Goal: Task Accomplishment & Management: Use online tool/utility

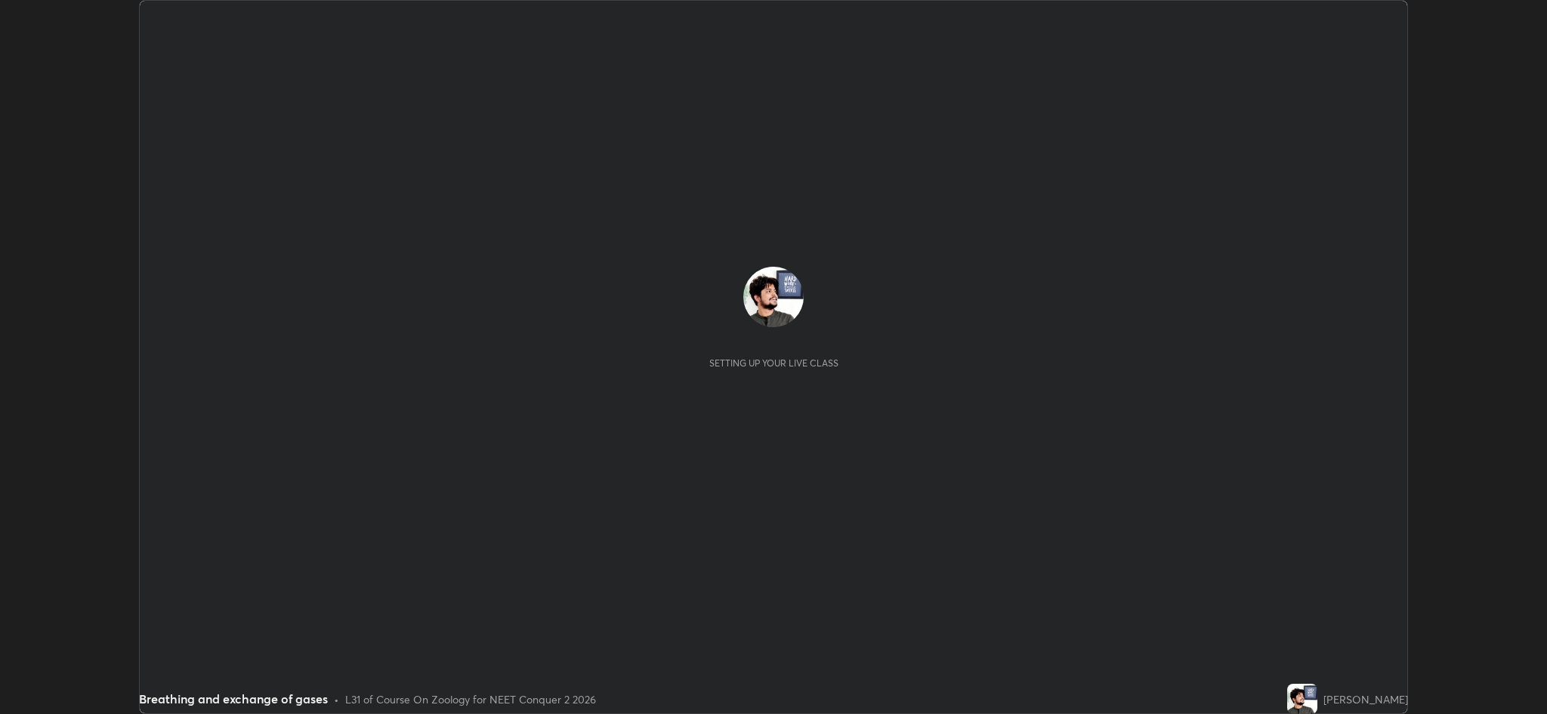
scroll to position [714, 1546]
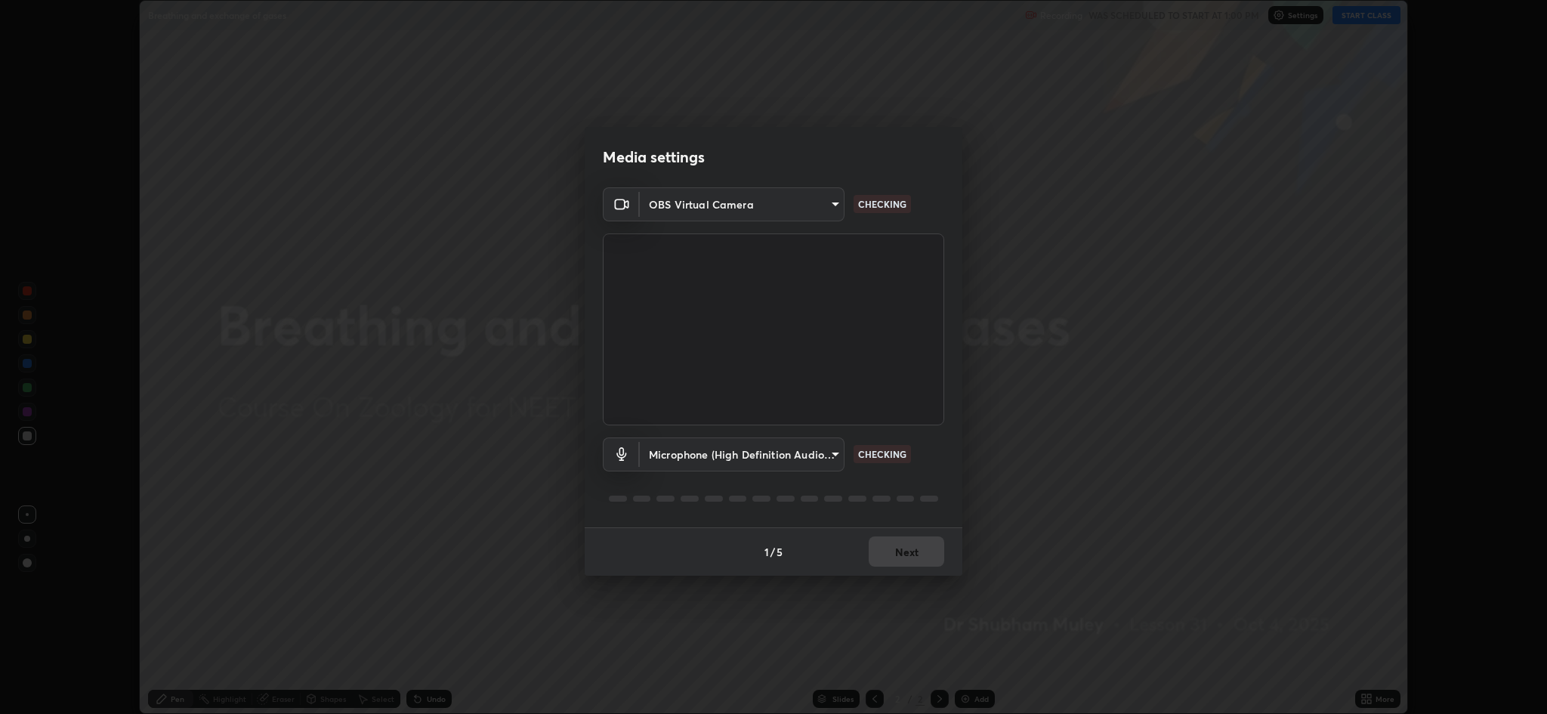
type input "8e34b32ae20a4f0b69f26c930565ddc5c539dbbcd65903d385f91d3a570b2700"
type input "664c4323d255d8e58a9214b6a9055a4be341b7fbfbb270b2ade32e56b3669ea3"
click at [906, 551] on button "Next" at bounding box center [907, 551] width 76 height 30
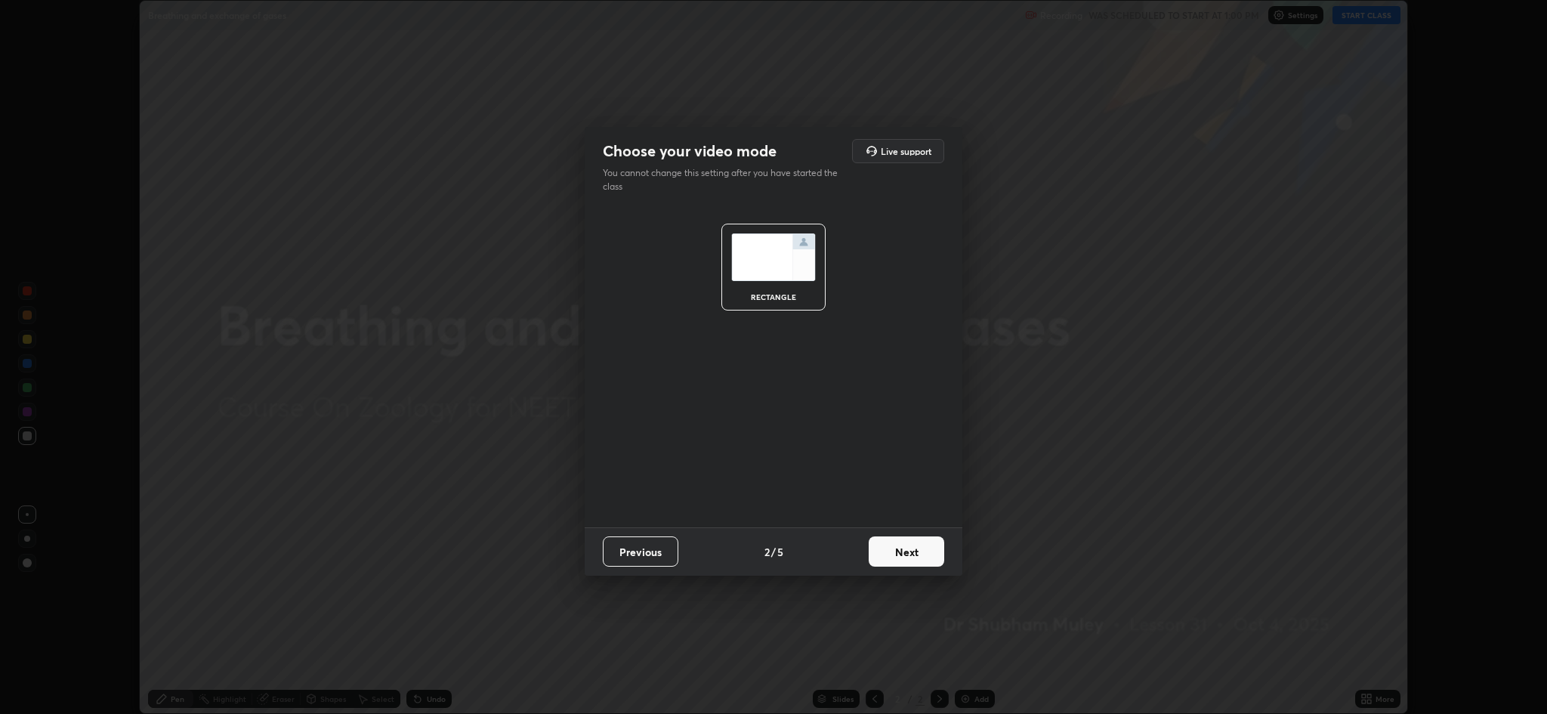
click at [909, 547] on button "Next" at bounding box center [907, 551] width 76 height 30
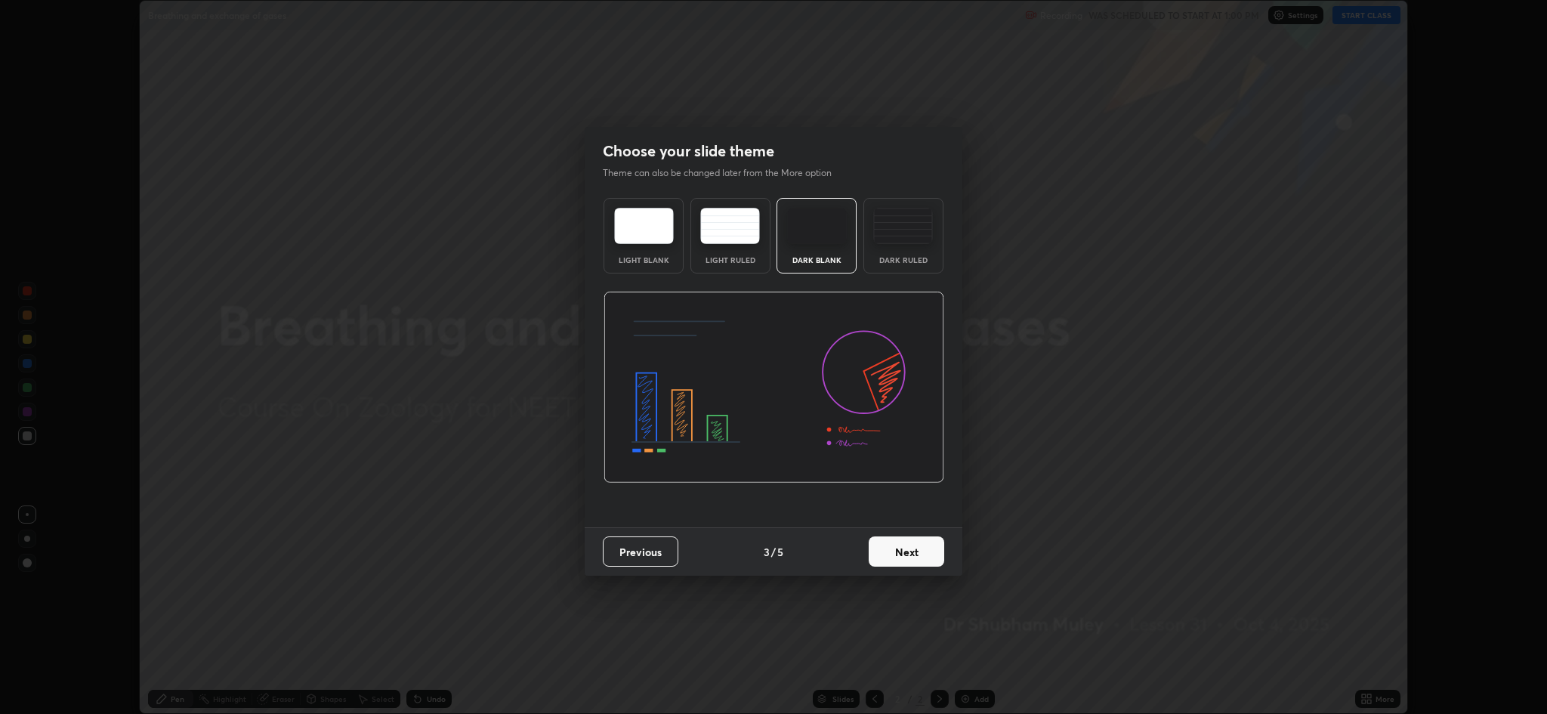
click at [916, 559] on button "Next" at bounding box center [907, 551] width 76 height 30
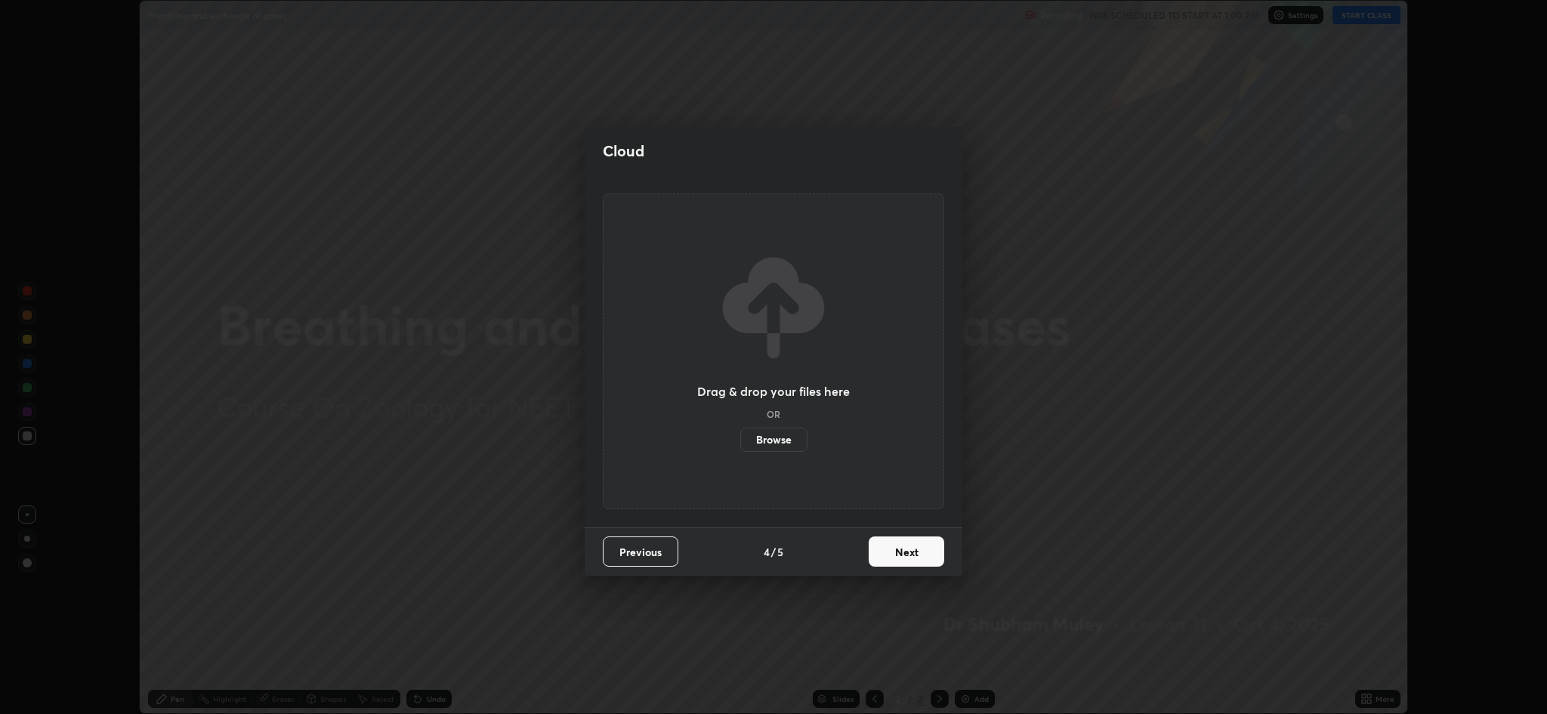
click at [912, 555] on button "Next" at bounding box center [907, 551] width 76 height 30
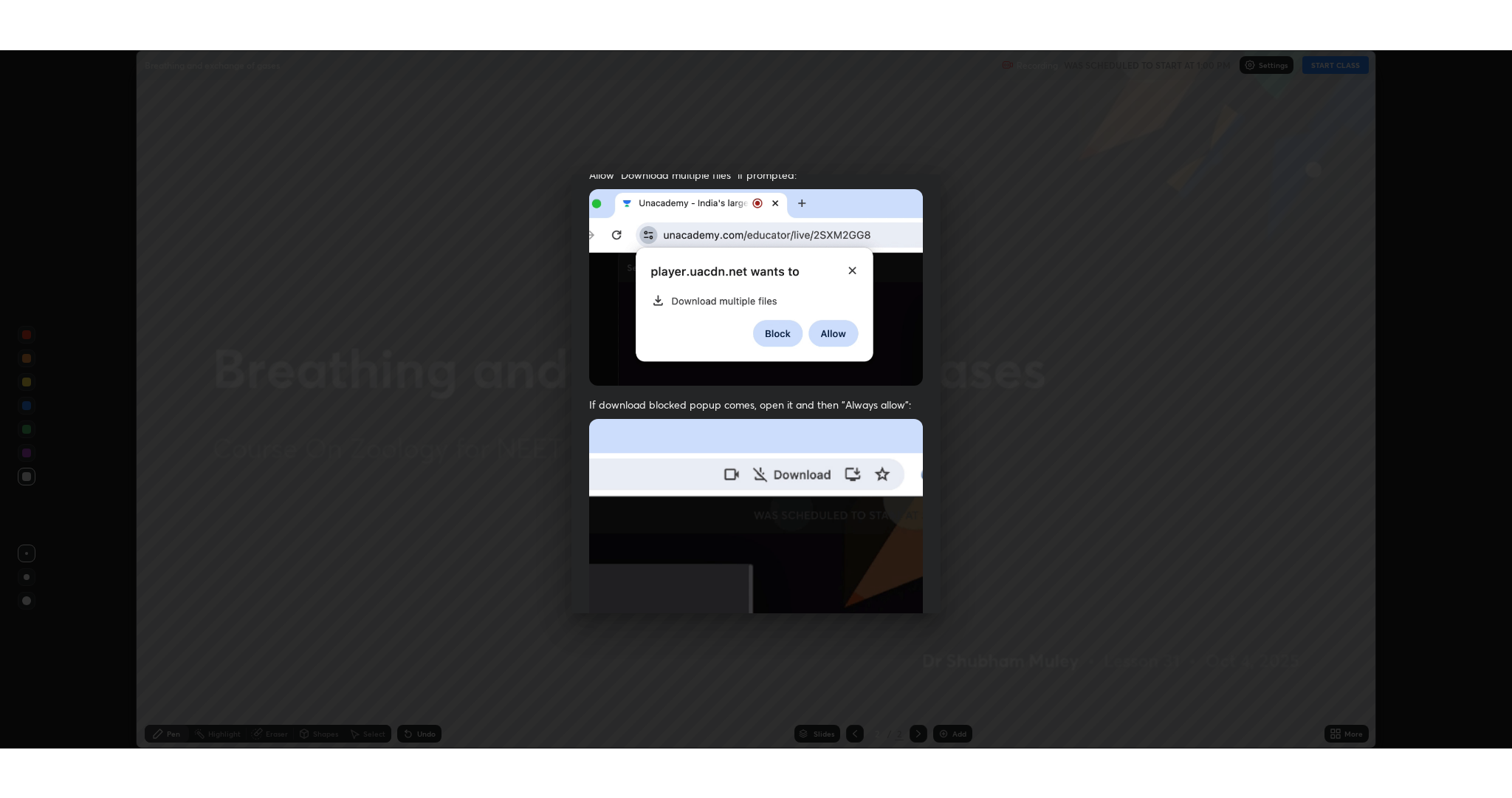
scroll to position [300, 0]
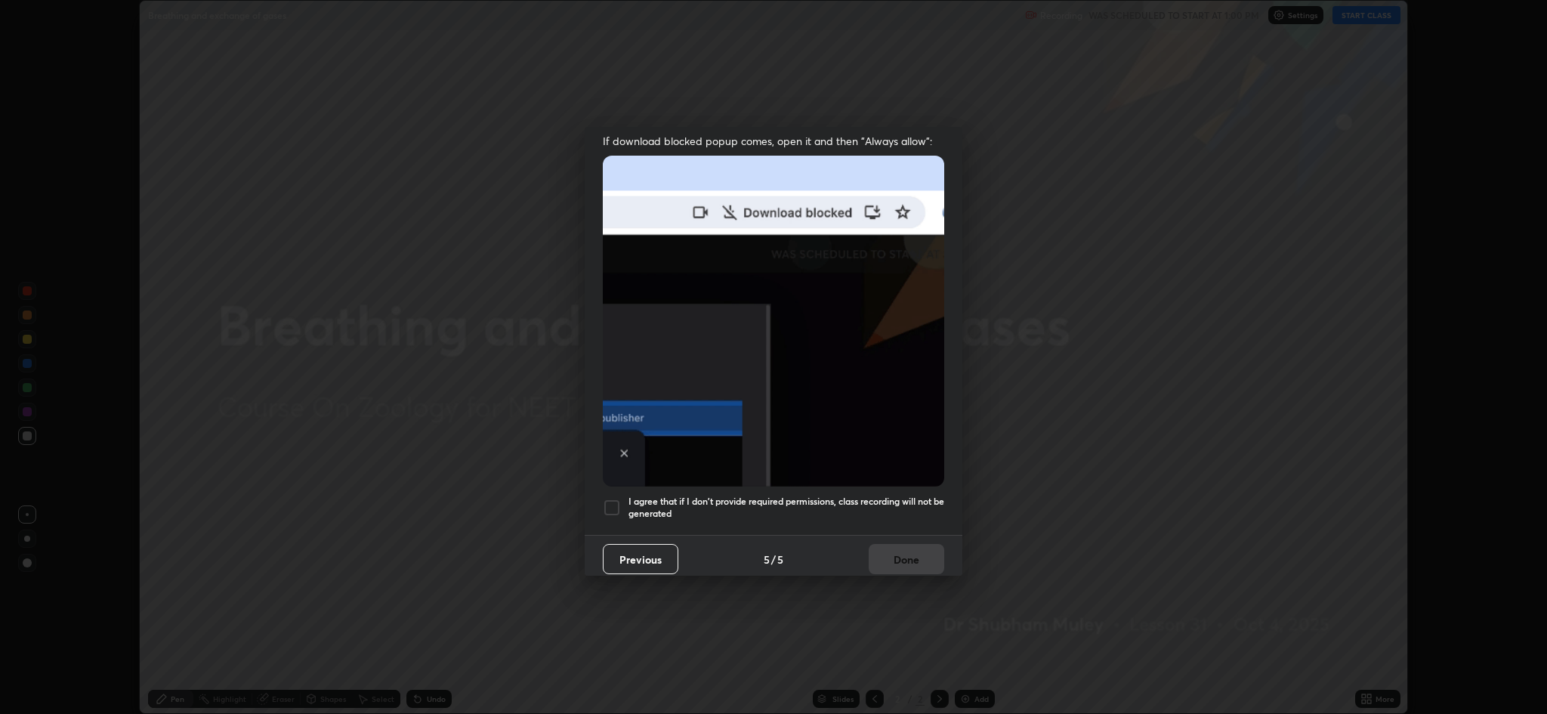
click at [622, 502] on div "I agree that if I don't provide required permissions, class recording will not …" at bounding box center [773, 508] width 341 height 18
click at [908, 563] on button "Done" at bounding box center [907, 559] width 76 height 30
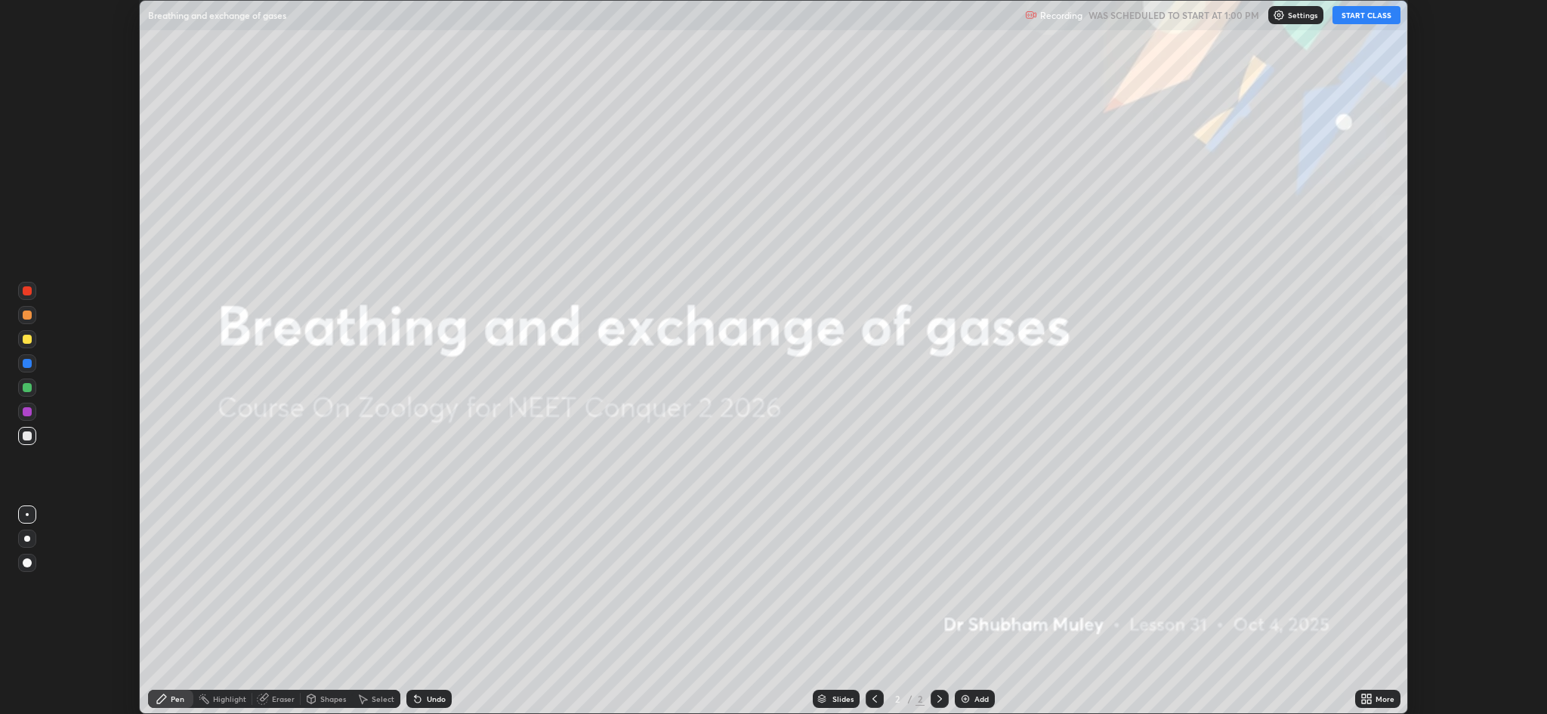
click at [1352, 14] on button "START CLASS" at bounding box center [1367, 15] width 68 height 18
click at [1368, 700] on icon at bounding box center [1369, 701] width 4 height 4
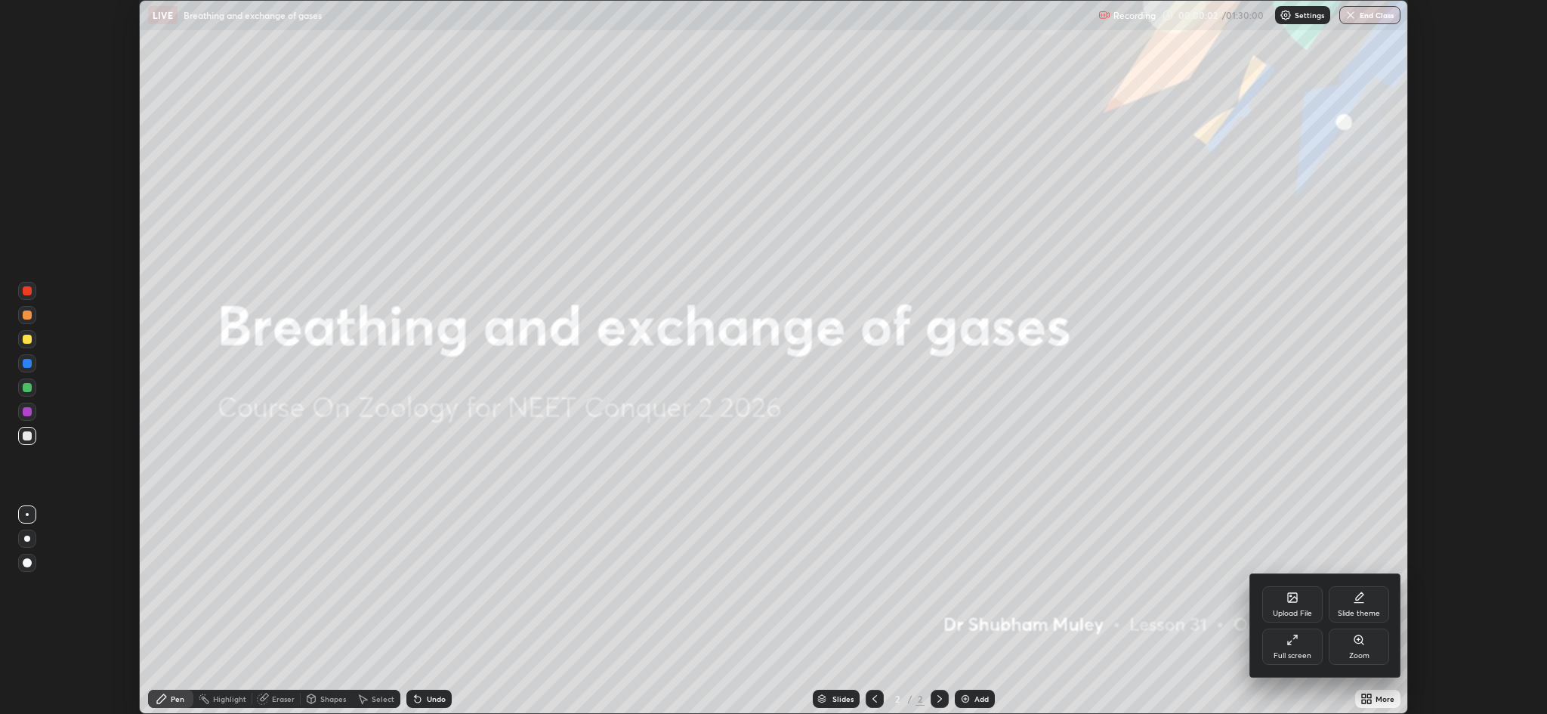
click at [1280, 598] on div "Upload File" at bounding box center [1292, 604] width 60 height 36
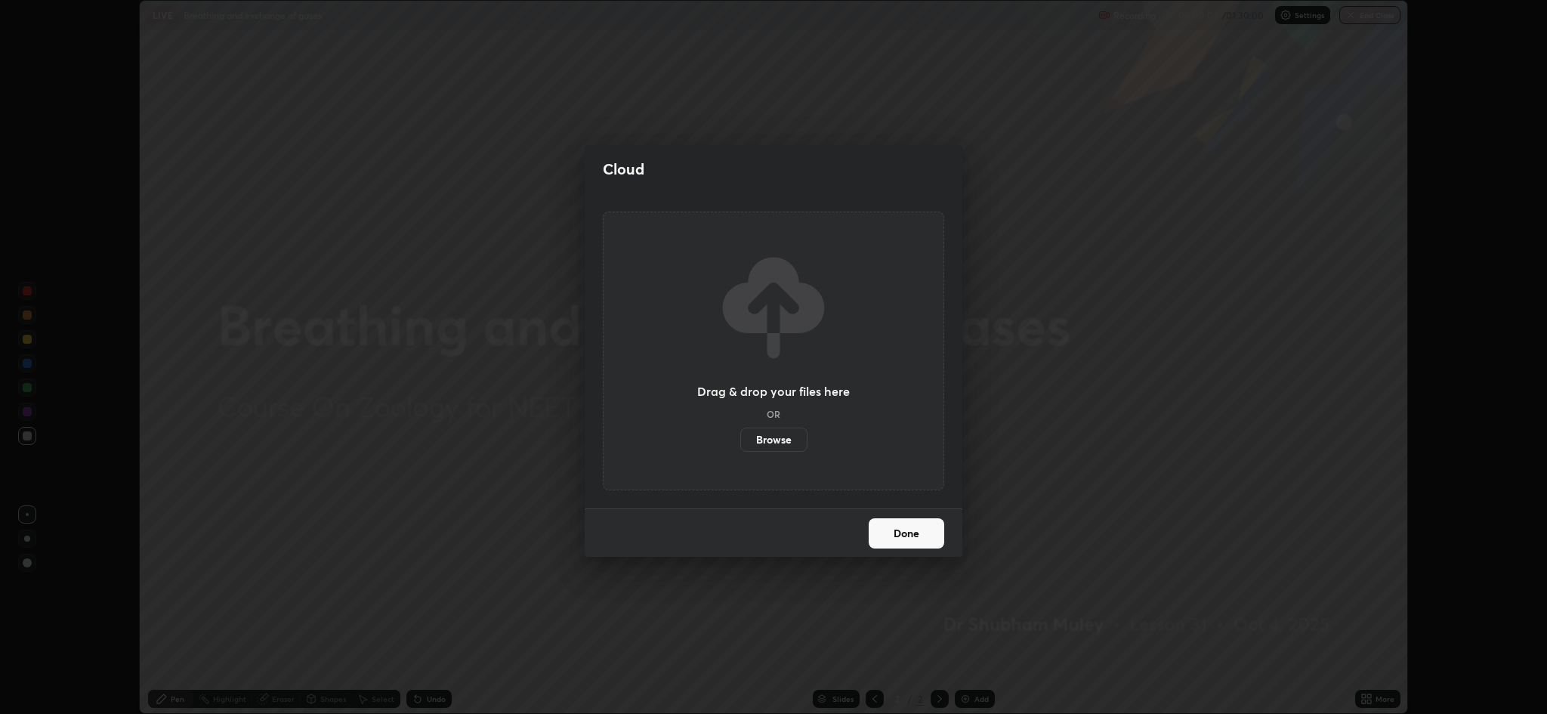
click at [788, 446] on label "Browse" at bounding box center [773, 440] width 67 height 24
click at [740, 446] on input "Browse" at bounding box center [740, 440] width 0 height 24
click at [912, 536] on button "Done" at bounding box center [907, 533] width 76 height 30
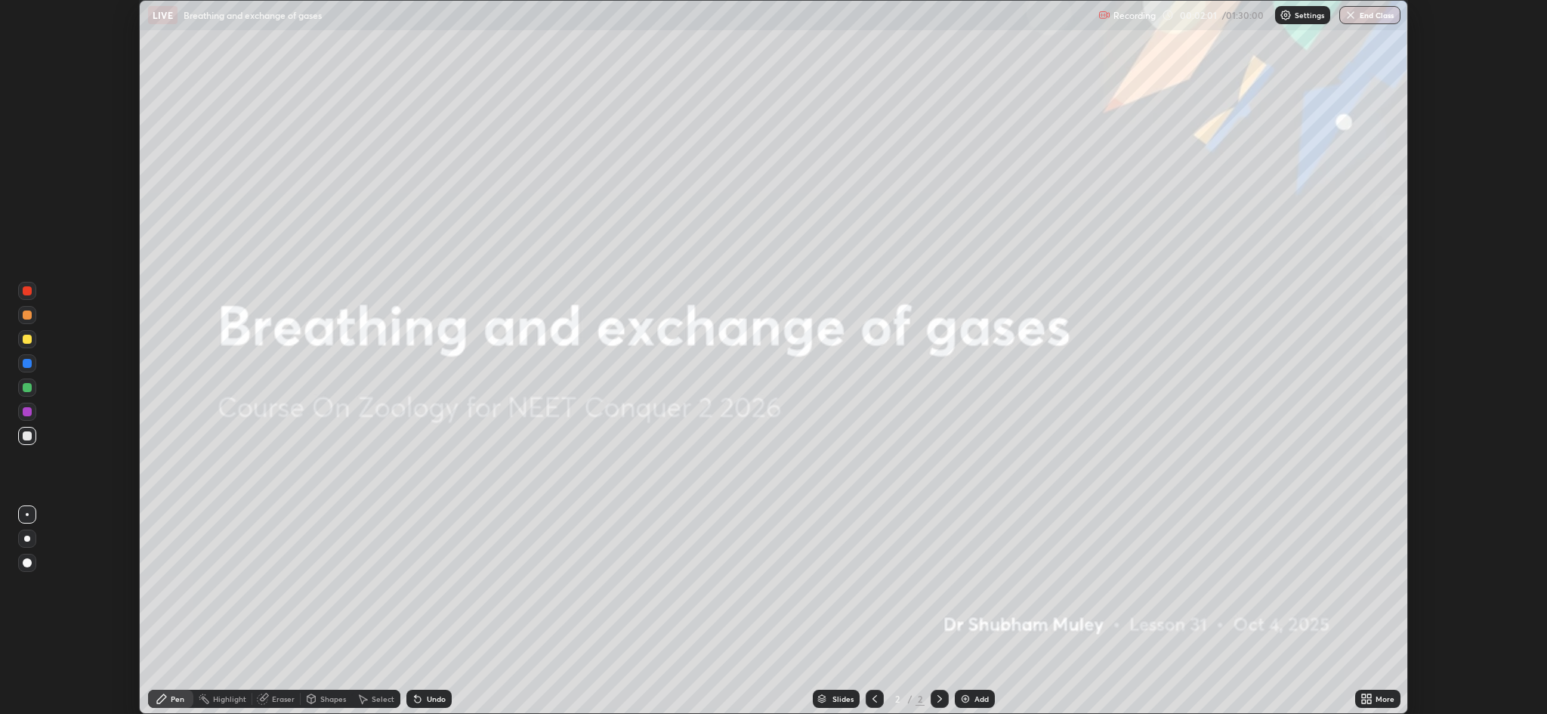
click at [1375, 699] on div "More" at bounding box center [1377, 699] width 45 height 18
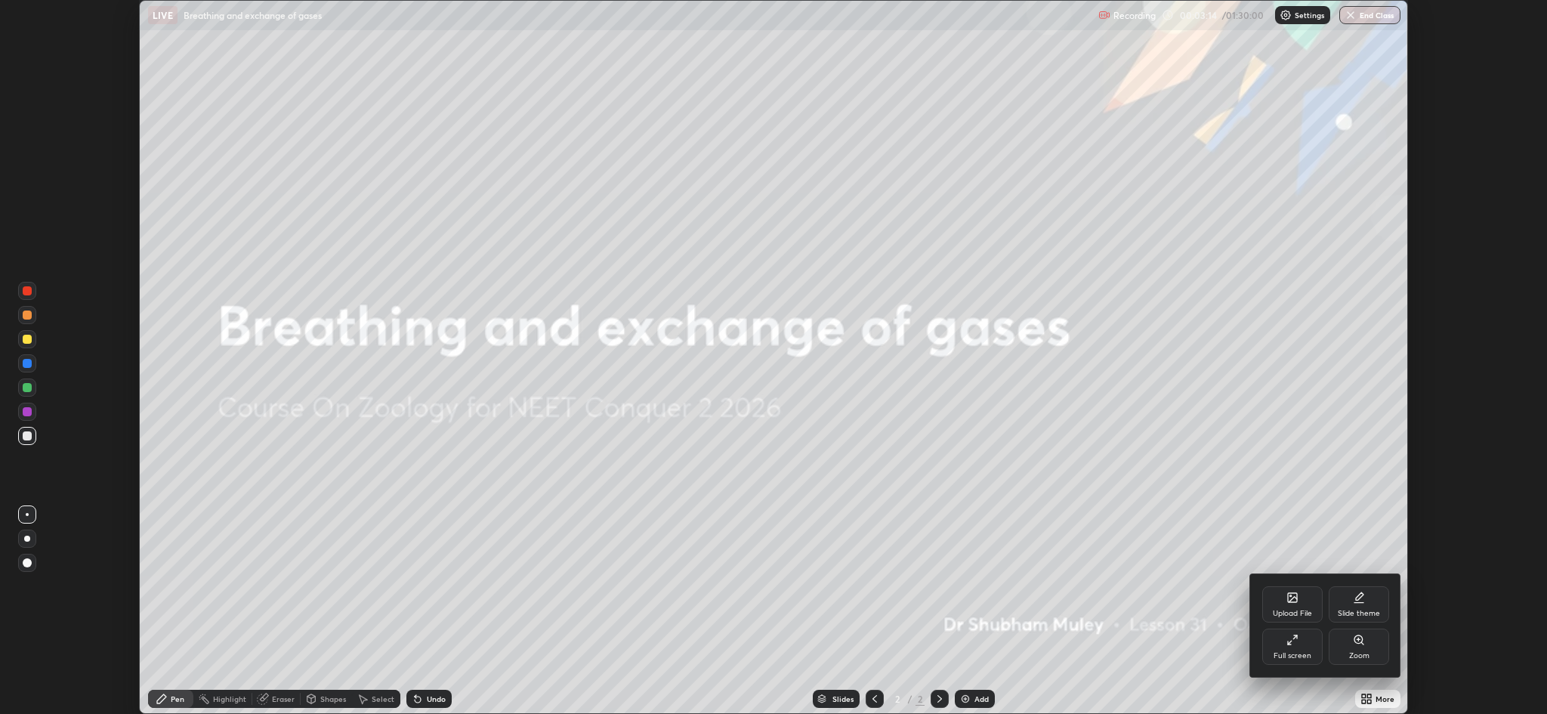
click at [1167, 604] on div at bounding box center [773, 357] width 1547 height 714
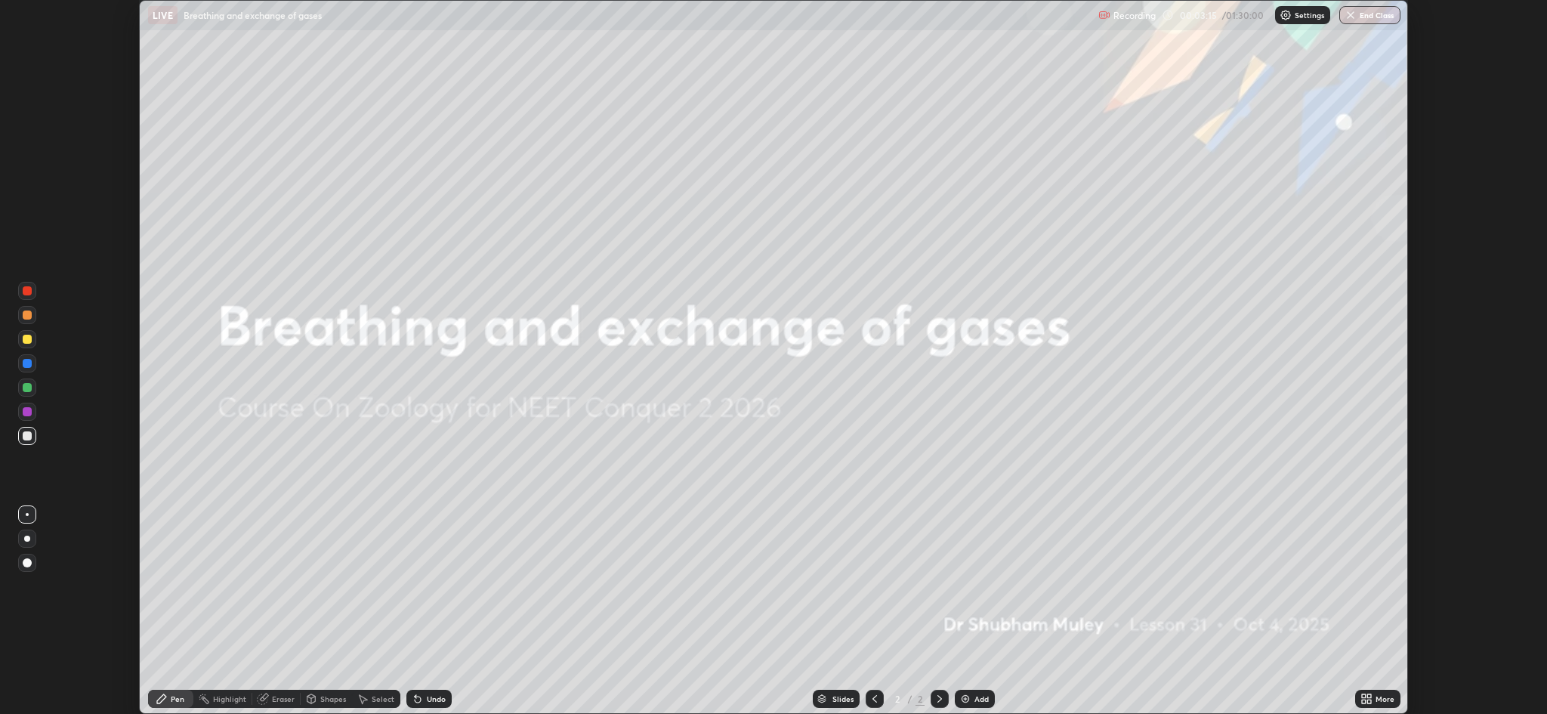
click at [1385, 698] on div "More" at bounding box center [1385, 699] width 19 height 8
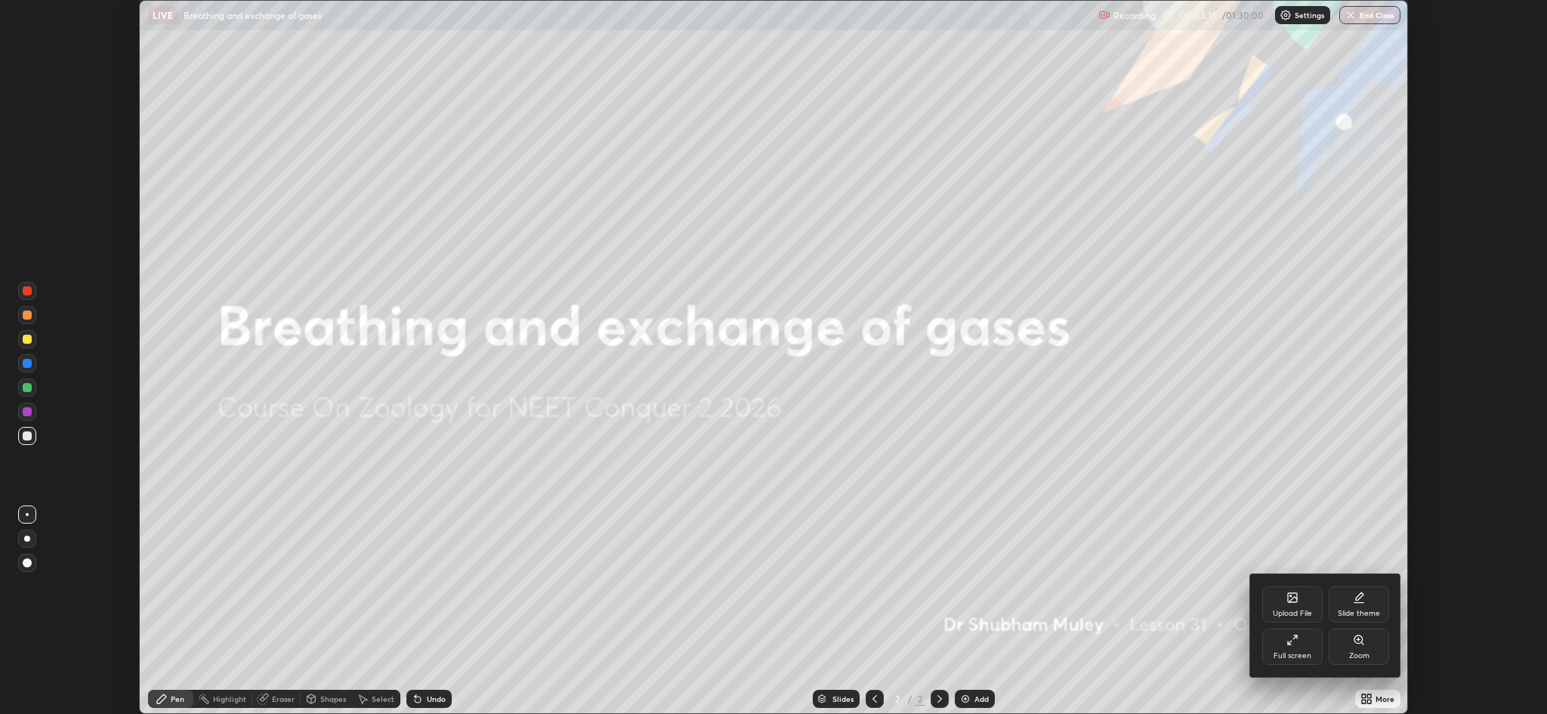
click at [1284, 602] on div "Upload File" at bounding box center [1292, 604] width 60 height 36
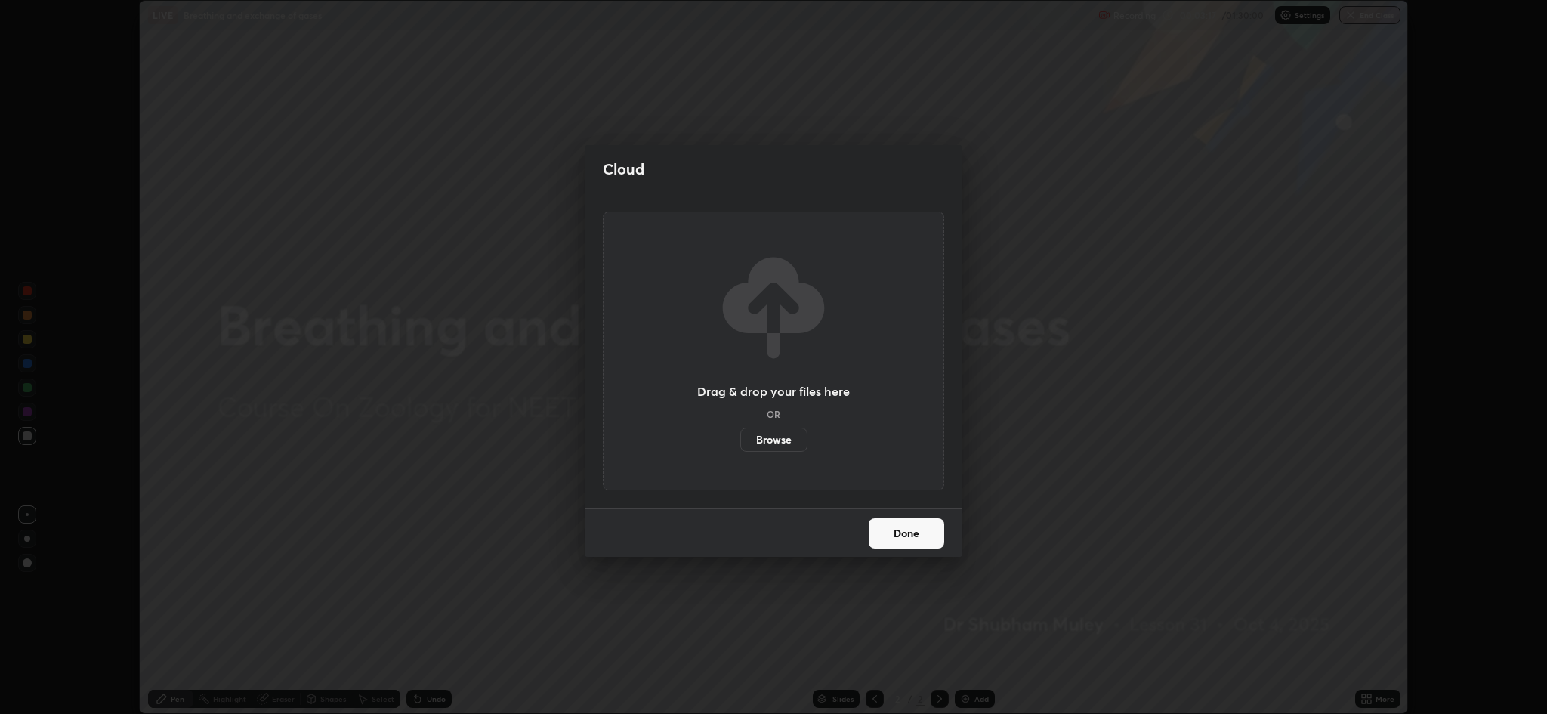
click at [783, 447] on label "Browse" at bounding box center [773, 440] width 67 height 24
click at [740, 447] on input "Browse" at bounding box center [740, 440] width 0 height 24
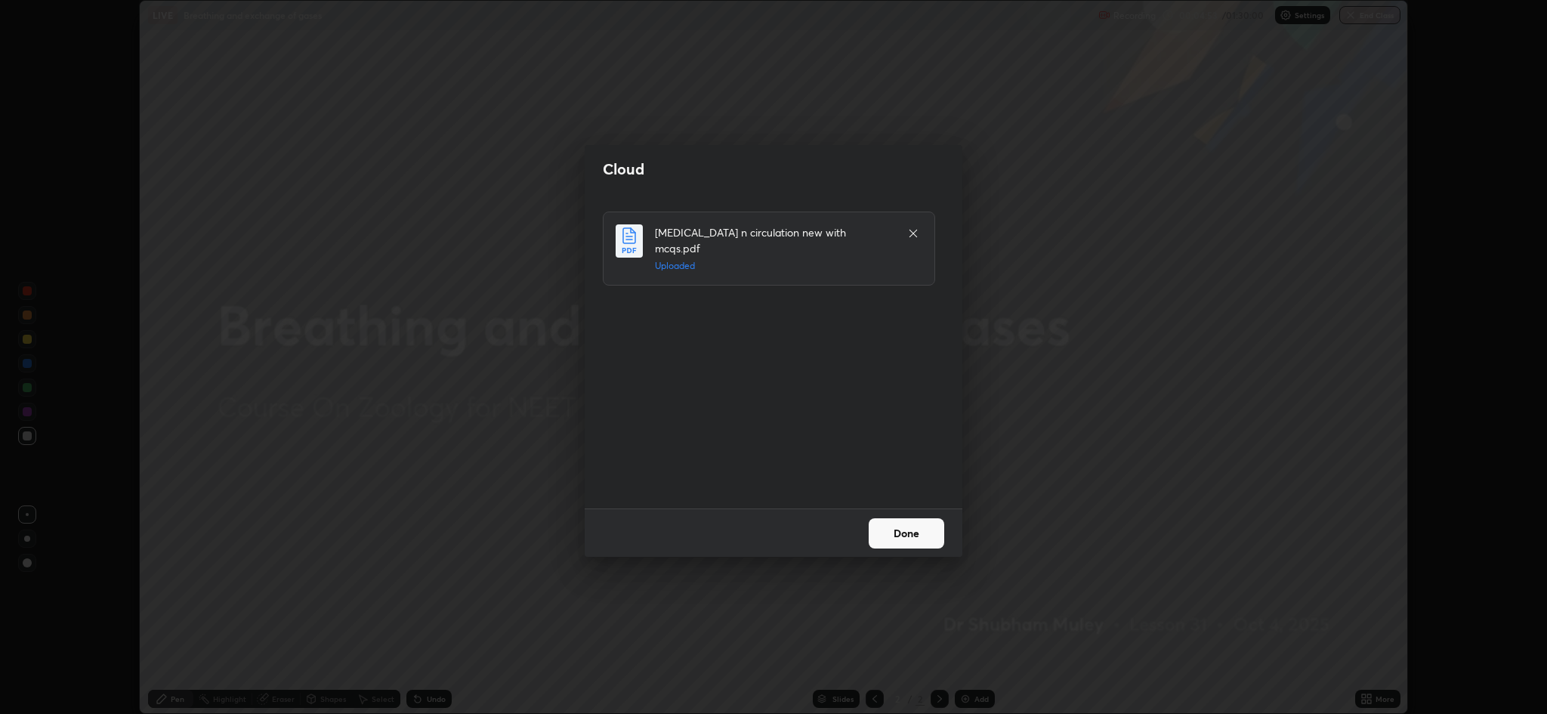
click at [894, 544] on button "Done" at bounding box center [907, 533] width 76 height 30
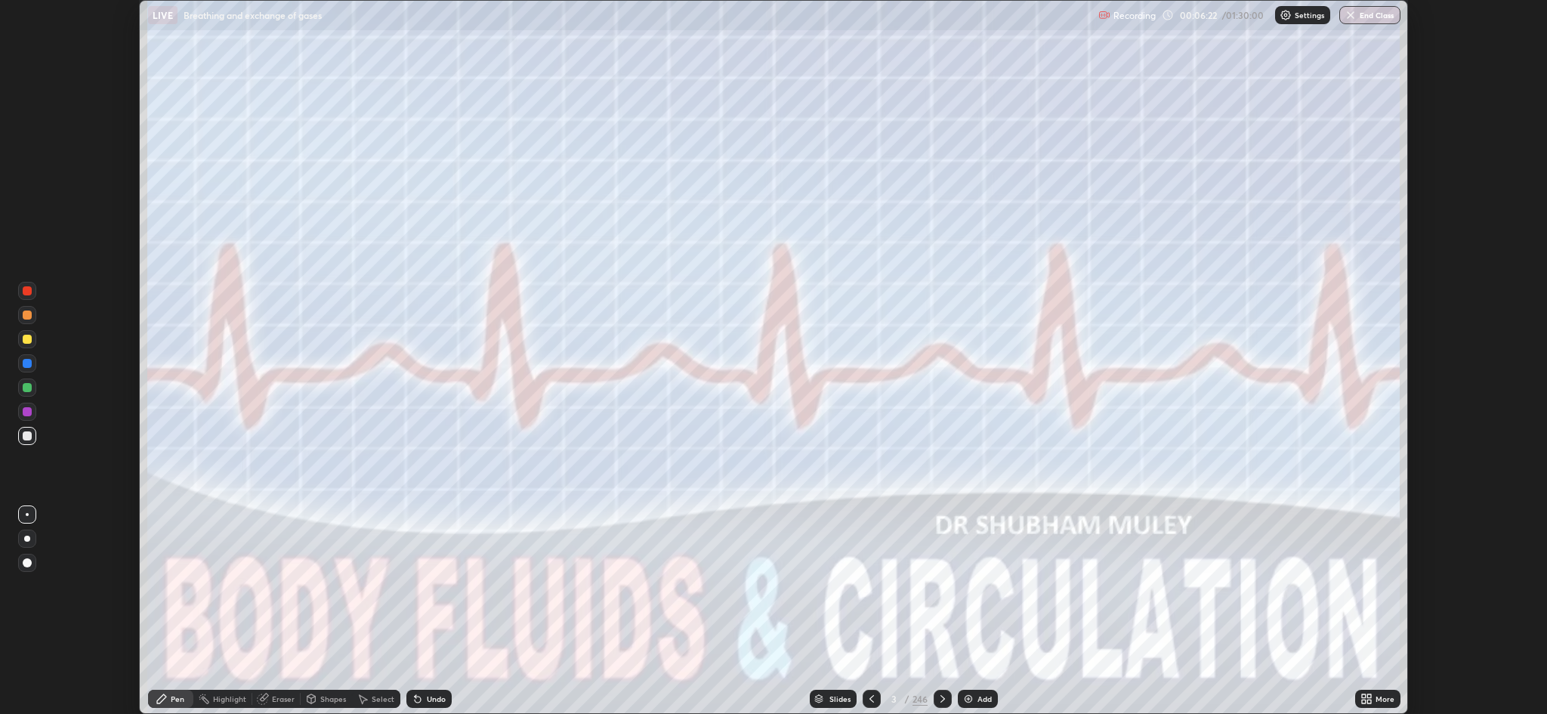
click at [941, 698] on icon at bounding box center [943, 699] width 12 height 12
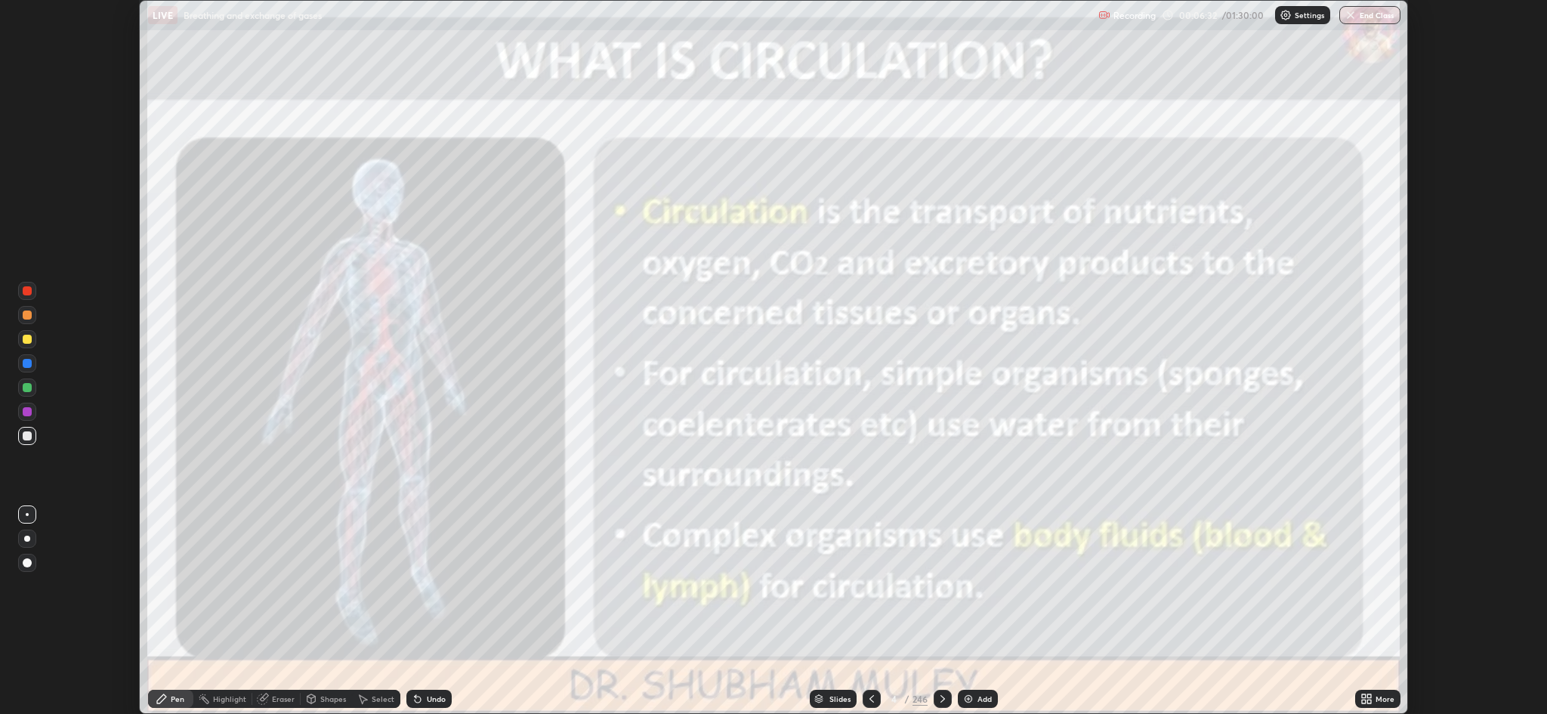
click at [27, 291] on div at bounding box center [27, 290] width 9 height 9
click at [26, 436] on div at bounding box center [27, 435] width 9 height 9
click at [27, 563] on div at bounding box center [27, 562] width 9 height 9
click at [942, 702] on icon at bounding box center [943, 699] width 12 height 12
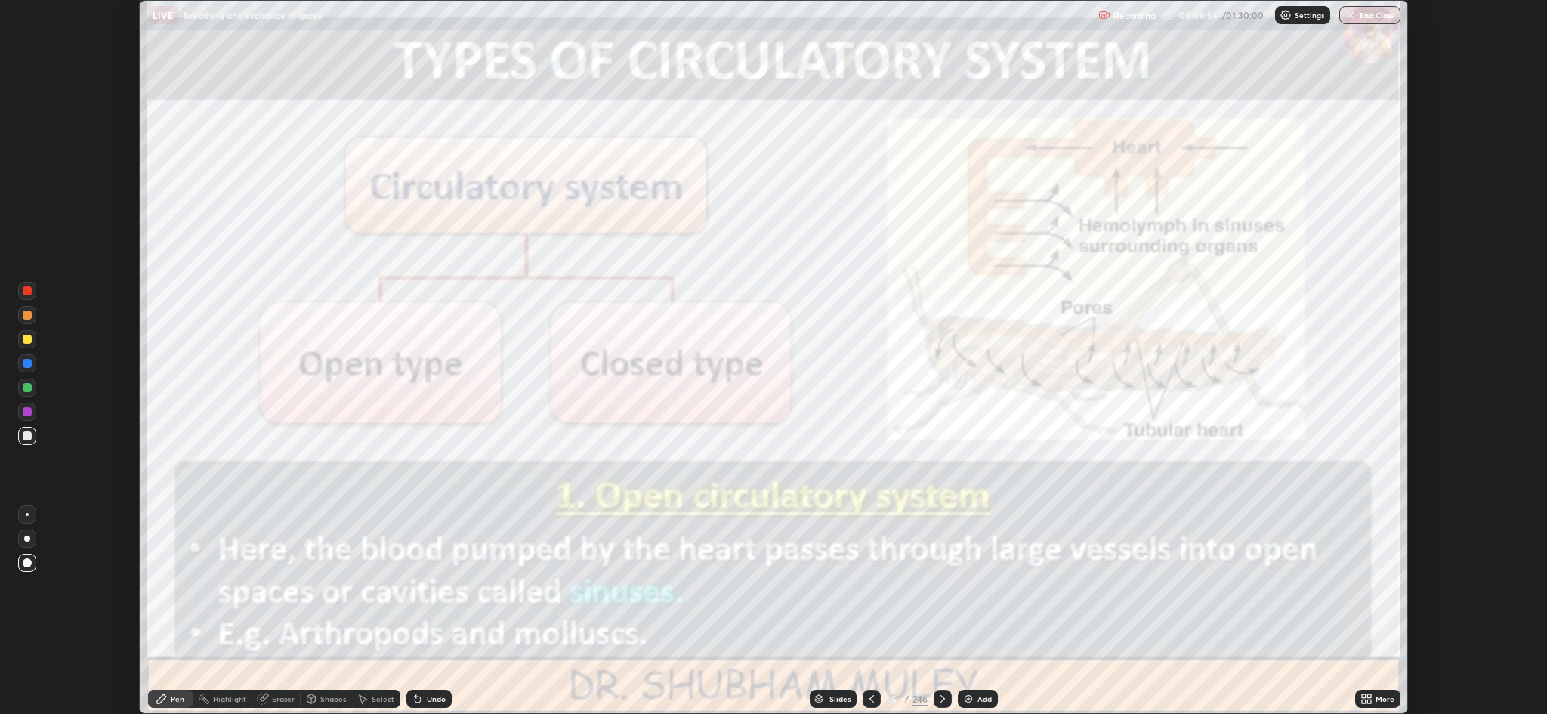
click at [946, 696] on icon at bounding box center [943, 699] width 12 height 12
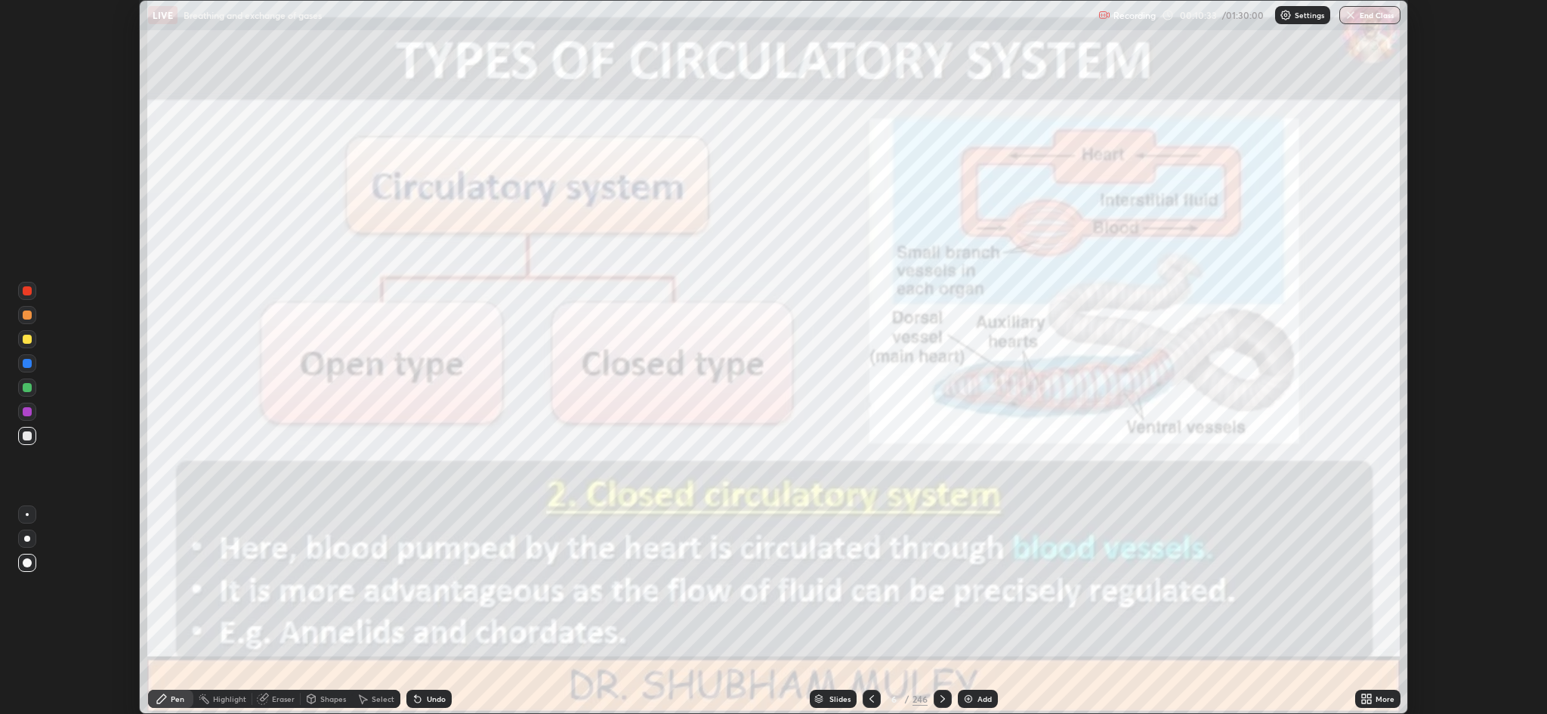
click at [941, 699] on icon at bounding box center [943, 699] width 12 height 12
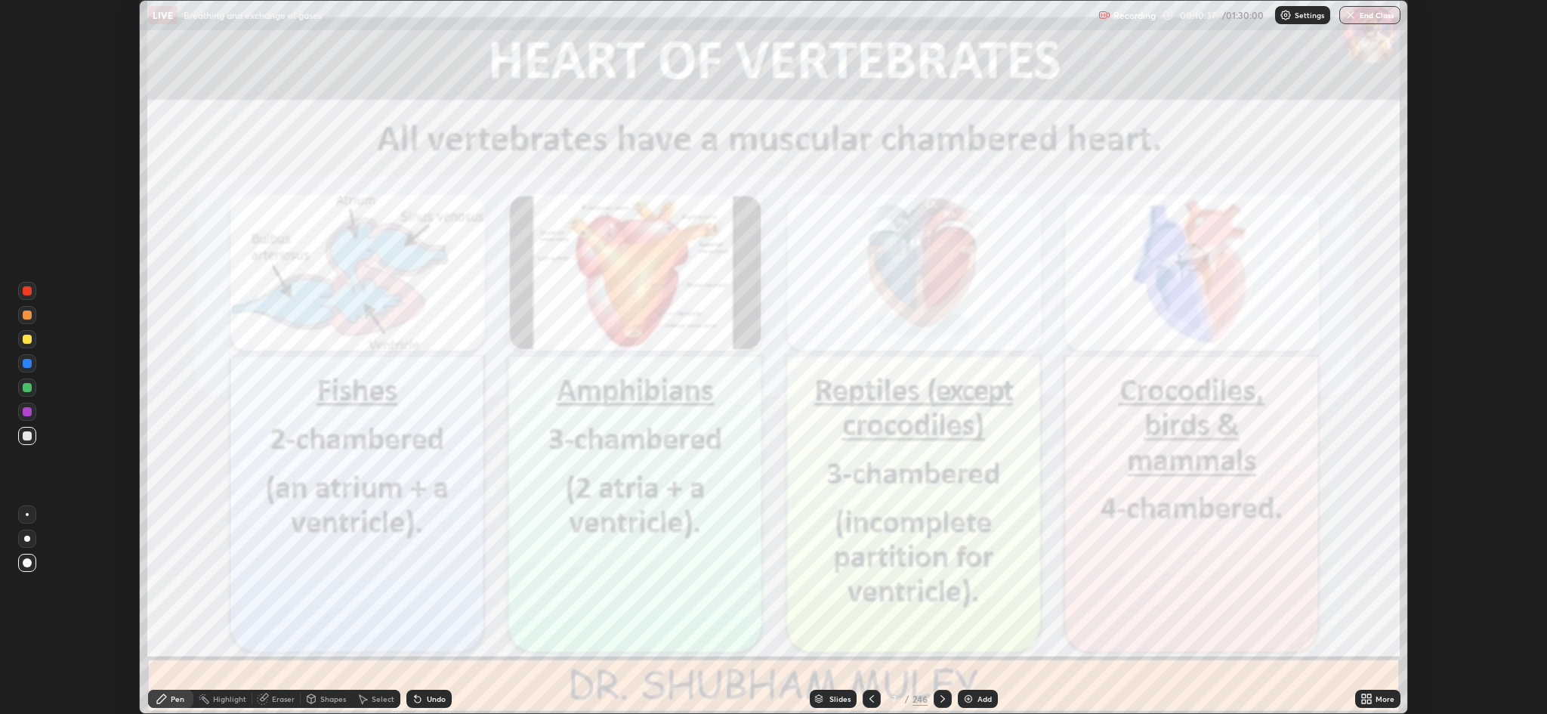
click at [1363, 696] on icon at bounding box center [1364, 696] width 4 height 4
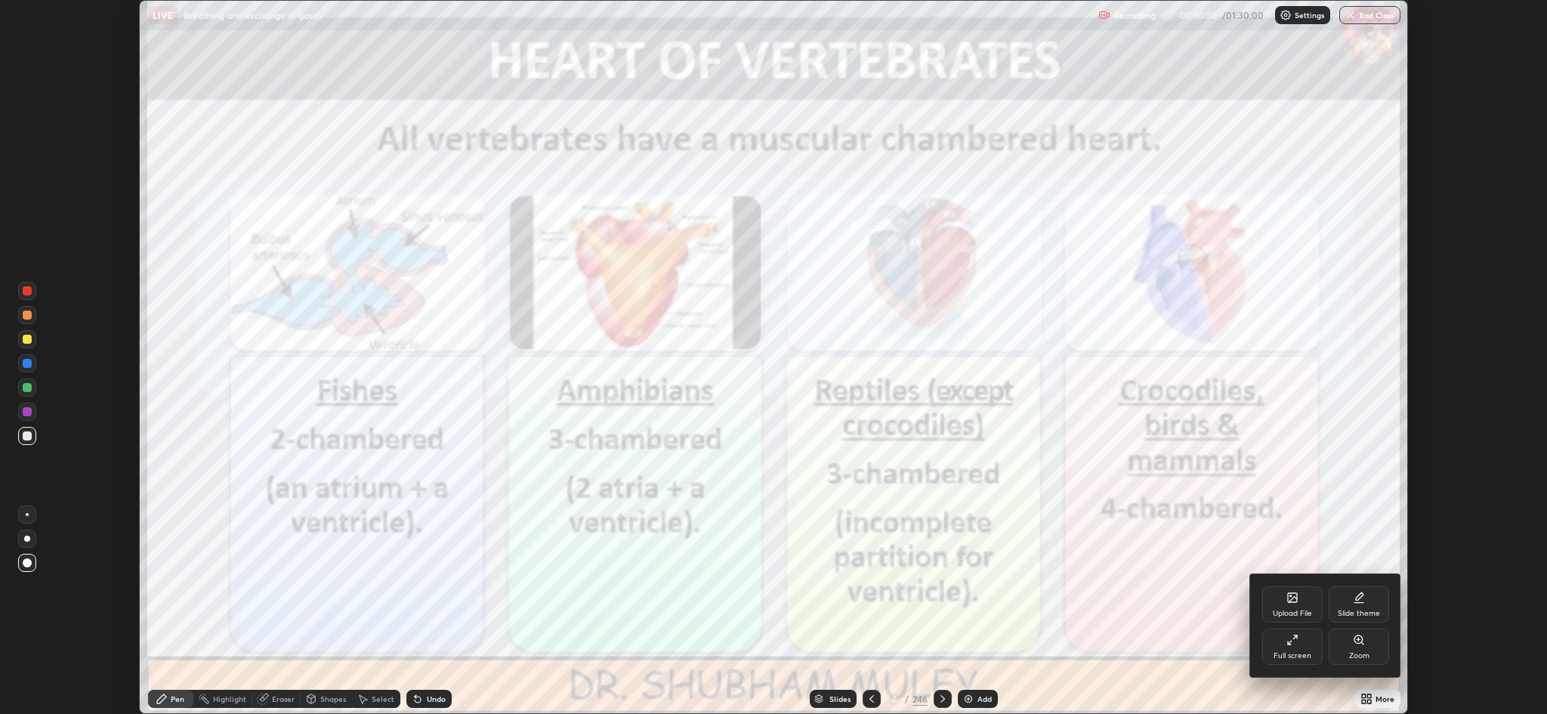
click at [1307, 645] on div "Full screen" at bounding box center [1292, 646] width 60 height 36
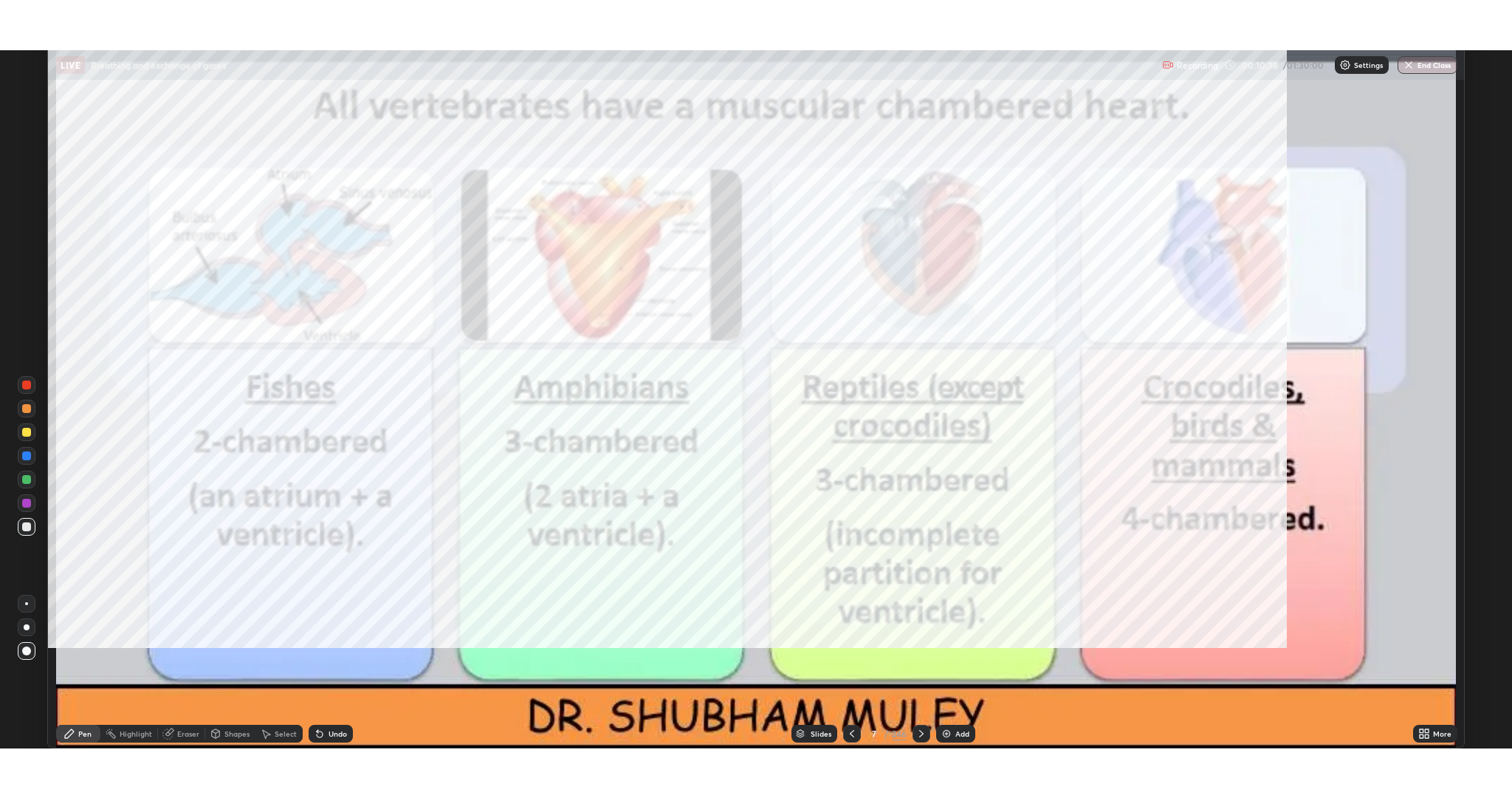
scroll to position [798, 1512]
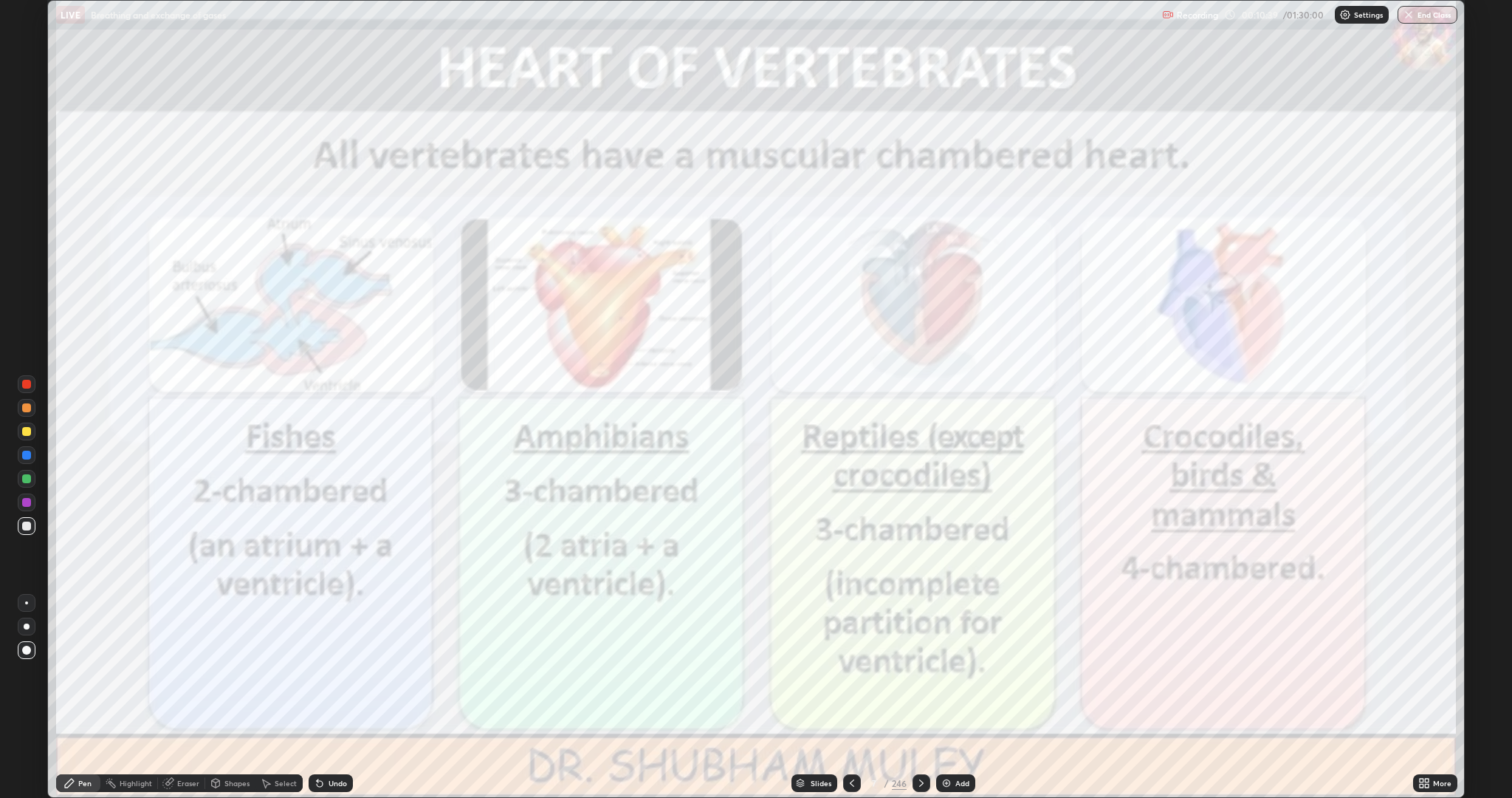
click at [953, 697] on div "Add" at bounding box center [956, 783] width 39 height 18
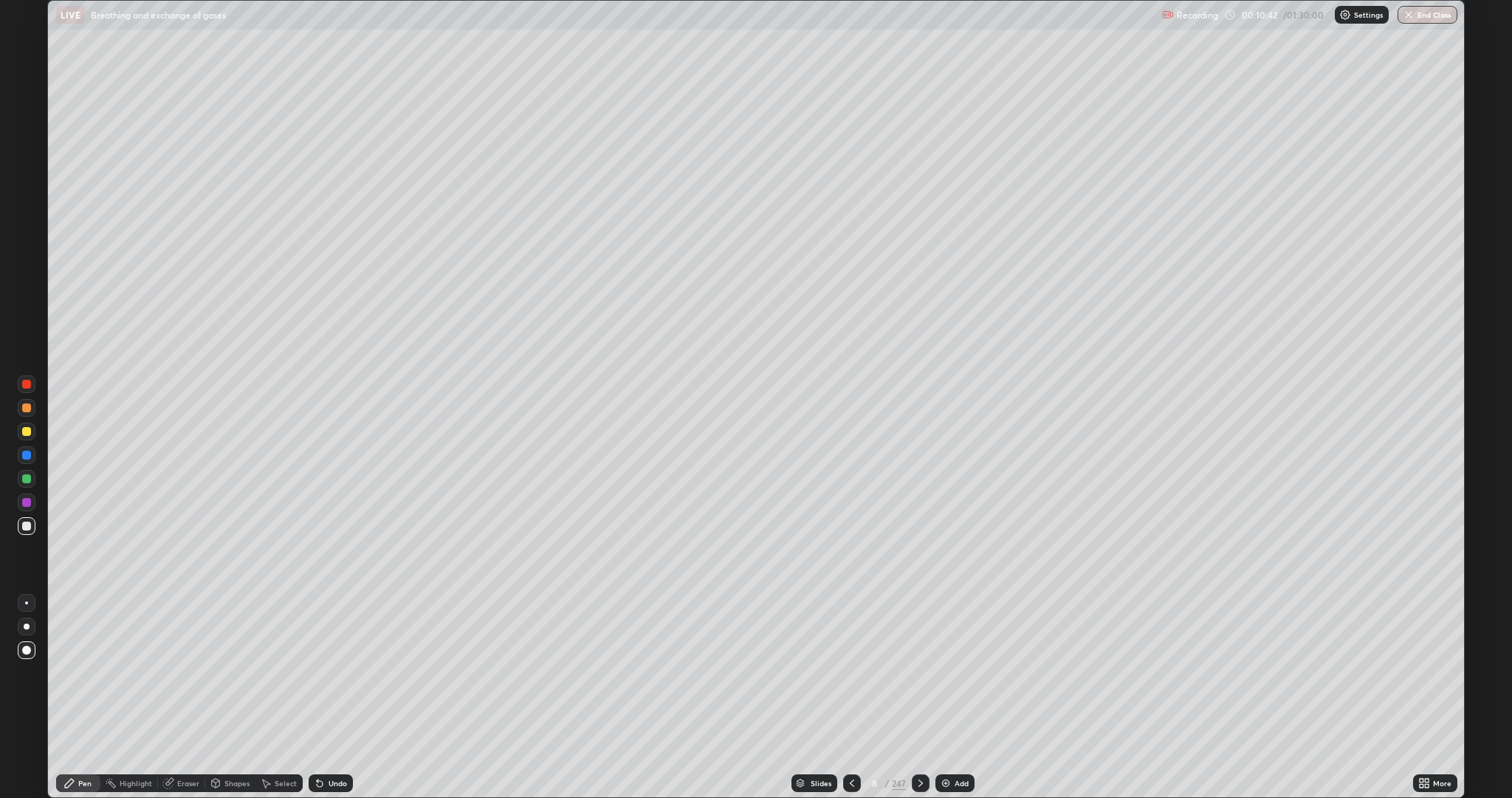
click at [26, 408] on div at bounding box center [26, 407] width 9 height 9
click at [332, 697] on div "Undo" at bounding box center [337, 783] width 19 height 8
click at [333, 697] on div "Undo" at bounding box center [337, 783] width 19 height 8
click at [25, 452] on div at bounding box center [26, 455] width 9 height 9
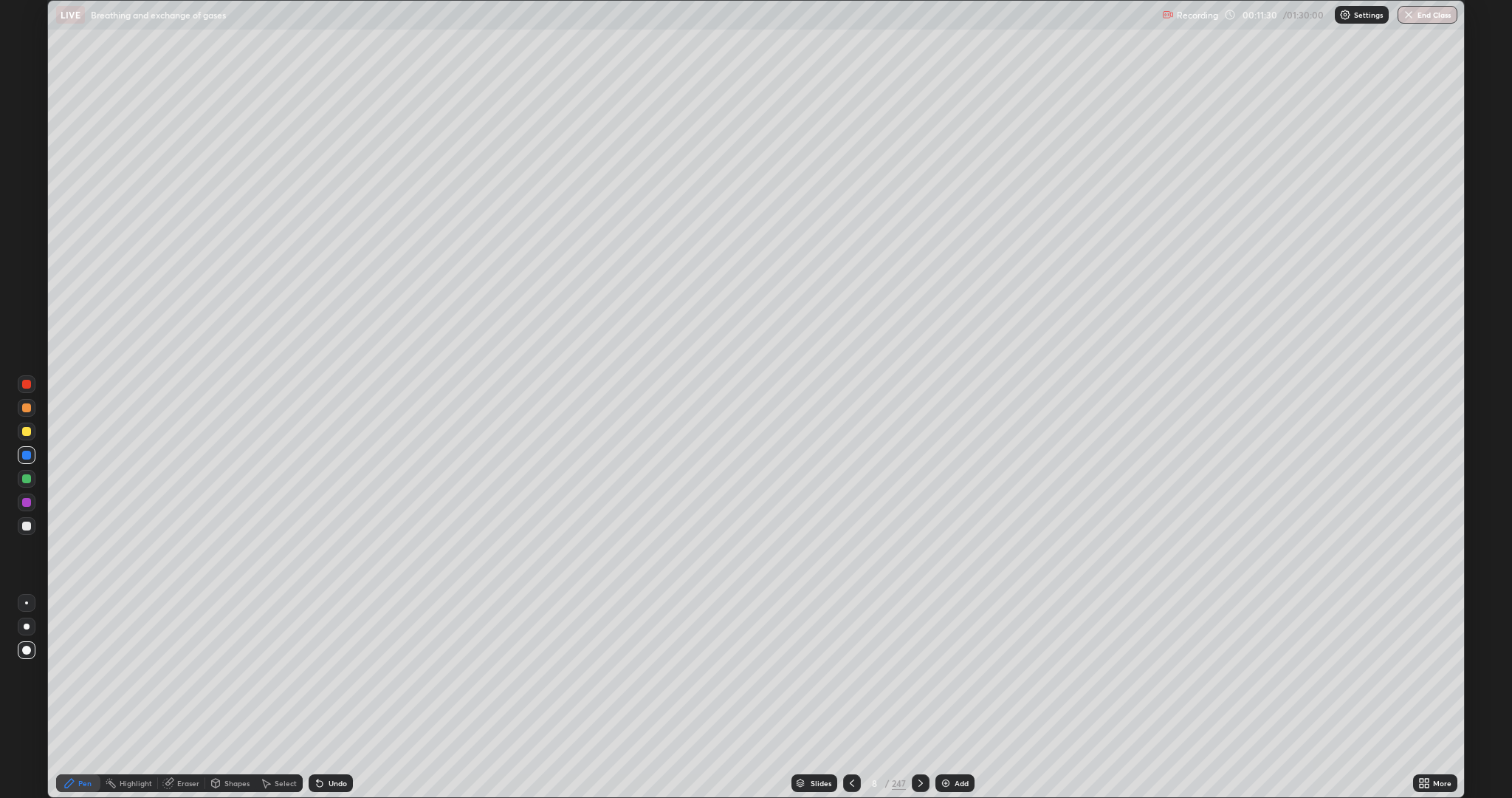
click at [25, 384] on div at bounding box center [26, 383] width 9 height 9
click at [317, 697] on icon at bounding box center [318, 780] width 2 height 2
click at [28, 406] on div at bounding box center [26, 407] width 9 height 9
click at [28, 453] on div at bounding box center [26, 455] width 9 height 9
click at [25, 430] on div at bounding box center [26, 431] width 9 height 9
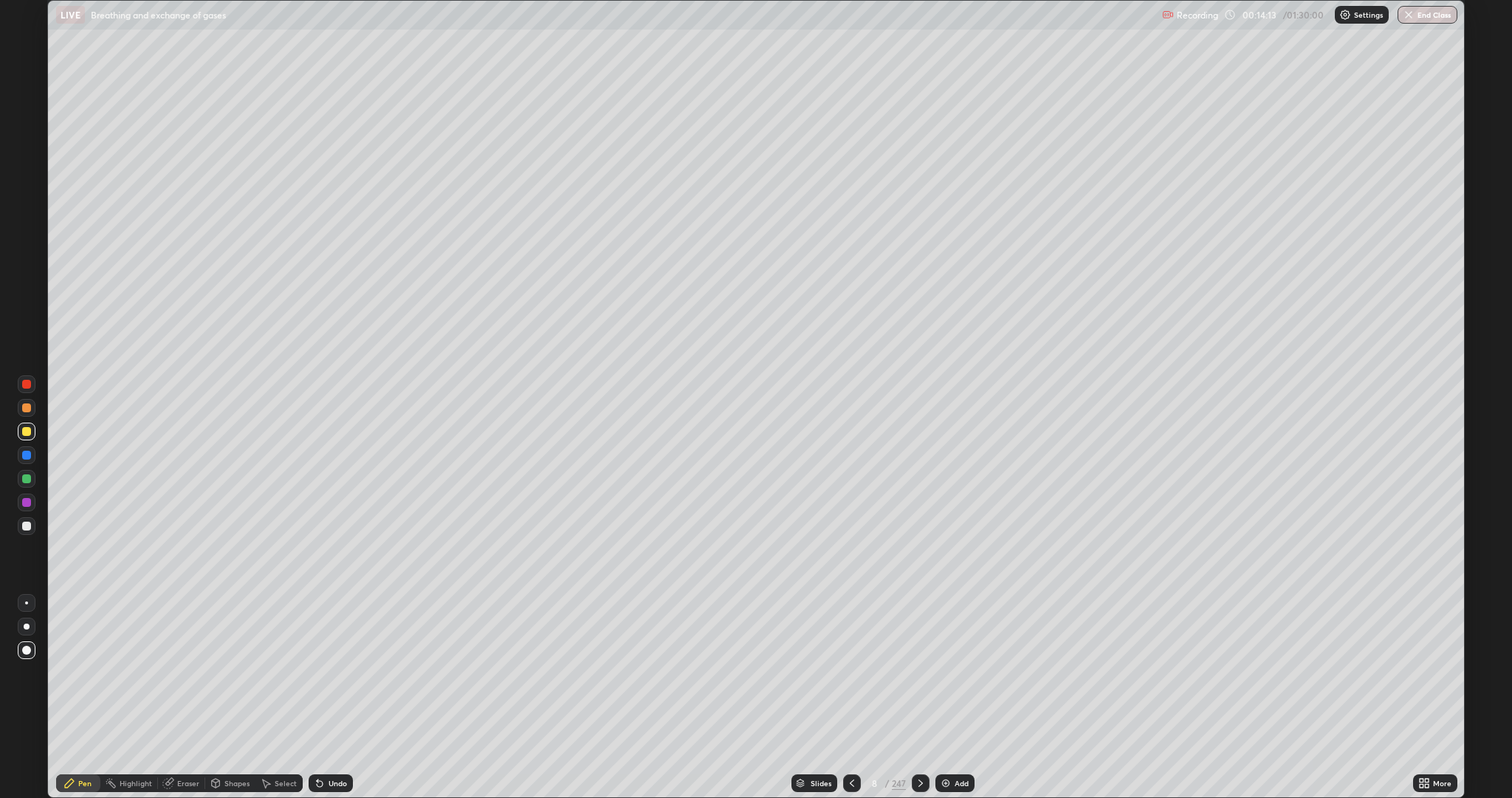
click at [922, 697] on icon at bounding box center [921, 783] width 12 height 12
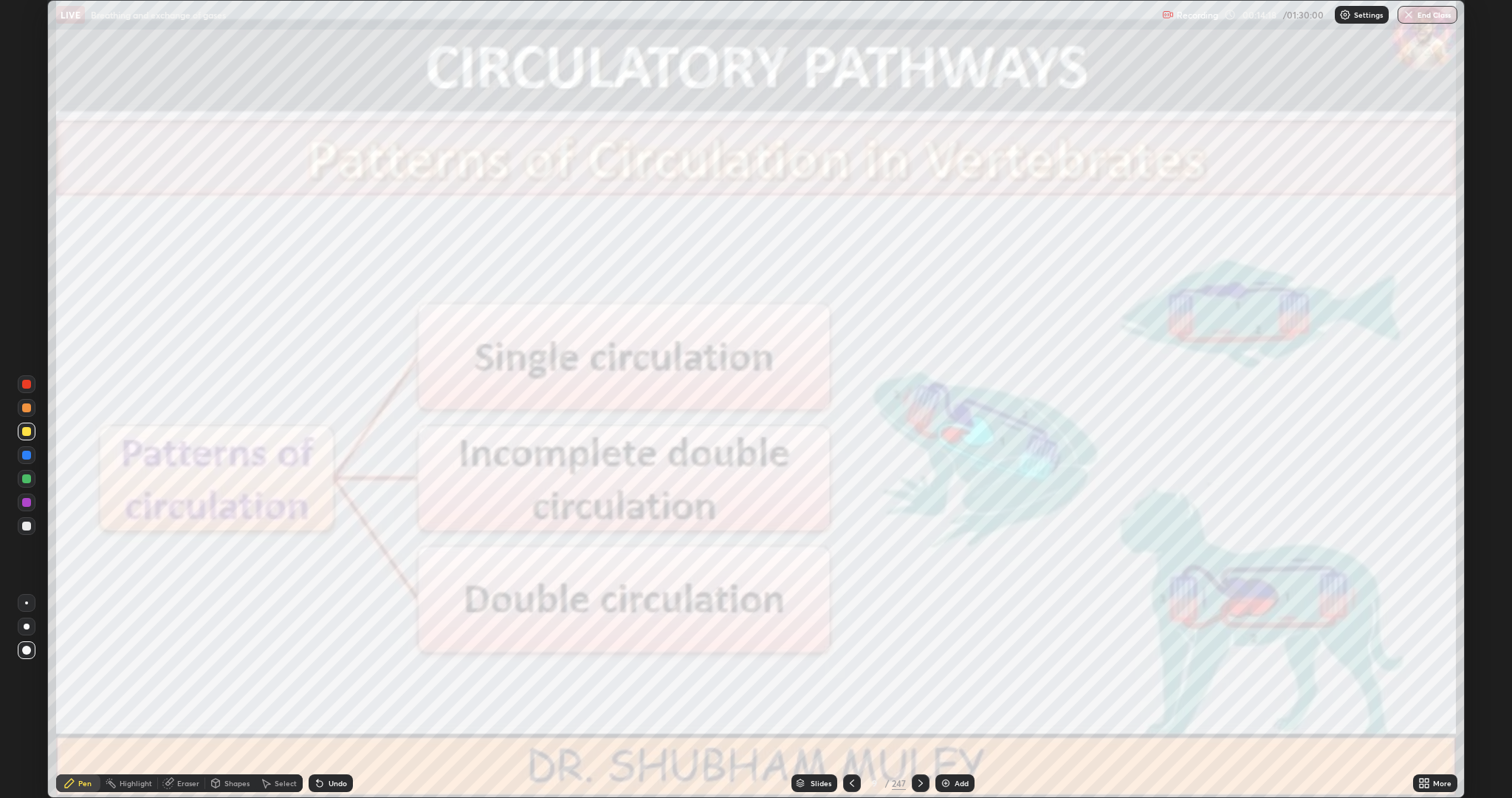
click at [854, 697] on icon at bounding box center [852, 783] width 12 height 12
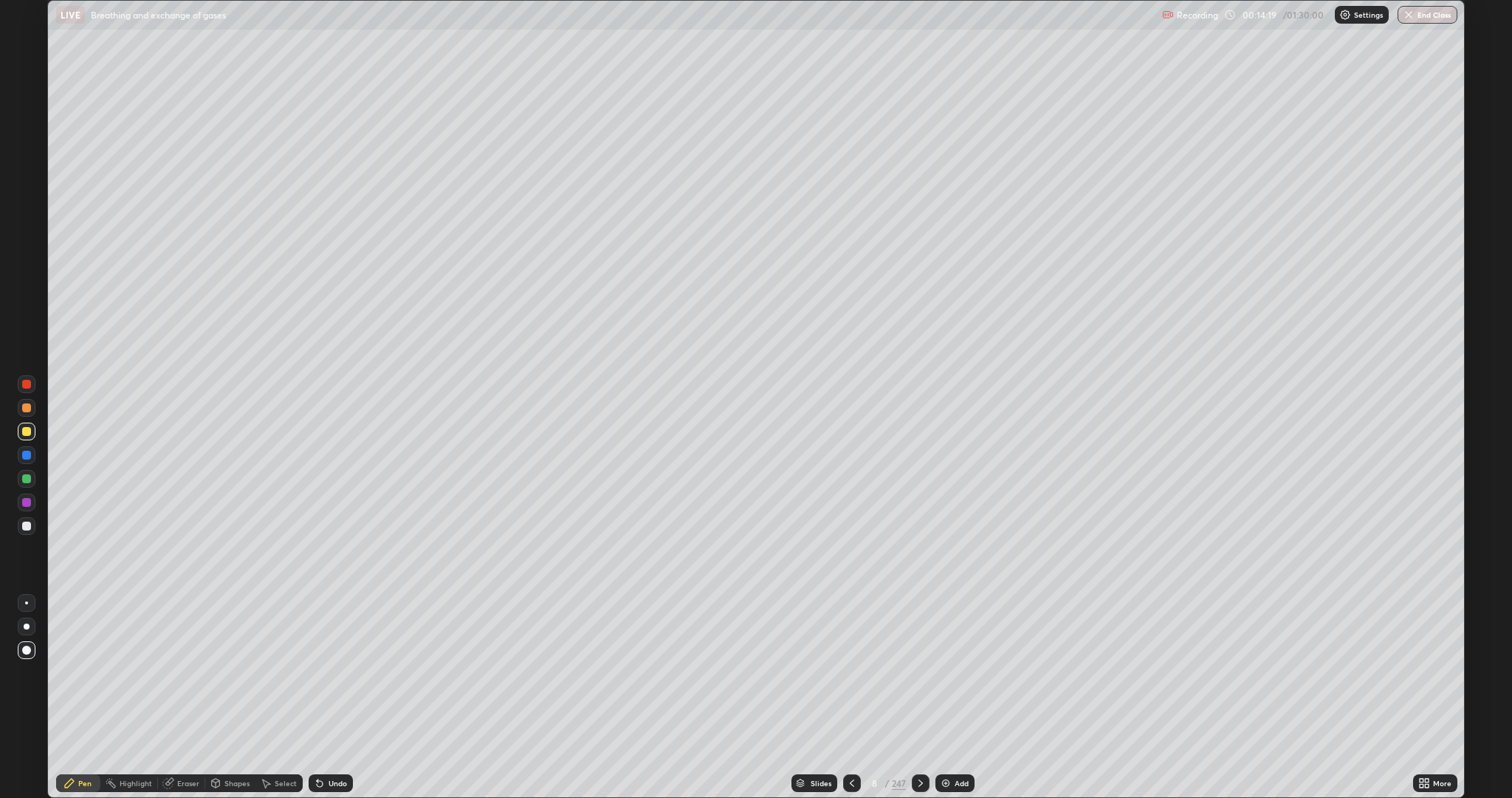
click at [961, 697] on div "Add" at bounding box center [962, 783] width 14 height 8
click at [26, 408] on div at bounding box center [26, 407] width 9 height 9
click at [25, 430] on div at bounding box center [26, 431] width 9 height 9
click at [25, 408] on div at bounding box center [26, 407] width 9 height 9
click at [328, 697] on div "Undo" at bounding box center [337, 783] width 19 height 8
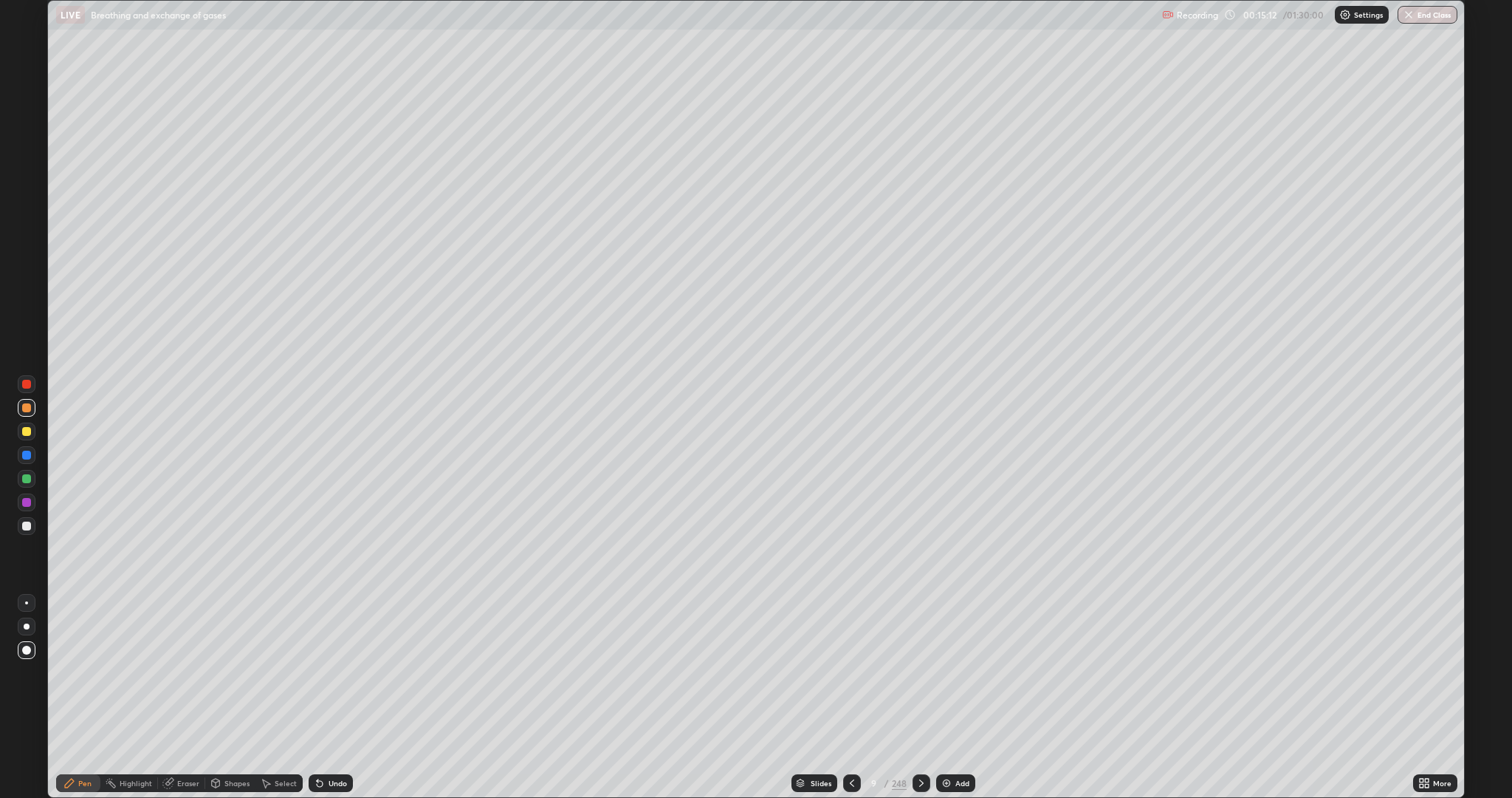
click at [25, 456] on div at bounding box center [26, 455] width 9 height 9
click at [26, 384] on div at bounding box center [26, 383] width 9 height 9
click at [26, 627] on div at bounding box center [26, 627] width 6 height 6
click at [179, 697] on div "Eraser" at bounding box center [188, 783] width 22 height 8
click at [73, 697] on icon at bounding box center [69, 783] width 12 height 12
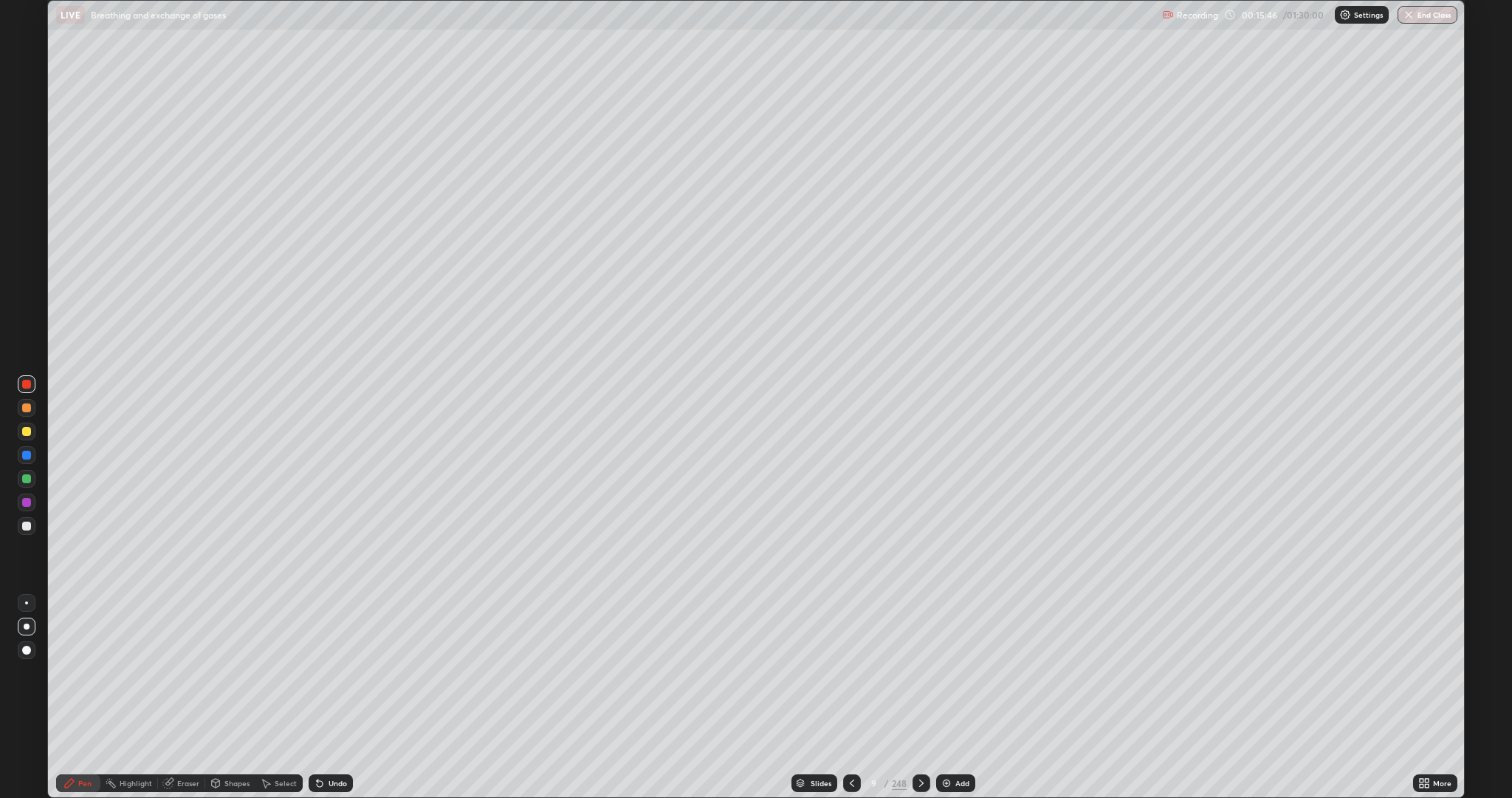
click at [22, 457] on div at bounding box center [26, 455] width 9 height 9
click at [22, 385] on div at bounding box center [26, 383] width 9 height 9
click at [26, 455] on div at bounding box center [26, 455] width 9 height 9
click at [26, 431] on div at bounding box center [26, 431] width 9 height 9
click at [26, 408] on div at bounding box center [26, 407] width 9 height 9
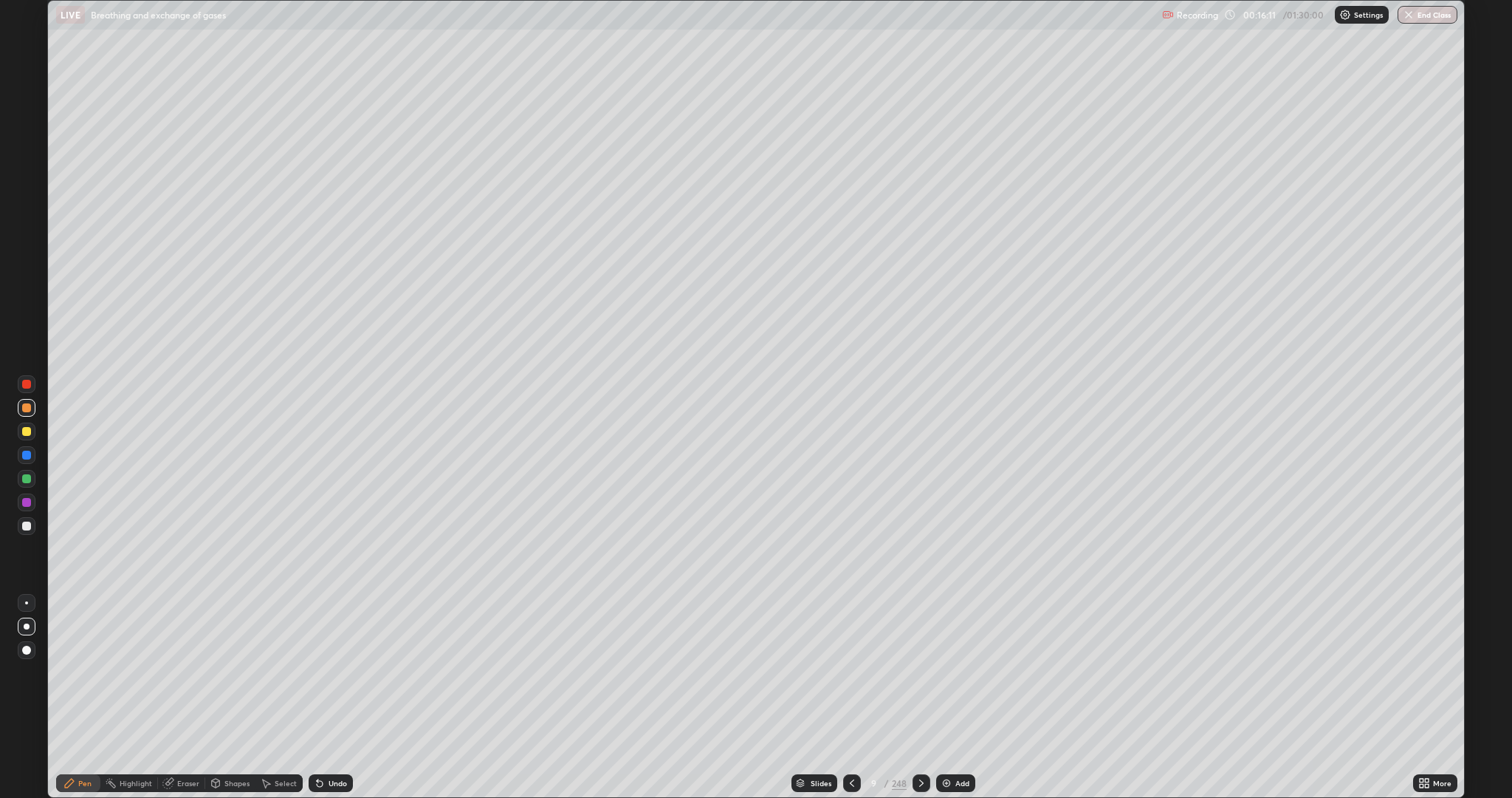
click at [328, 697] on div "Undo" at bounding box center [337, 783] width 19 height 8
click at [26, 455] on div at bounding box center [26, 455] width 9 height 9
click at [22, 379] on div at bounding box center [26, 384] width 18 height 18
click at [26, 384] on div at bounding box center [26, 383] width 9 height 9
click at [23, 503] on div at bounding box center [26, 502] width 9 height 9
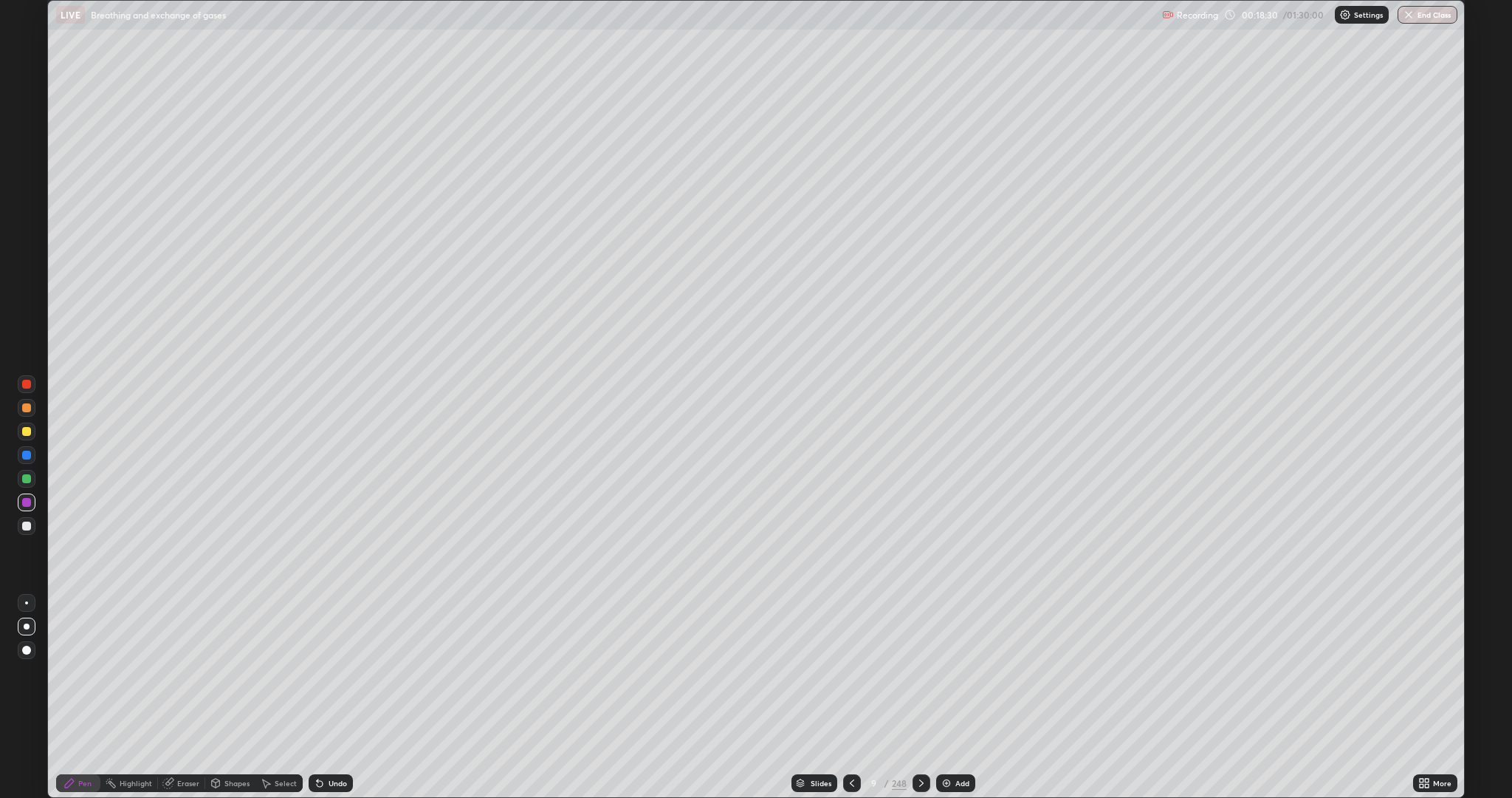
click at [953, 697] on div "Add" at bounding box center [956, 783] width 39 height 18
click at [22, 430] on div at bounding box center [26, 431] width 9 height 9
click at [26, 406] on div at bounding box center [26, 407] width 9 height 9
click at [27, 455] on div at bounding box center [26, 455] width 9 height 9
click at [27, 407] on div at bounding box center [26, 407] width 9 height 9
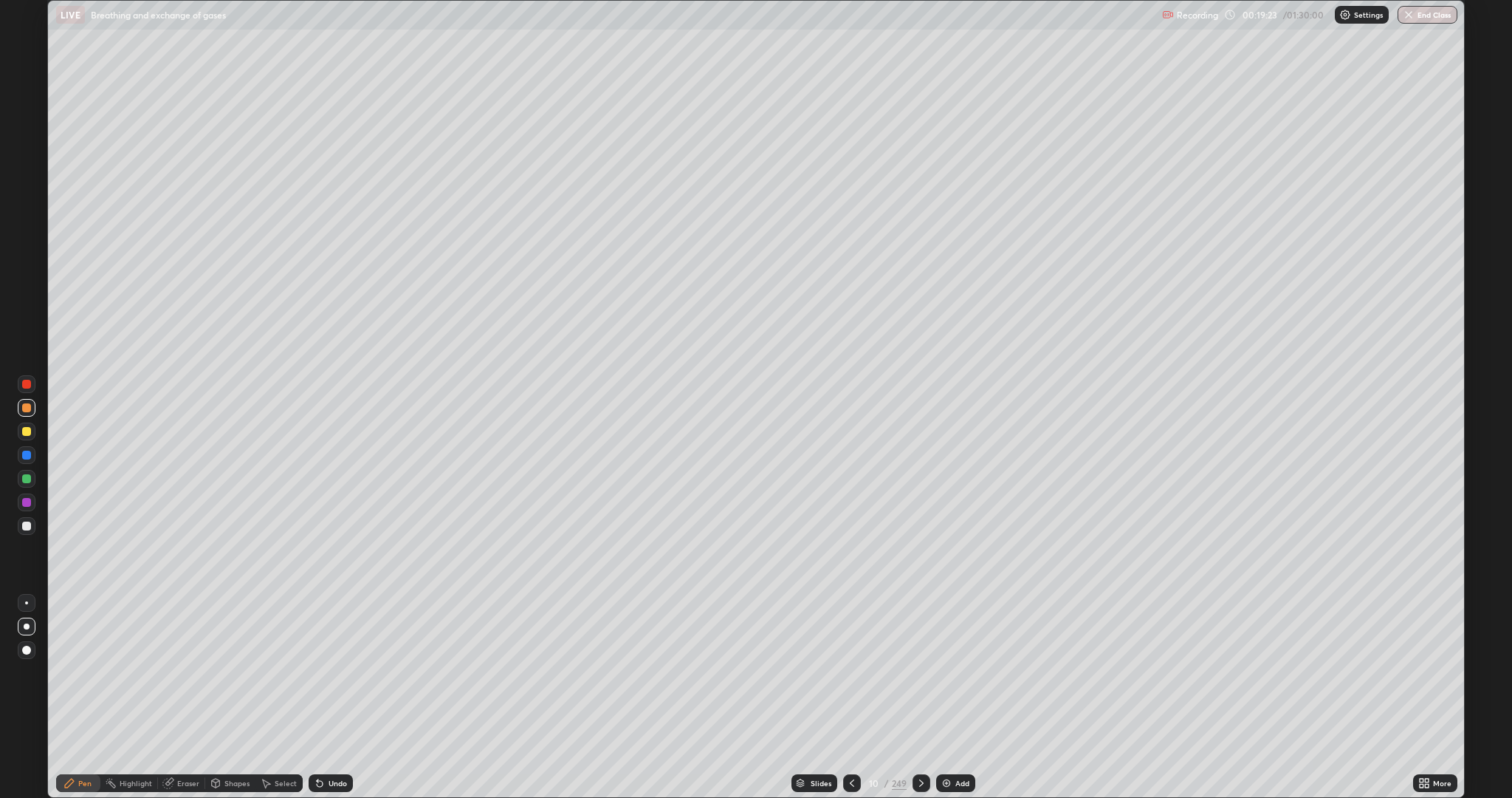
click at [22, 457] on div at bounding box center [26, 455] width 9 height 9
click at [22, 503] on div at bounding box center [26, 502] width 9 height 9
click at [0, 557] on div "Setting up your live class" at bounding box center [756, 399] width 1512 height 798
click at [26, 384] on div at bounding box center [26, 383] width 9 height 9
click at [846, 697] on icon at bounding box center [852, 783] width 12 height 12
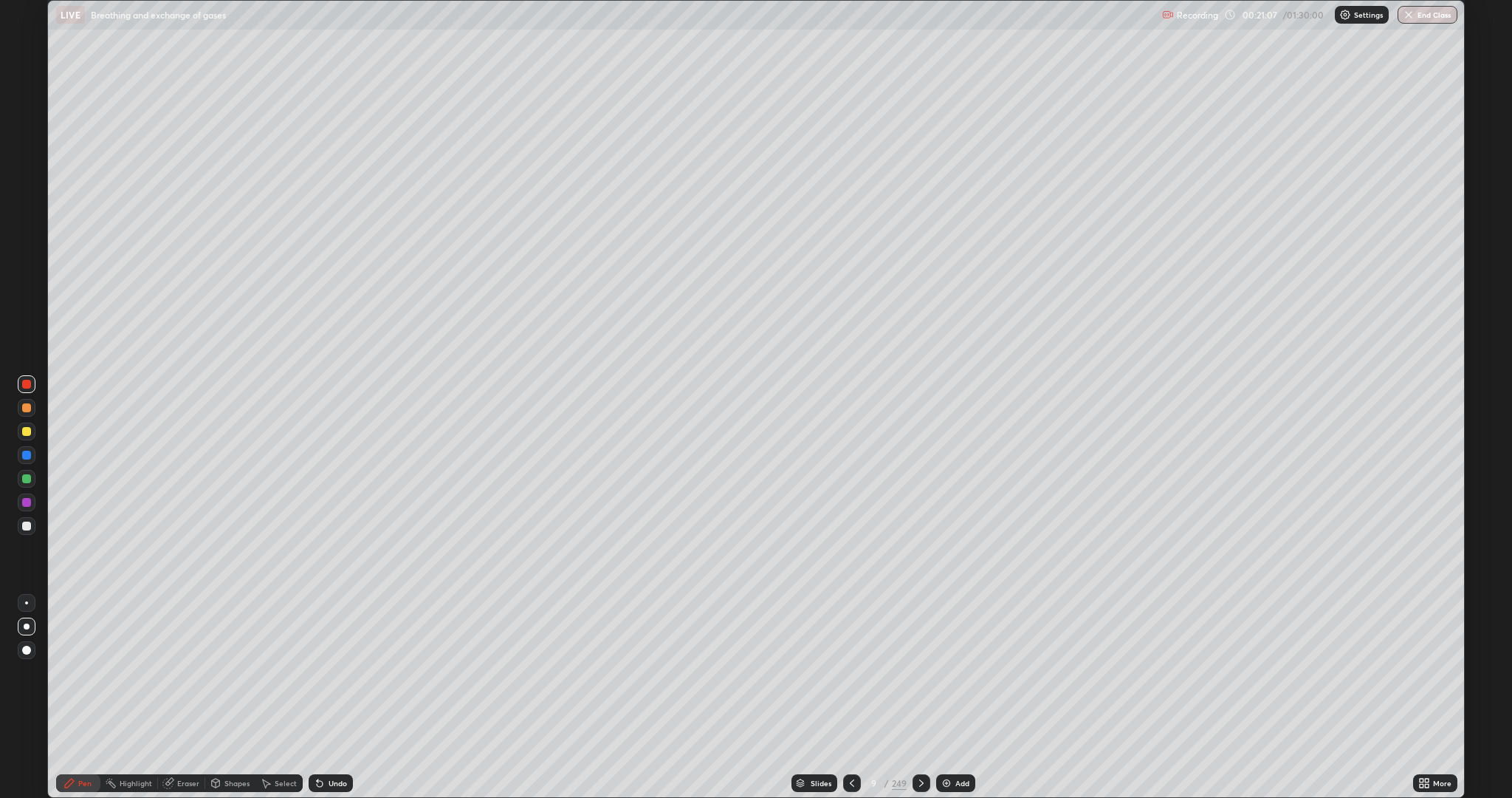
click at [849, 697] on div at bounding box center [852, 783] width 18 height 29
click at [846, 697] on icon at bounding box center [852, 783] width 12 height 12
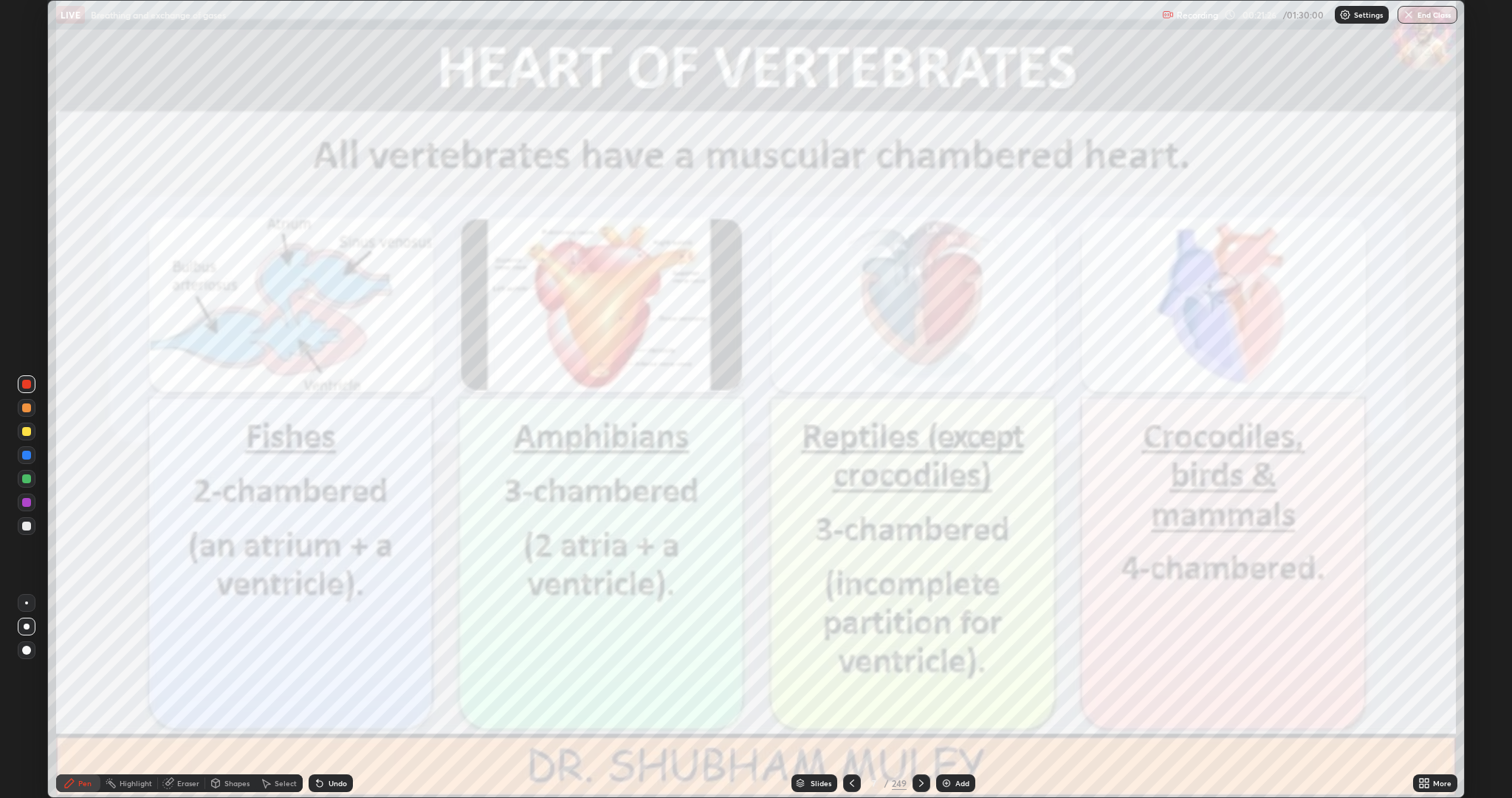
click at [920, 697] on icon at bounding box center [922, 783] width 12 height 12
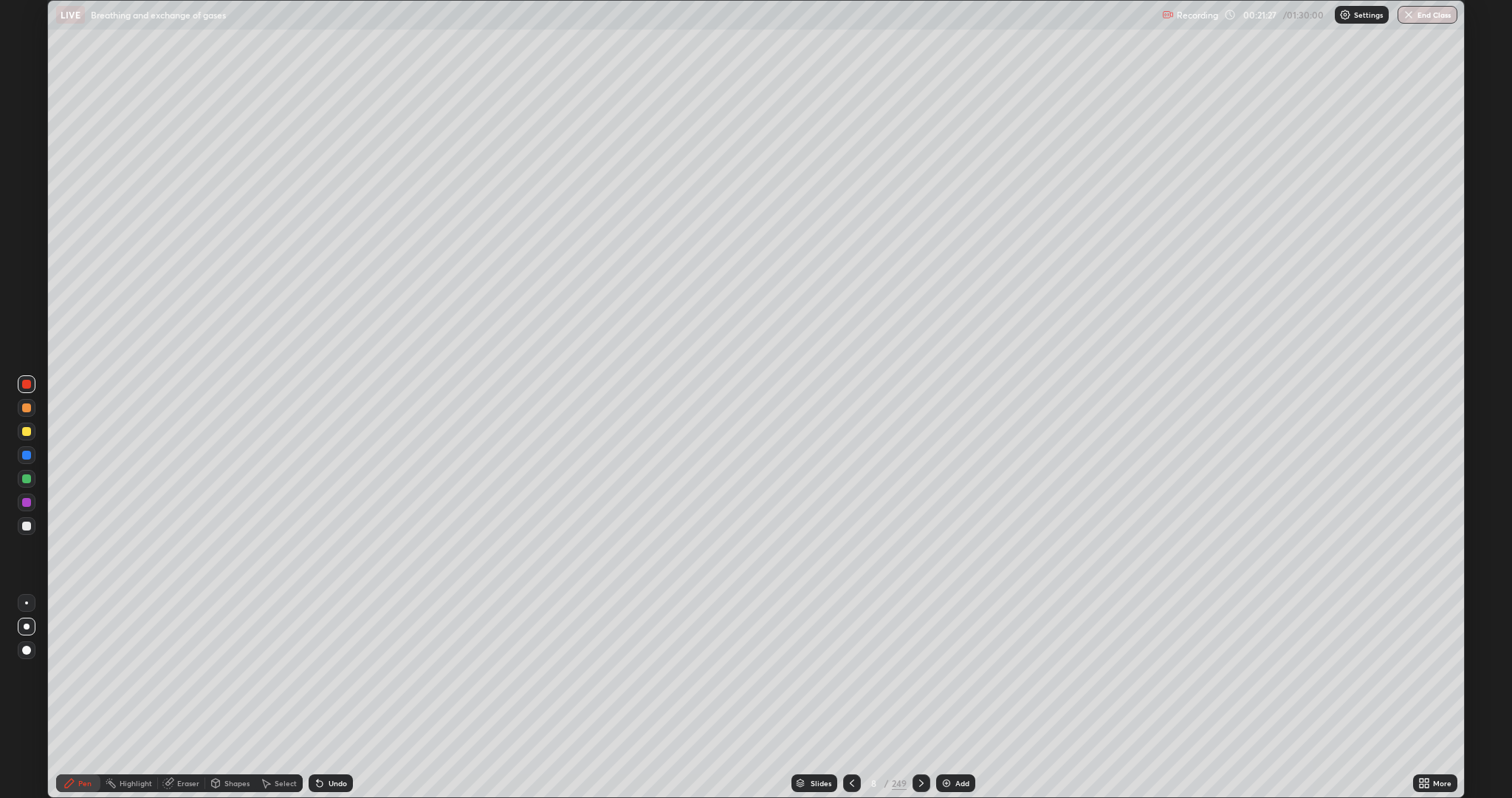
click at [920, 697] on icon at bounding box center [922, 783] width 12 height 12
click at [901, 697] on div "249" at bounding box center [899, 783] width 15 height 14
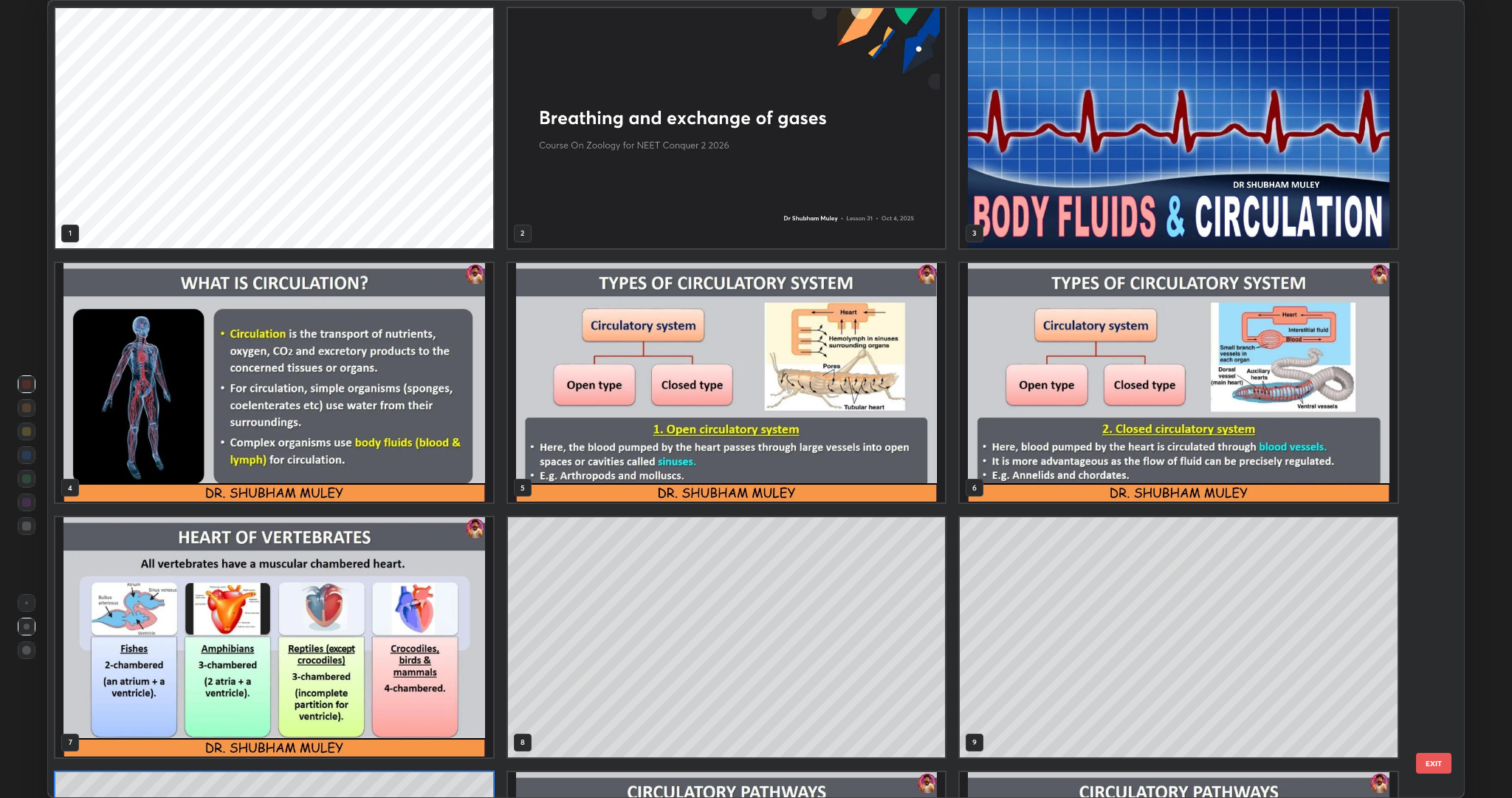
scroll to position [792, 1408]
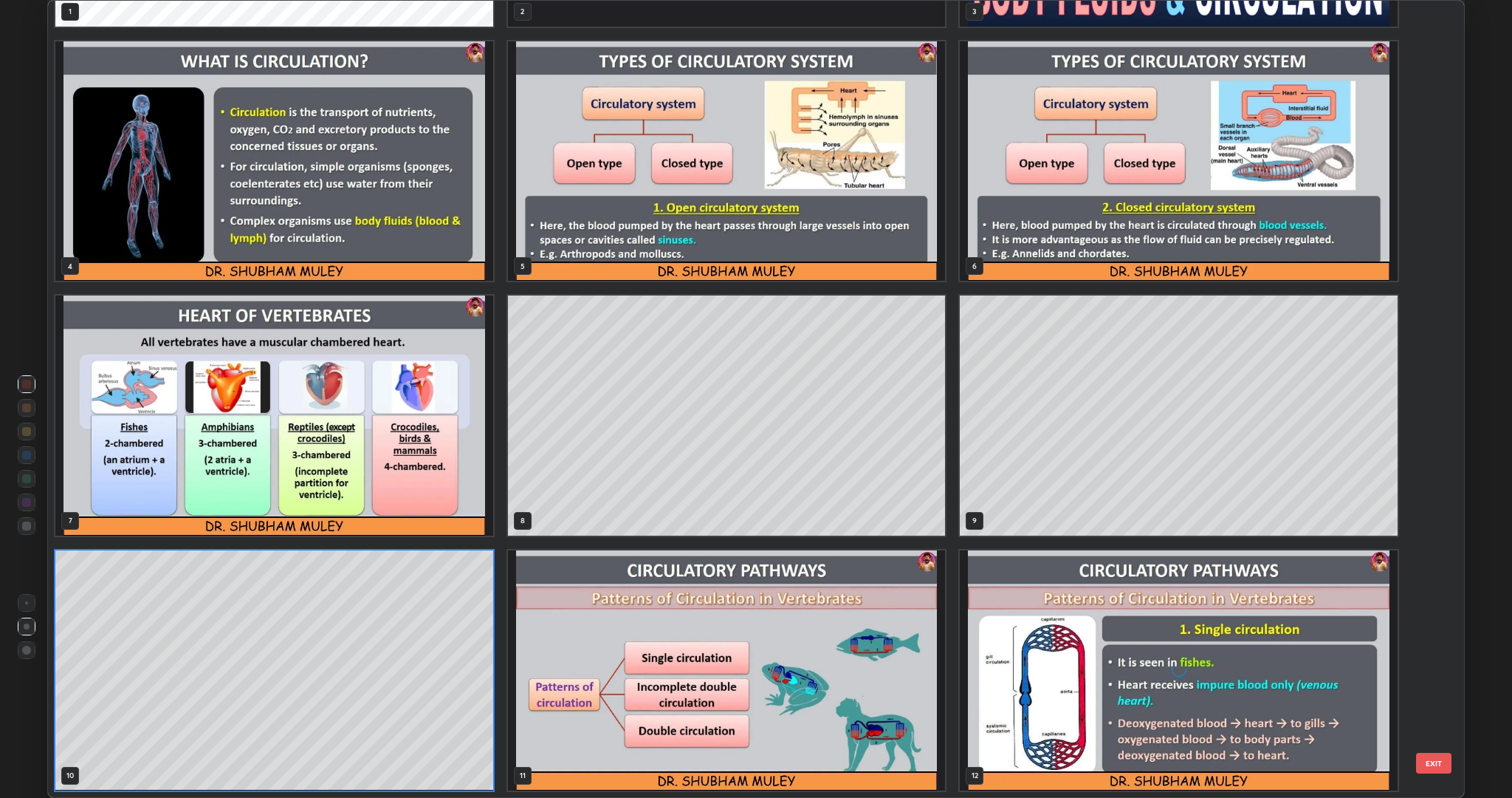
click at [911, 697] on img "grid" at bounding box center [727, 671] width 438 height 241
click at [916, 697] on img "grid" at bounding box center [727, 671] width 438 height 241
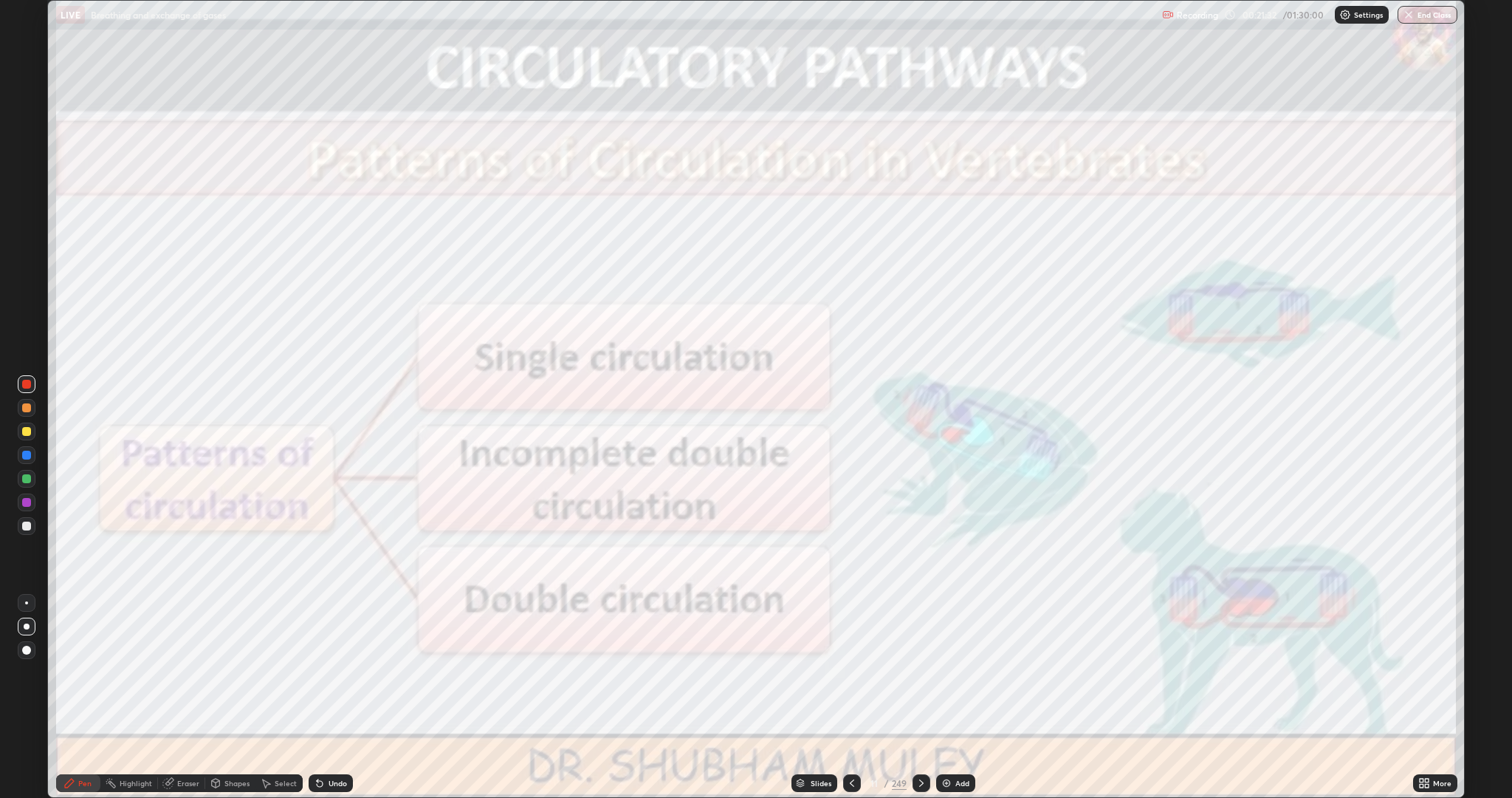
click at [920, 697] on icon at bounding box center [922, 783] width 12 height 12
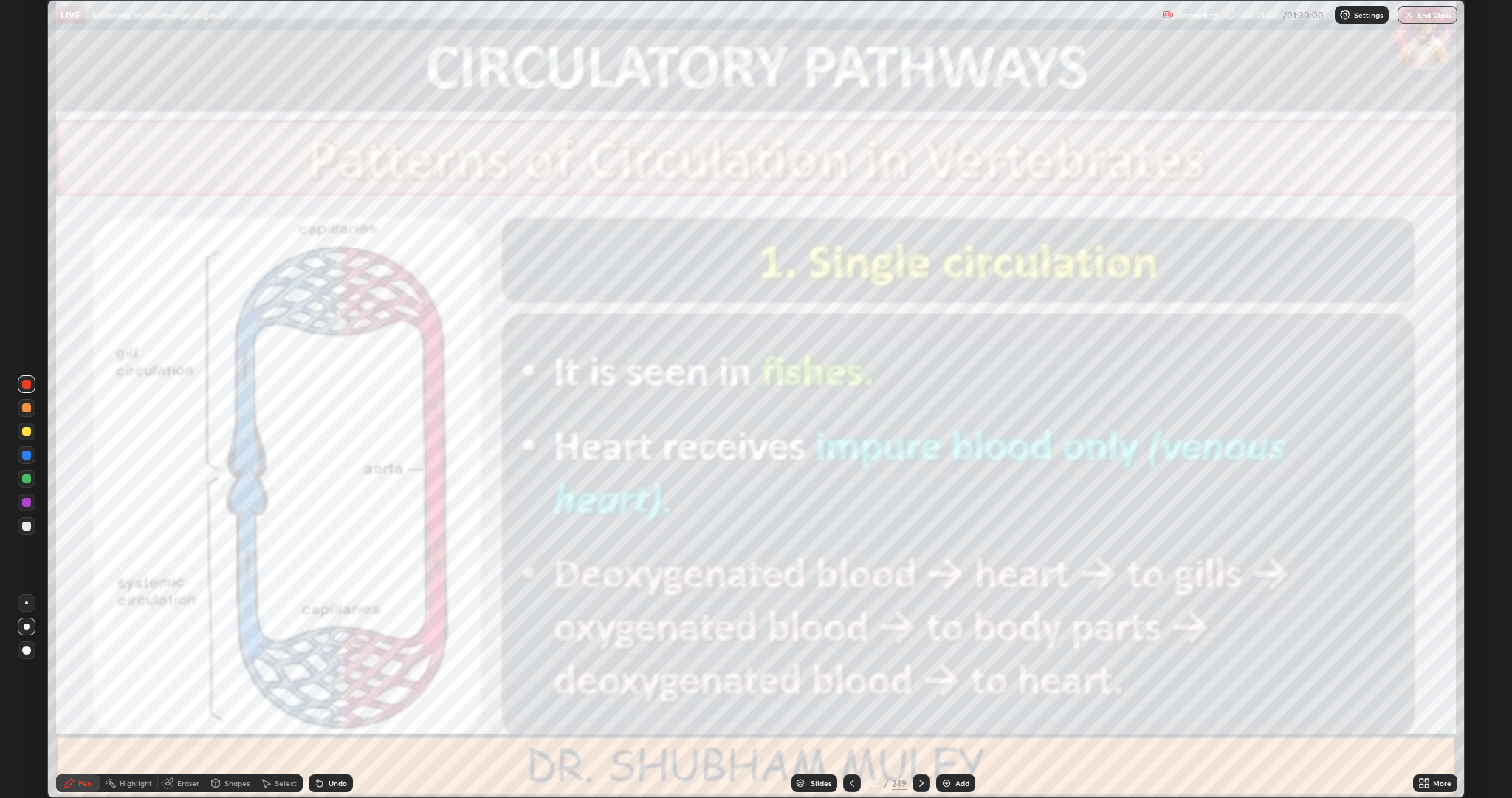
click at [920, 697] on icon at bounding box center [922, 783] width 12 height 12
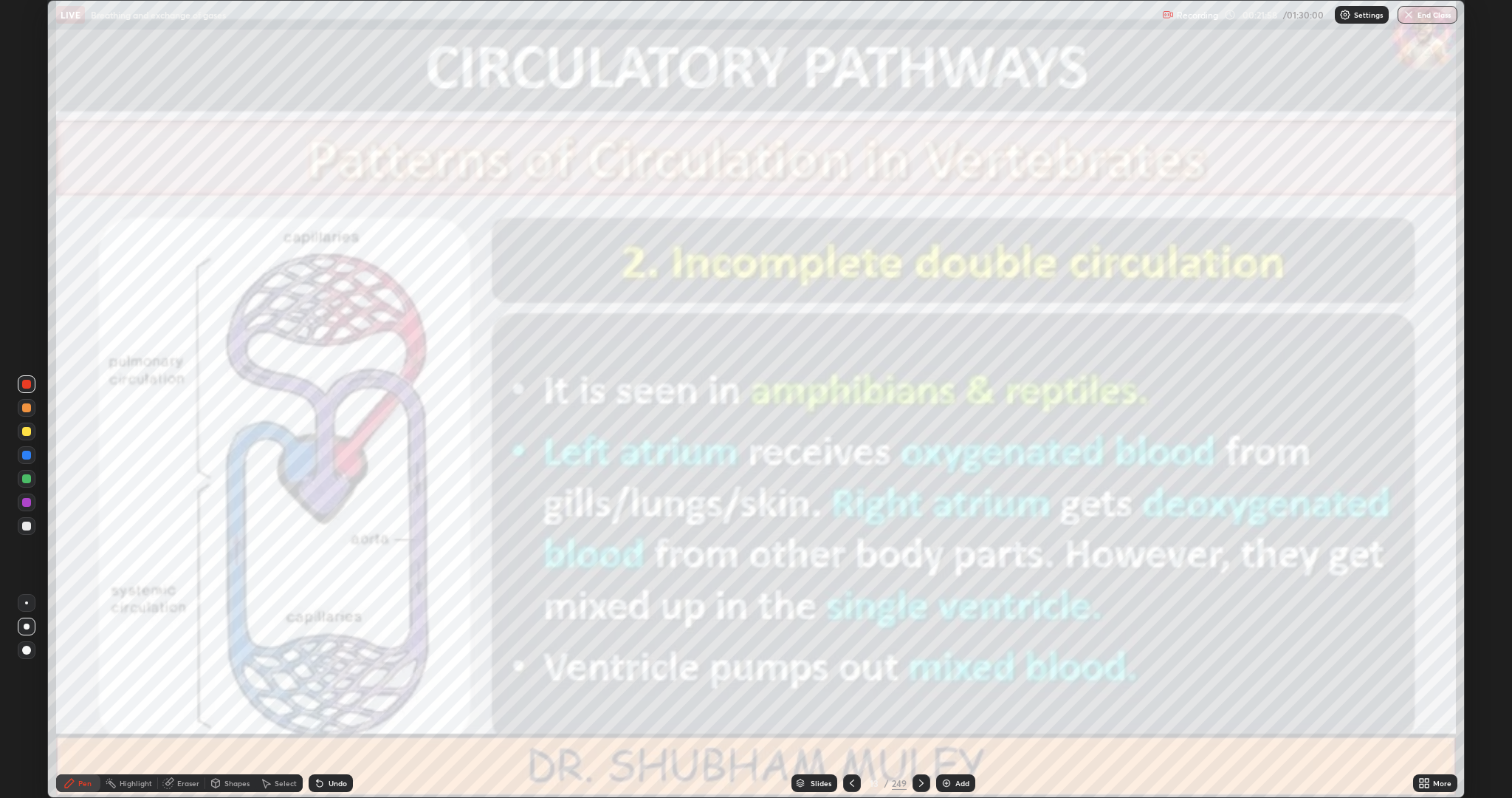
click at [920, 697] on icon at bounding box center [922, 783] width 12 height 12
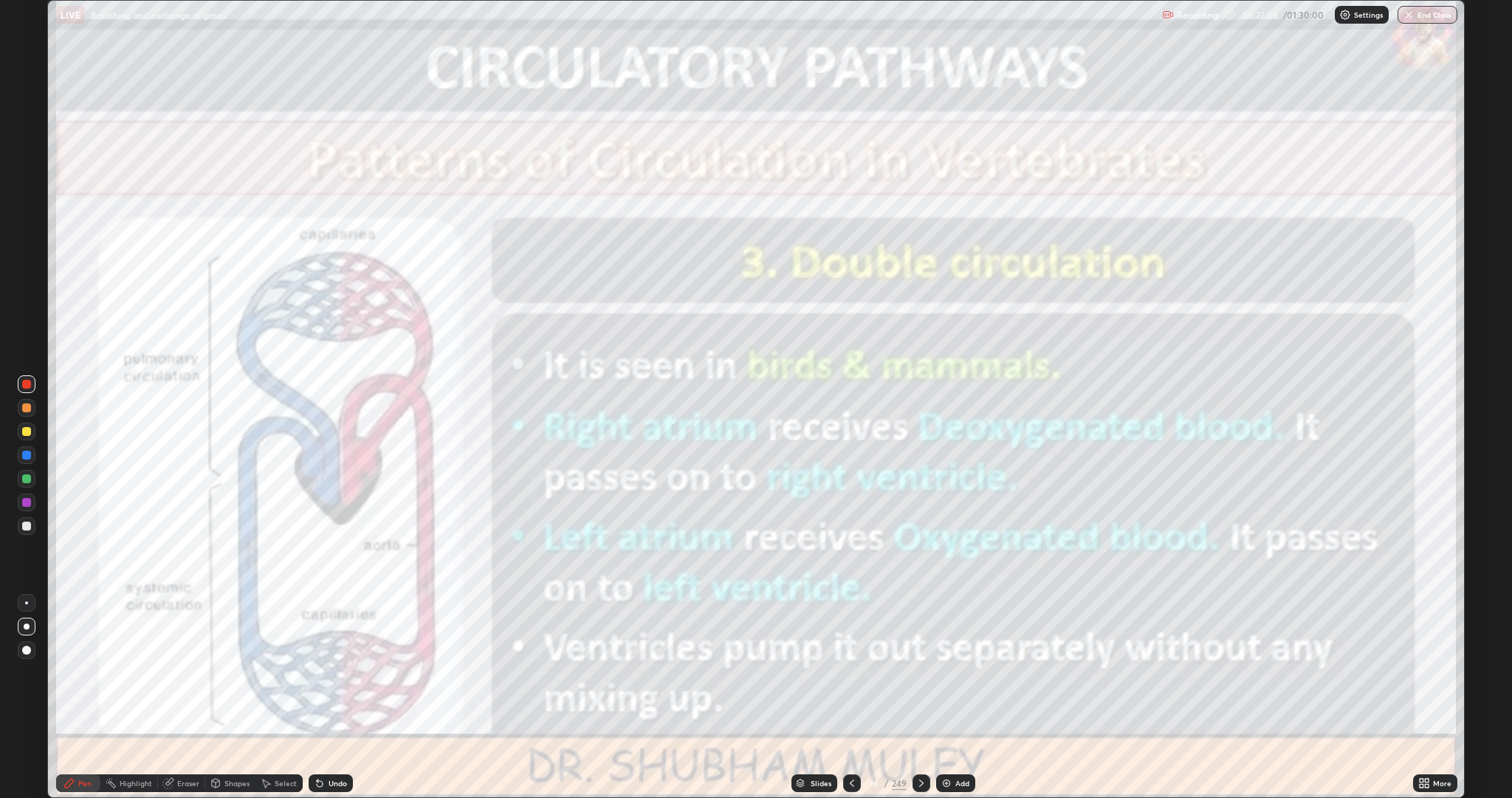
click at [920, 697] on icon at bounding box center [922, 783] width 12 height 12
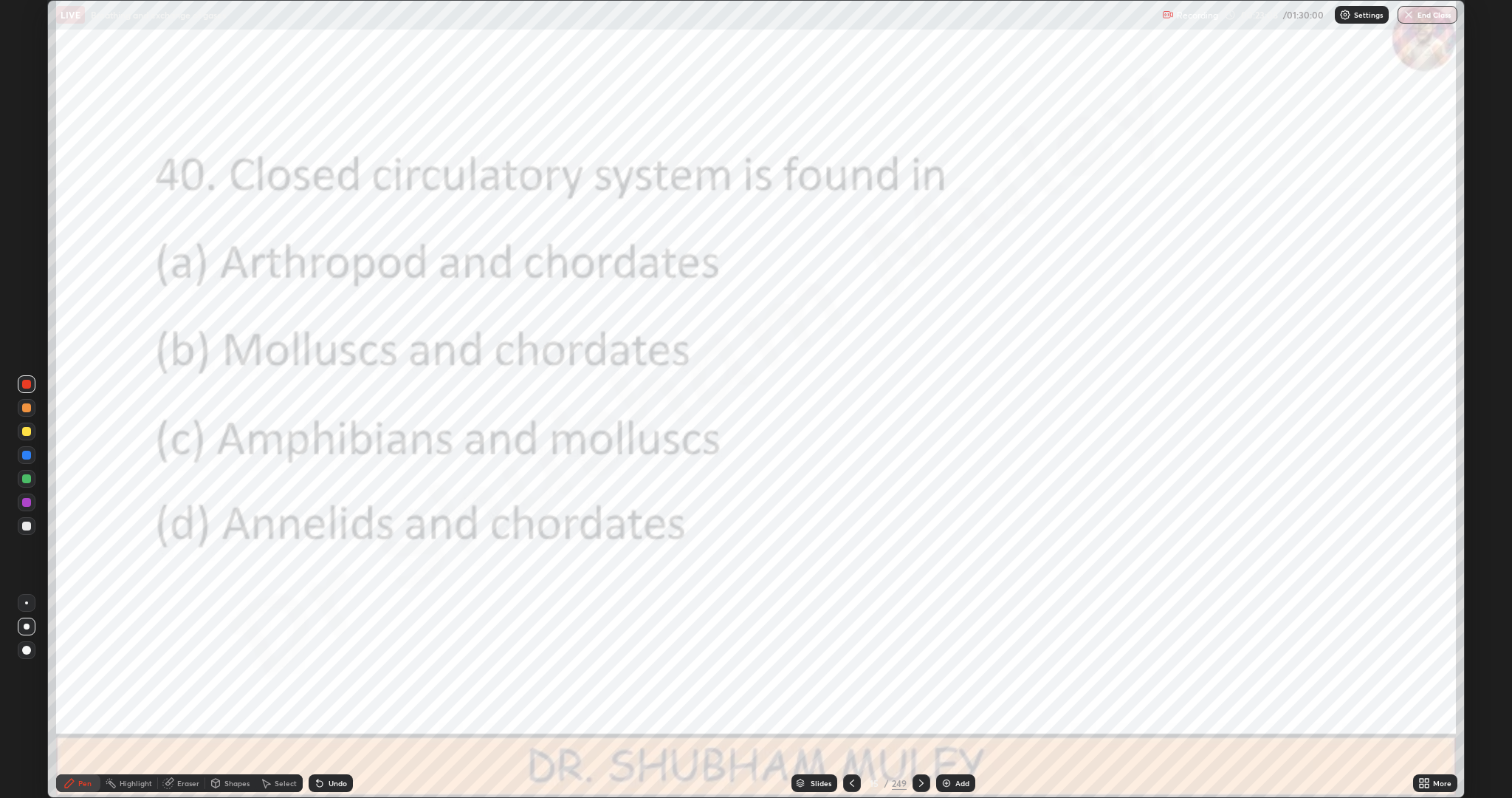
click at [920, 697] on icon at bounding box center [922, 783] width 12 height 12
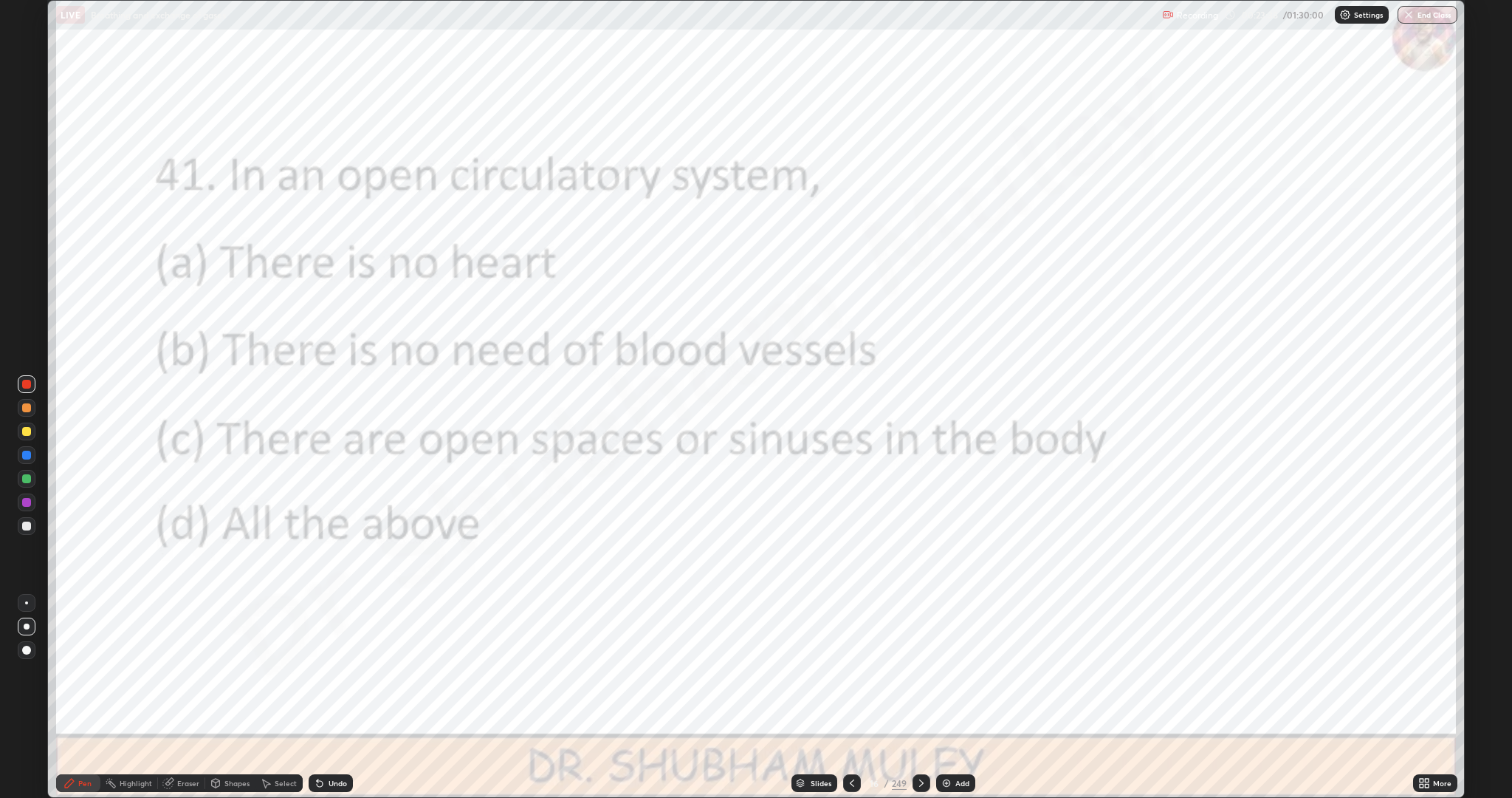
click at [919, 697] on icon at bounding box center [922, 783] width 12 height 12
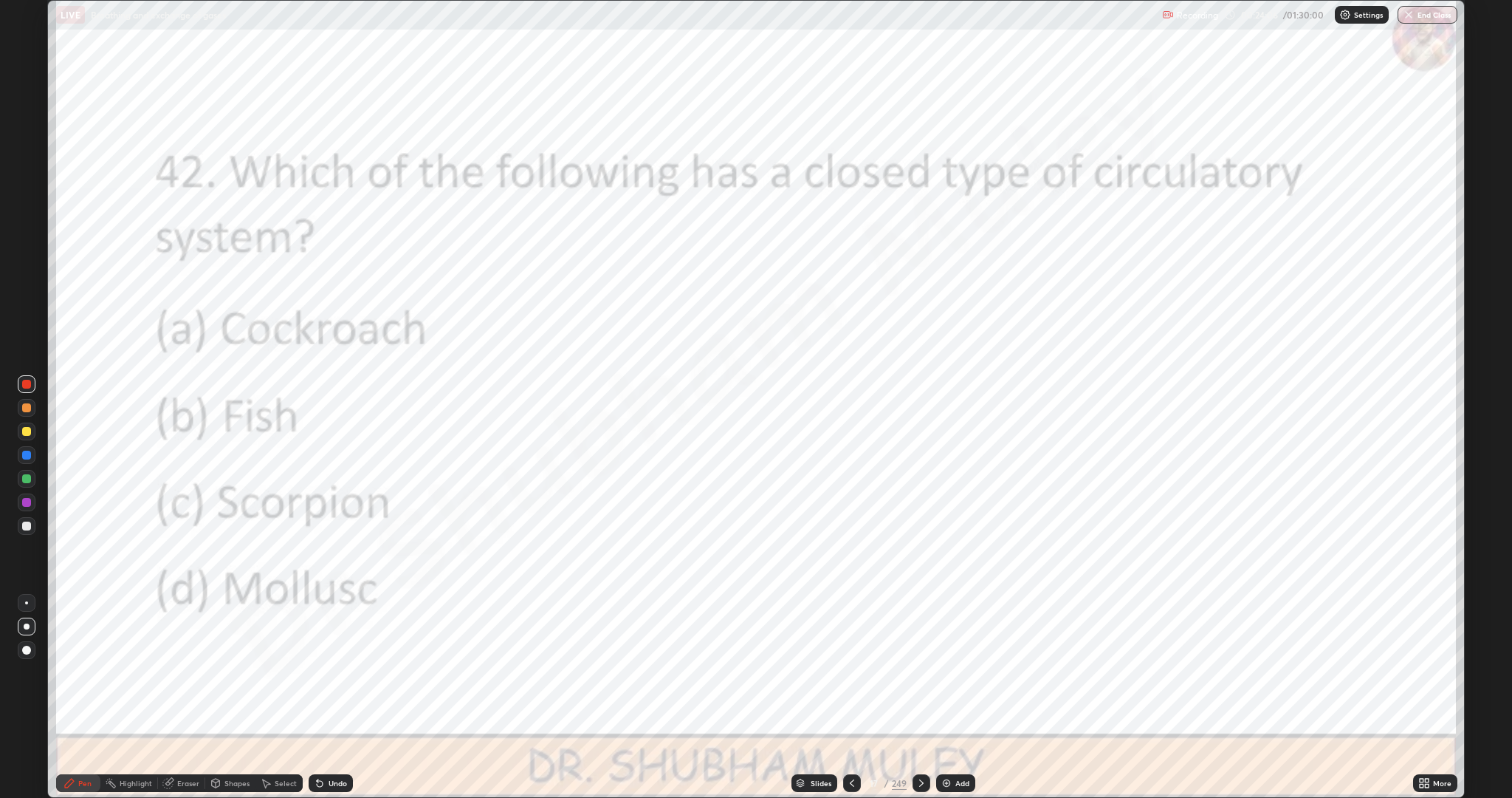
click at [918, 697] on icon at bounding box center [922, 783] width 12 height 12
click at [920, 697] on icon at bounding box center [922, 783] width 12 height 12
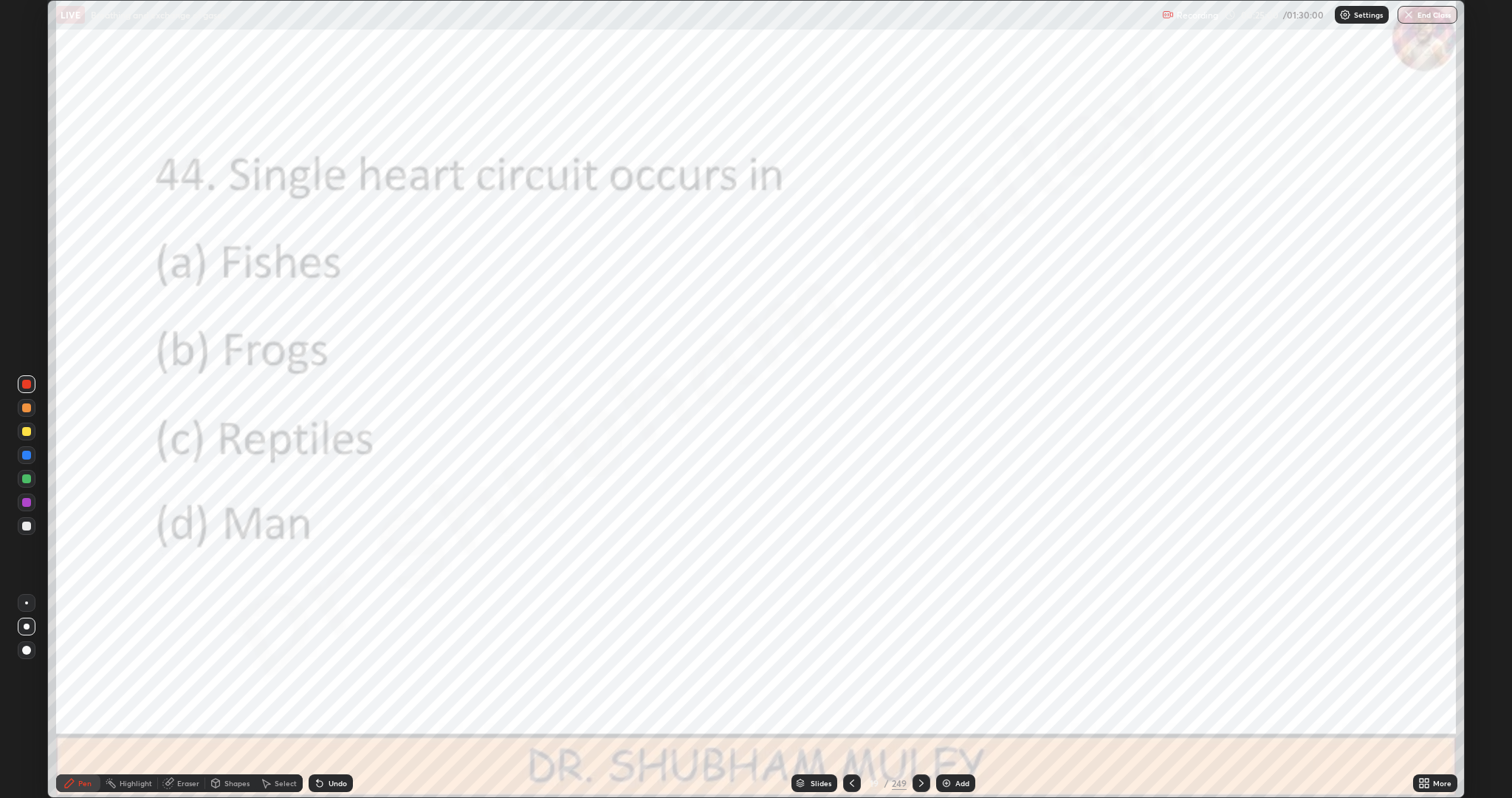
click at [920, 697] on icon at bounding box center [922, 783] width 12 height 12
click at [926, 697] on icon at bounding box center [922, 783] width 12 height 12
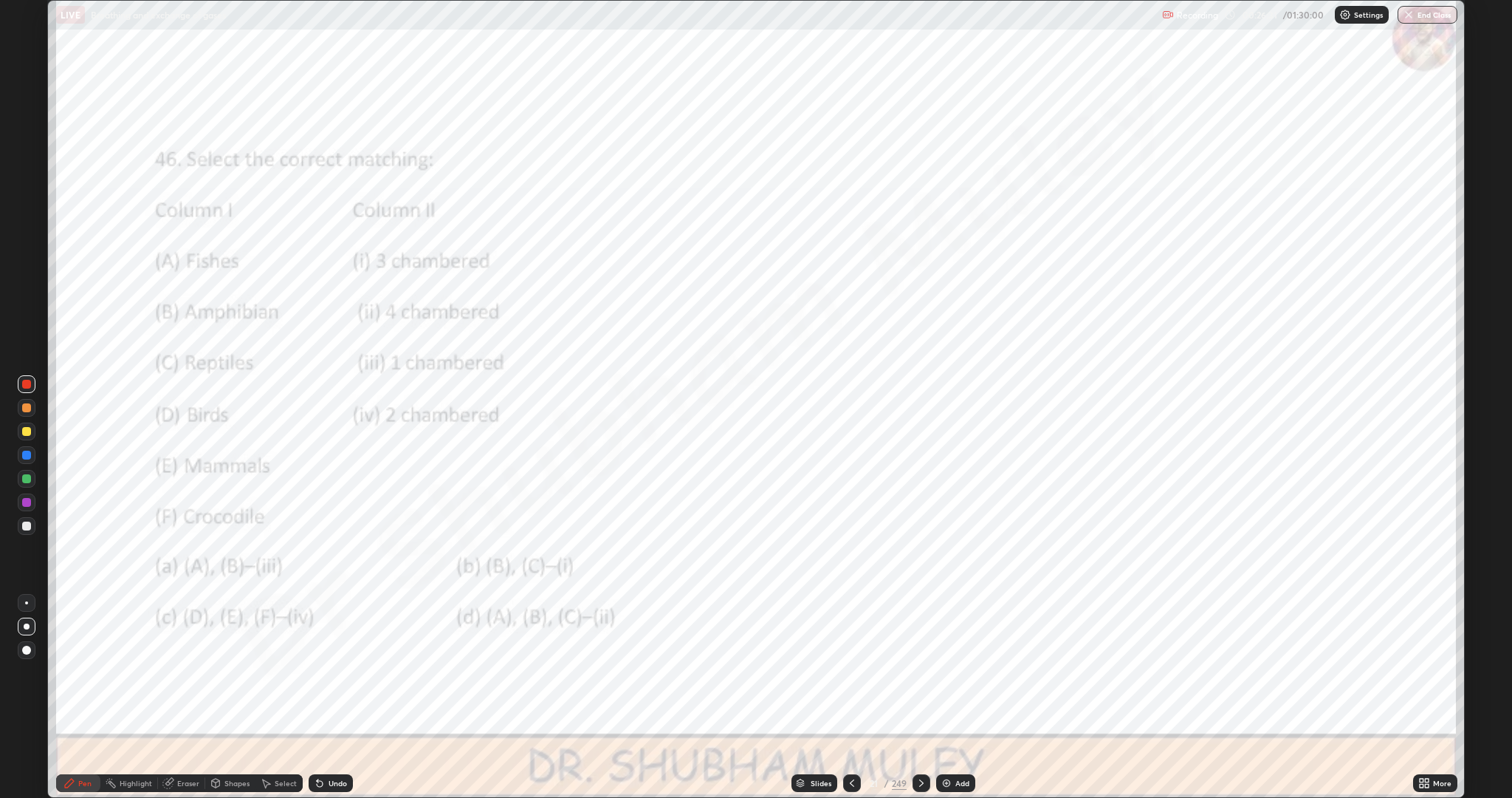
click at [926, 697] on icon at bounding box center [922, 783] width 12 height 12
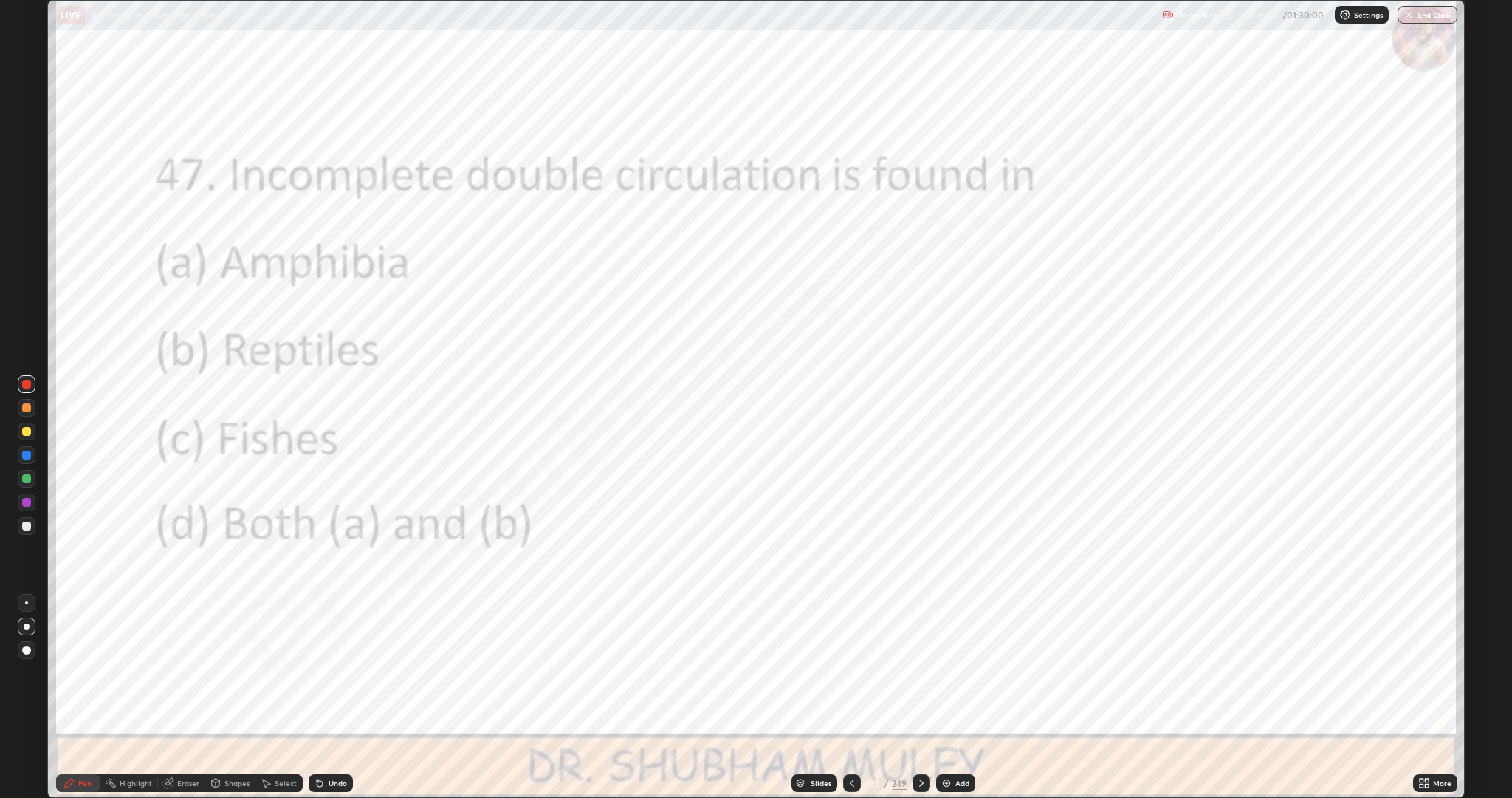
click at [854, 697] on icon at bounding box center [852, 783] width 12 height 12
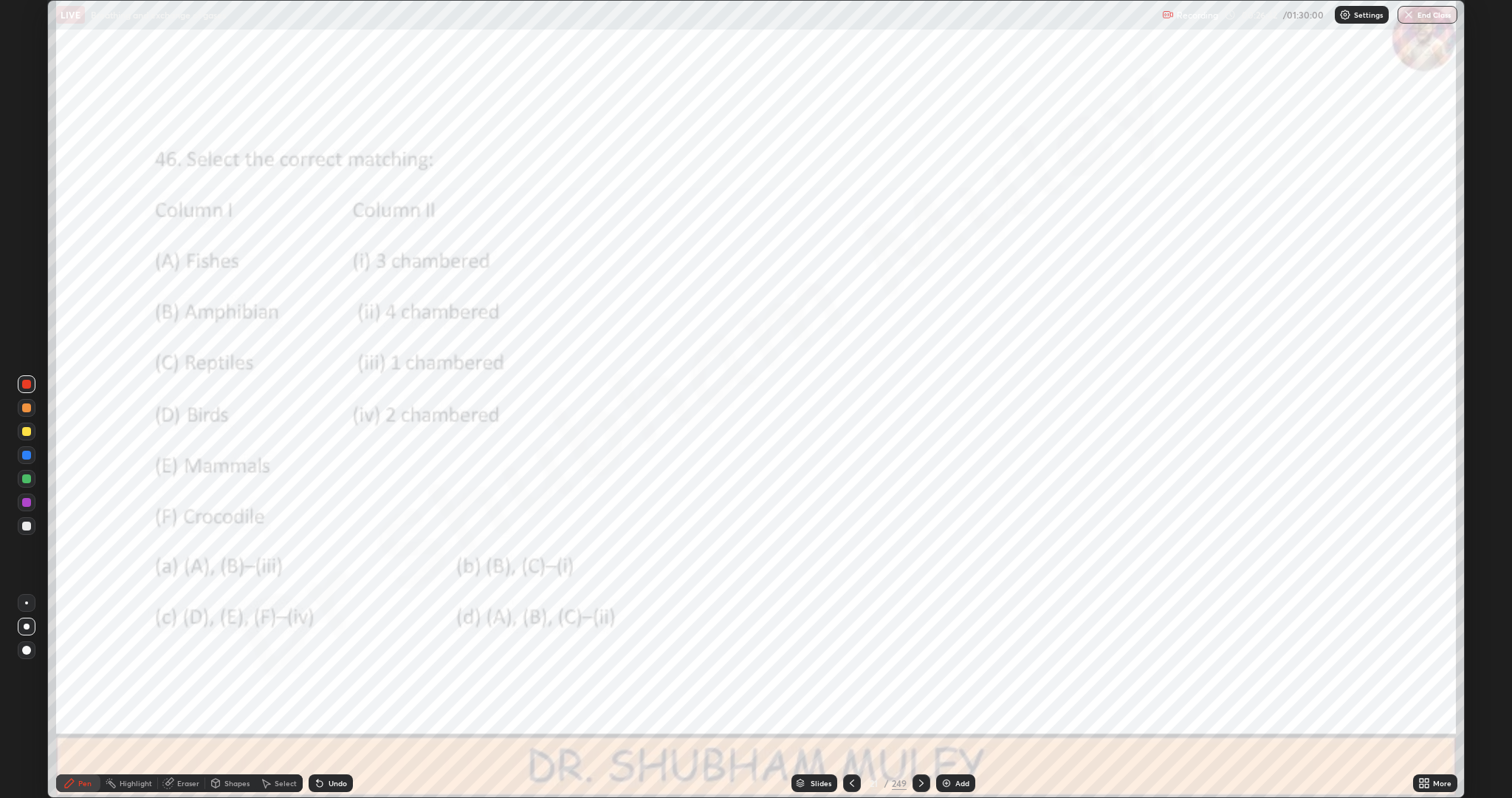
click at [920, 697] on icon at bounding box center [922, 783] width 12 height 12
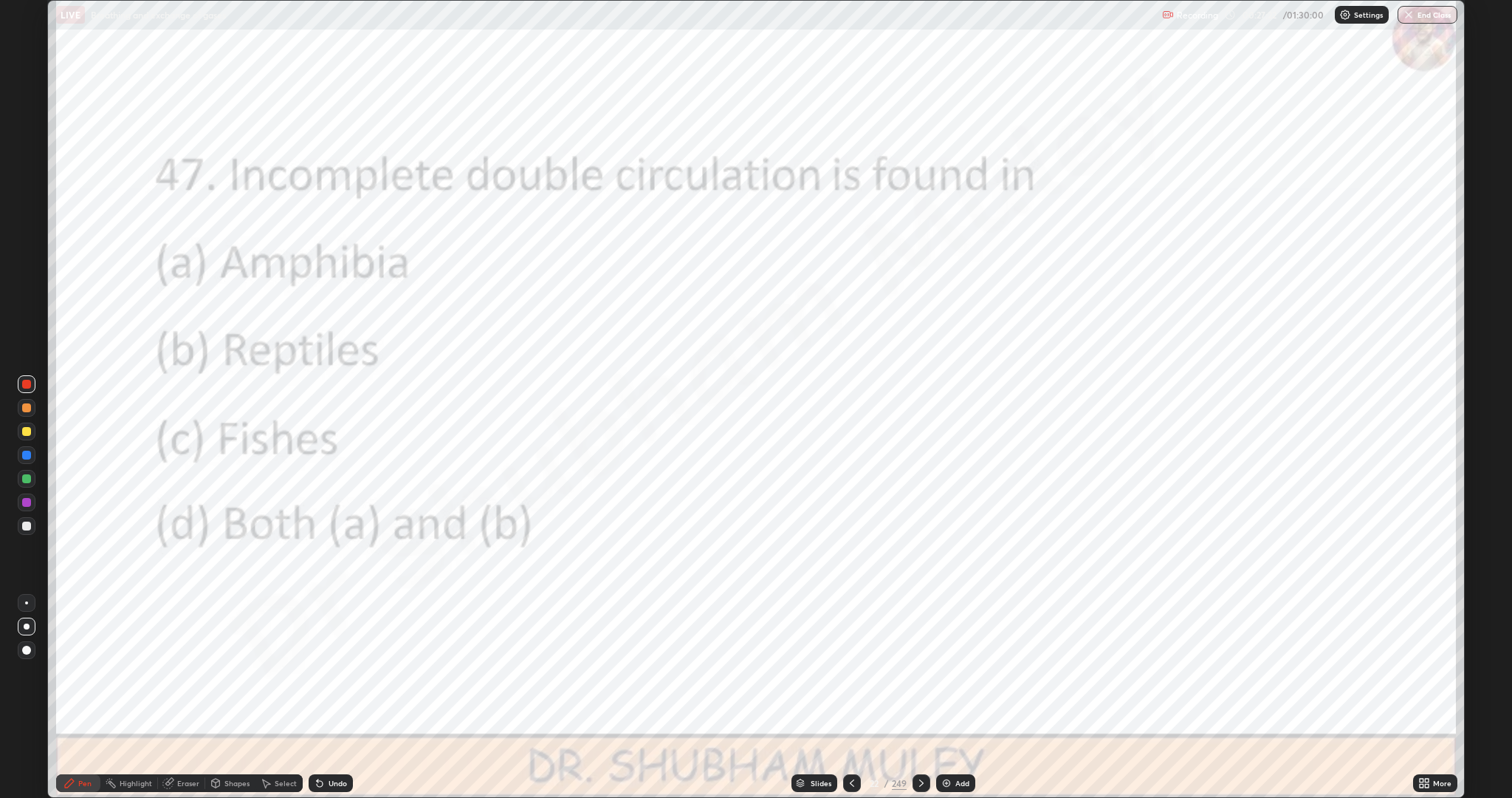
click at [926, 697] on icon at bounding box center [922, 783] width 12 height 12
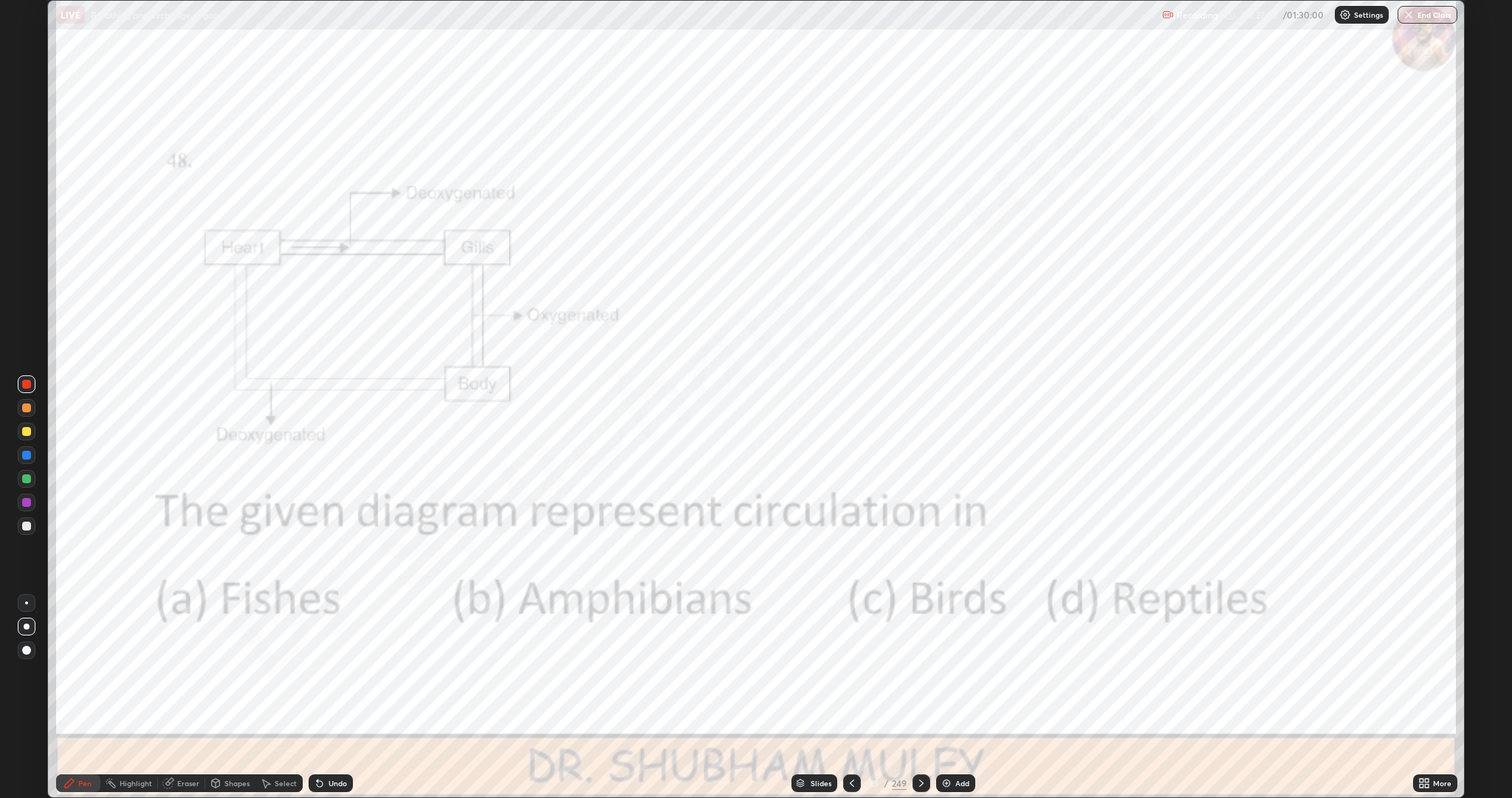
click at [920, 697] on icon at bounding box center [922, 783] width 12 height 12
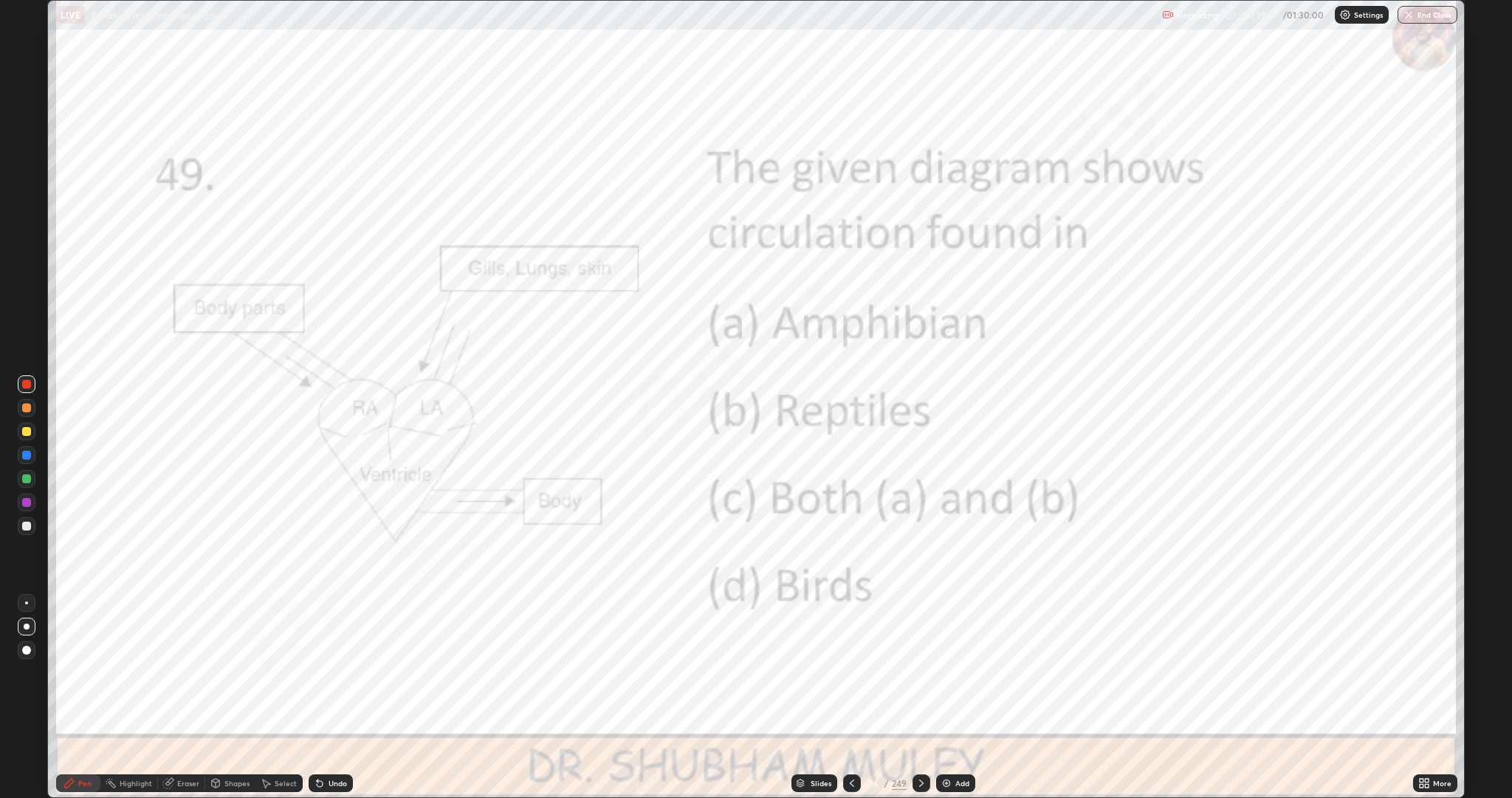
click at [920, 697] on icon at bounding box center [922, 783] width 12 height 12
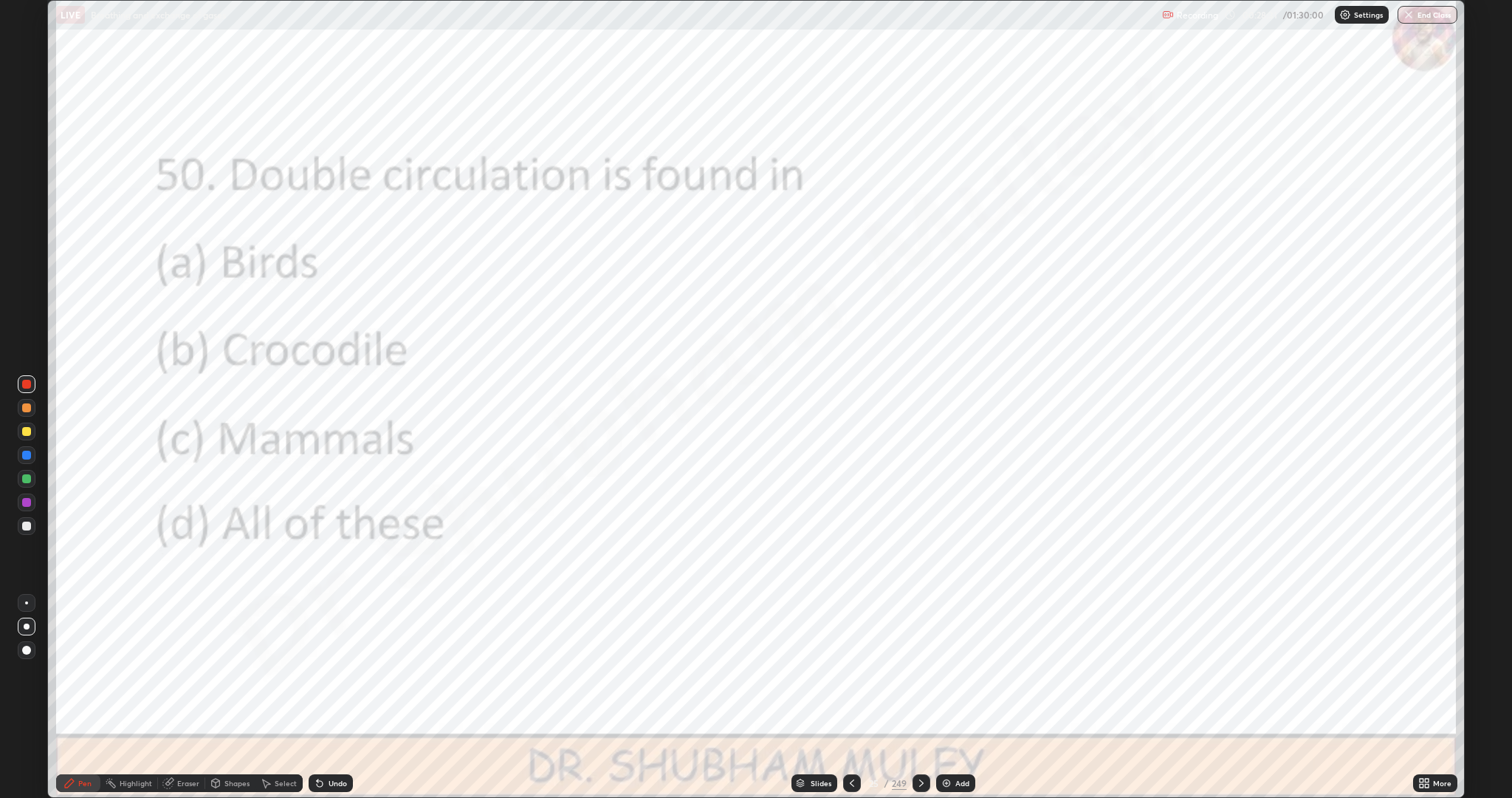
click at [920, 697] on icon at bounding box center [922, 783] width 12 height 12
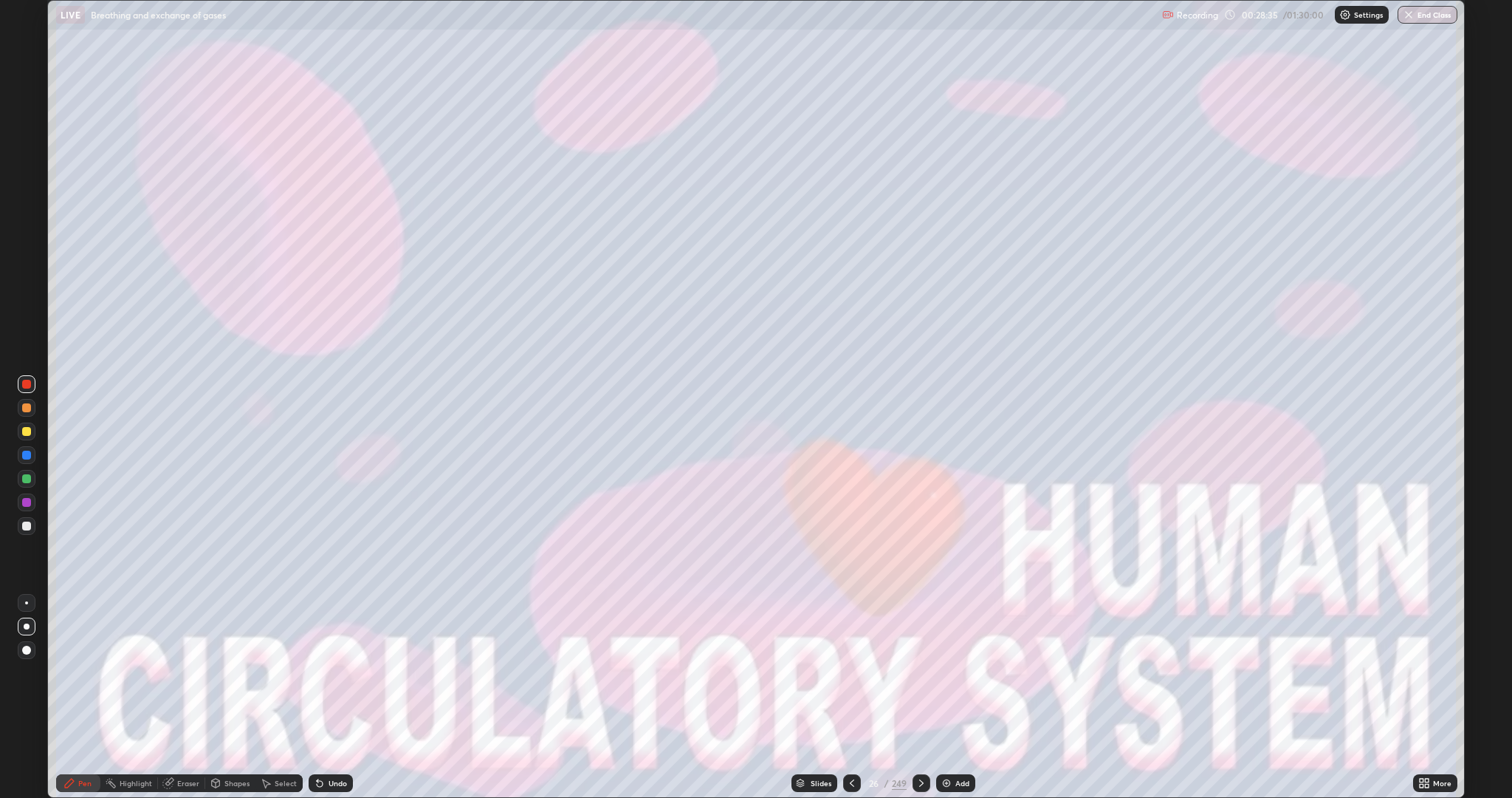
click at [961, 697] on div "Add" at bounding box center [962, 783] width 14 height 8
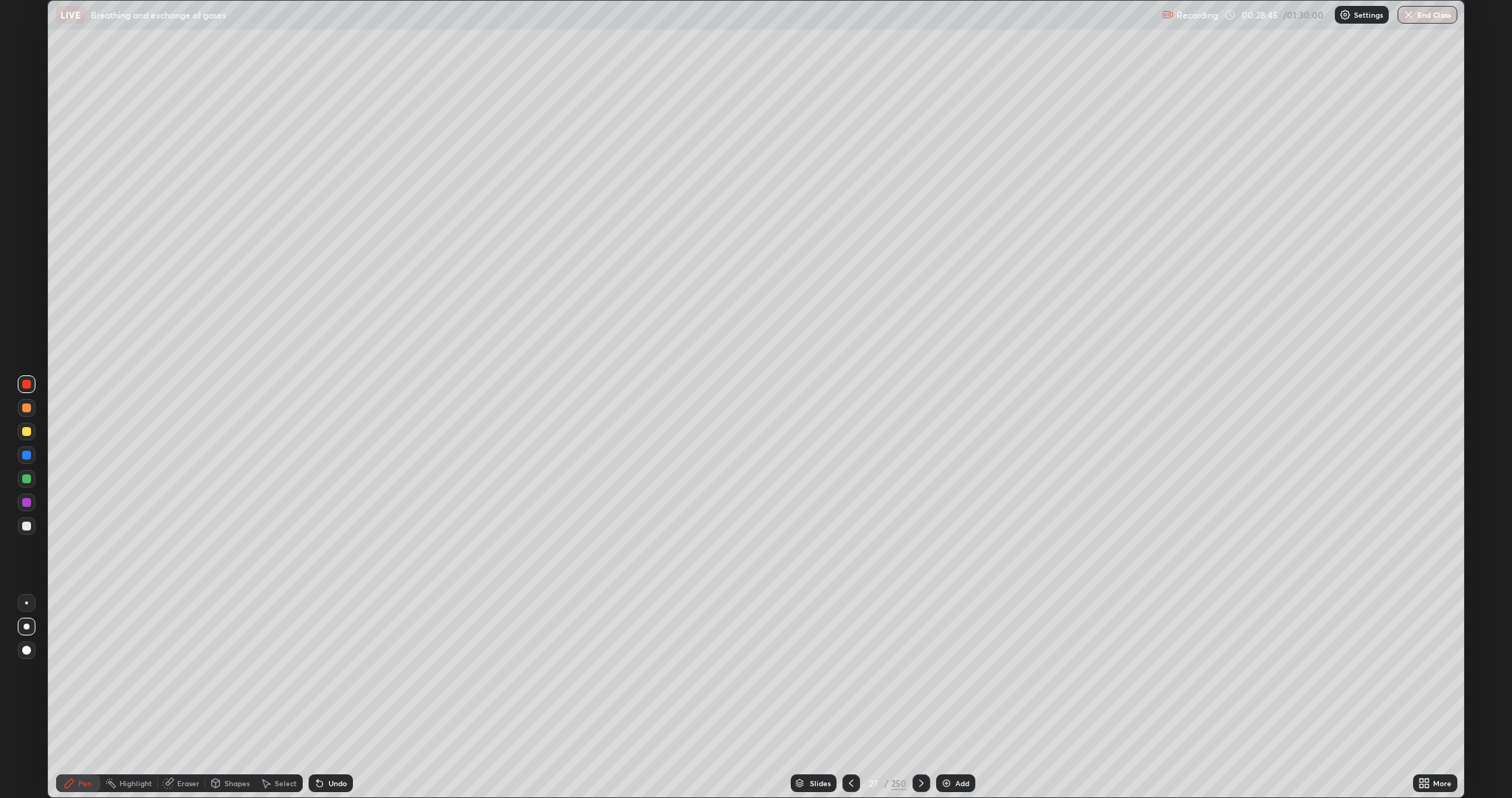
click at [230, 697] on div "Shapes" at bounding box center [238, 783] width 25 height 8
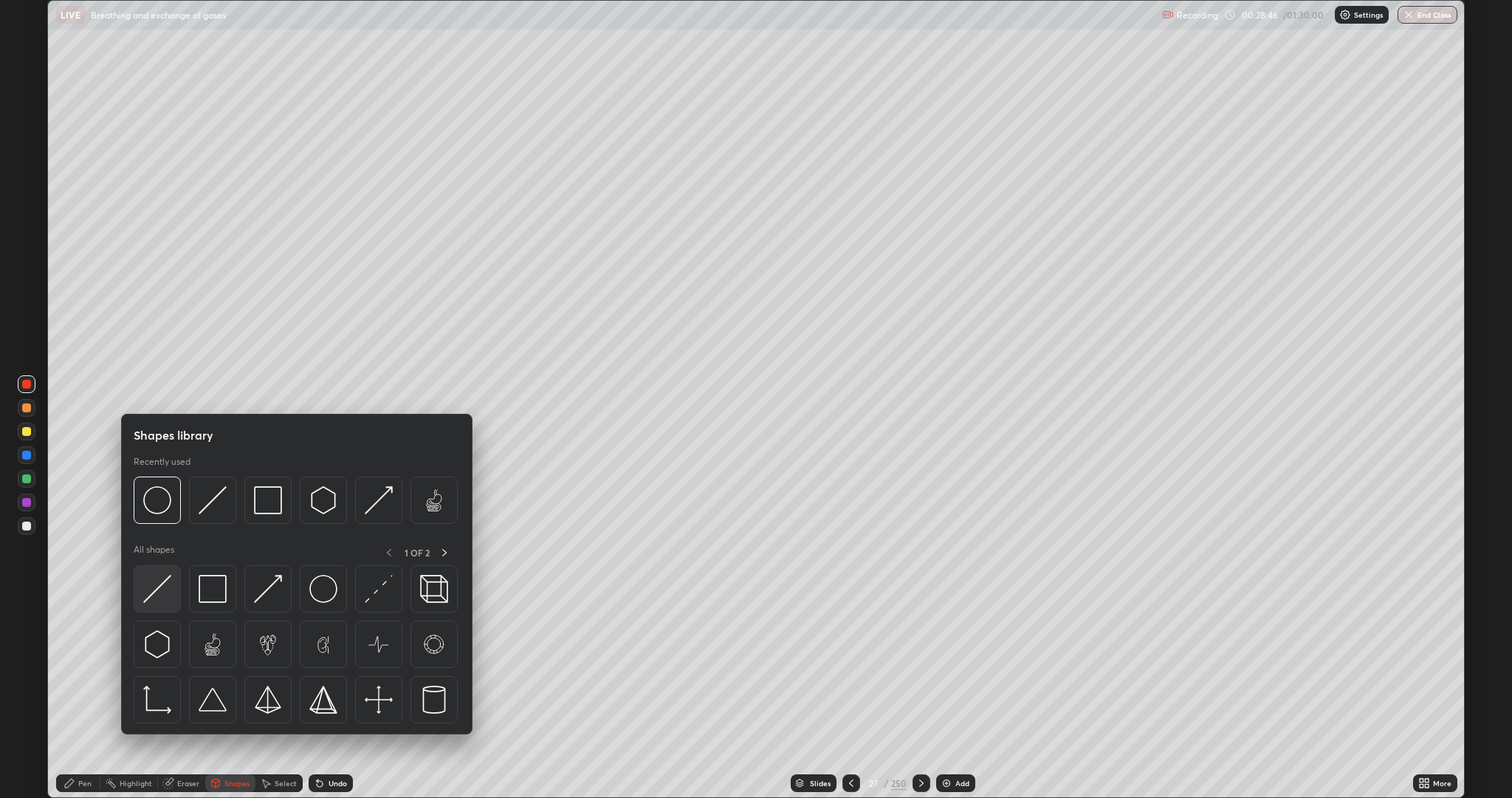
click at [157, 582] on img at bounding box center [157, 589] width 28 height 28
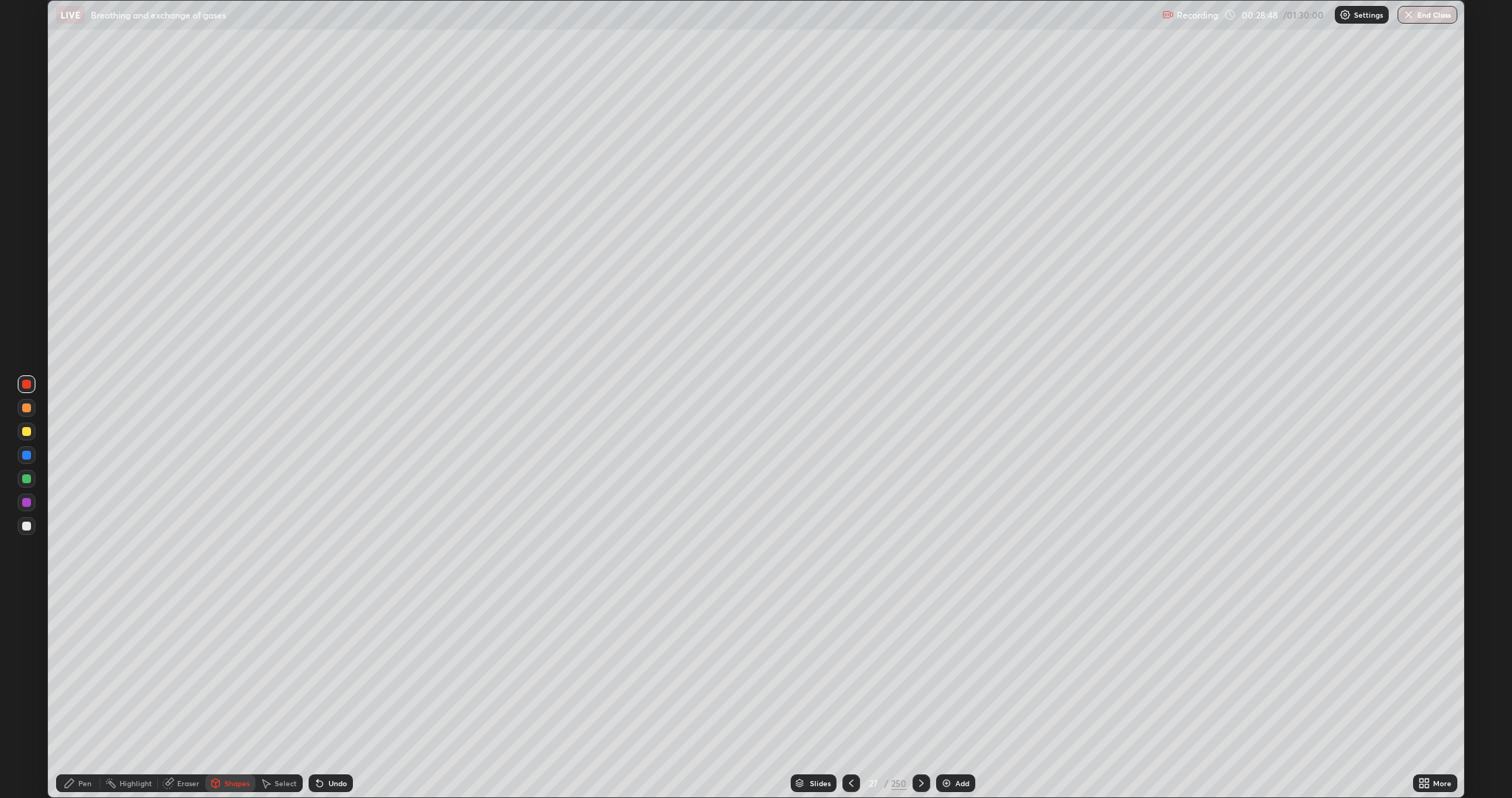
click at [74, 697] on icon at bounding box center [69, 783] width 12 height 12
click at [25, 434] on div at bounding box center [26, 431] width 9 height 9
click at [284, 697] on div "Select" at bounding box center [285, 783] width 22 height 8
click at [317, 697] on icon at bounding box center [318, 780] width 2 height 2
click at [88, 697] on div "Pen" at bounding box center [85, 783] width 14 height 8
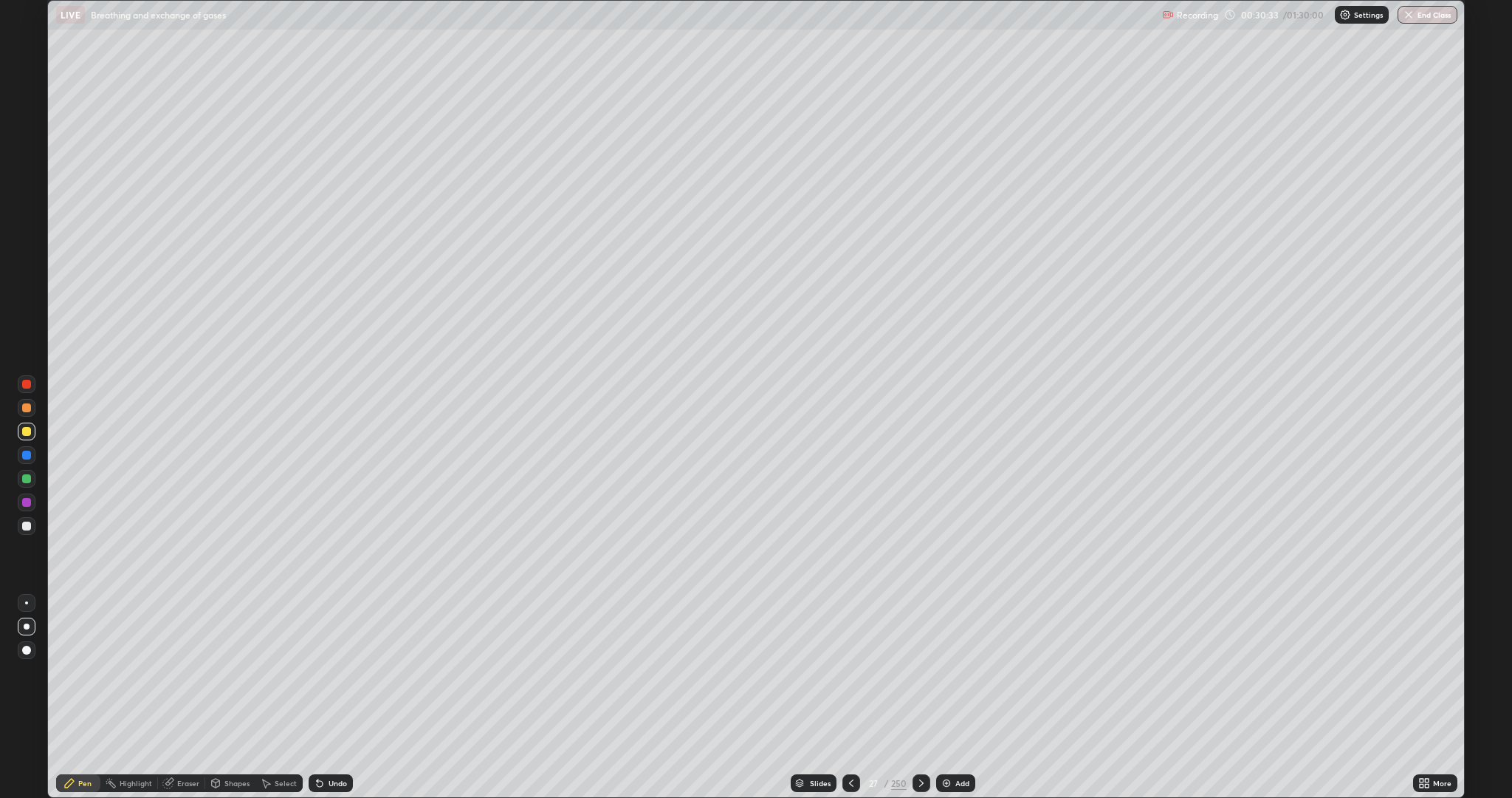
click at [25, 431] on div at bounding box center [26, 431] width 9 height 9
click at [25, 526] on div at bounding box center [26, 525] width 9 height 9
click at [26, 526] on div at bounding box center [26, 525] width 9 height 9
click at [26, 431] on div at bounding box center [26, 431] width 9 height 9
click at [26, 478] on div at bounding box center [26, 478] width 9 height 9
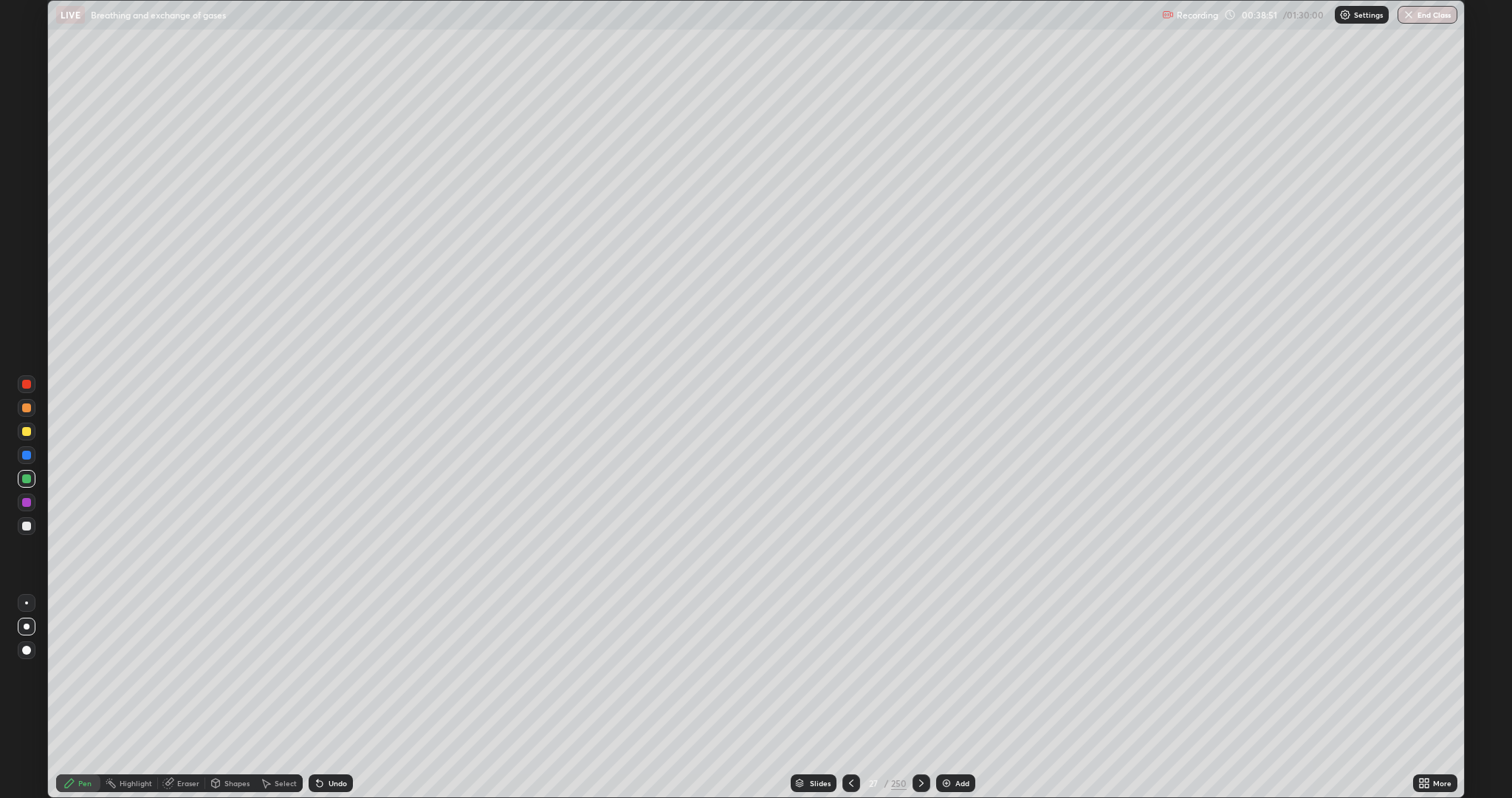
click at [849, 697] on icon at bounding box center [851, 783] width 12 height 12
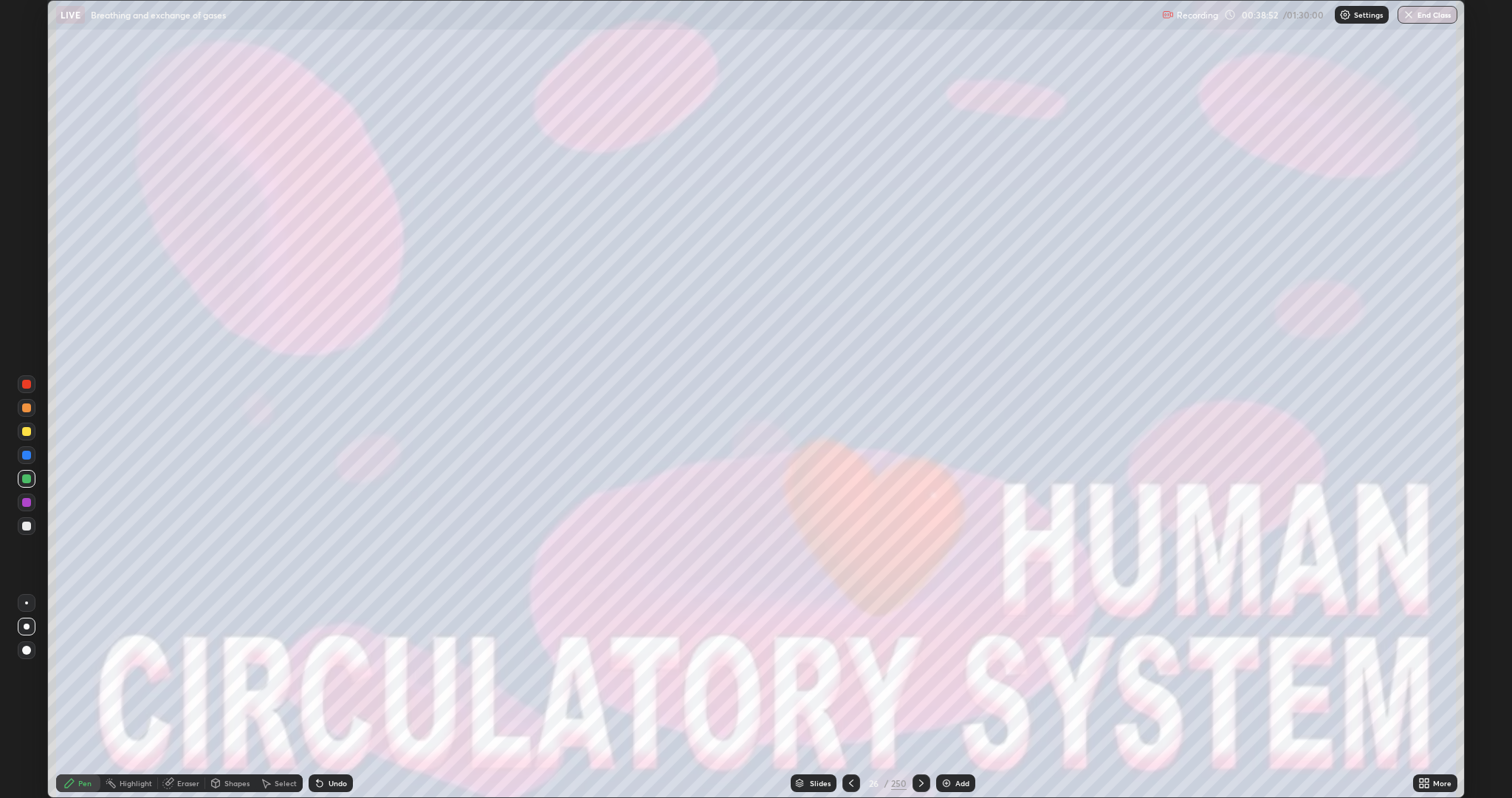
click at [822, 697] on div "Slides" at bounding box center [820, 783] width 21 height 8
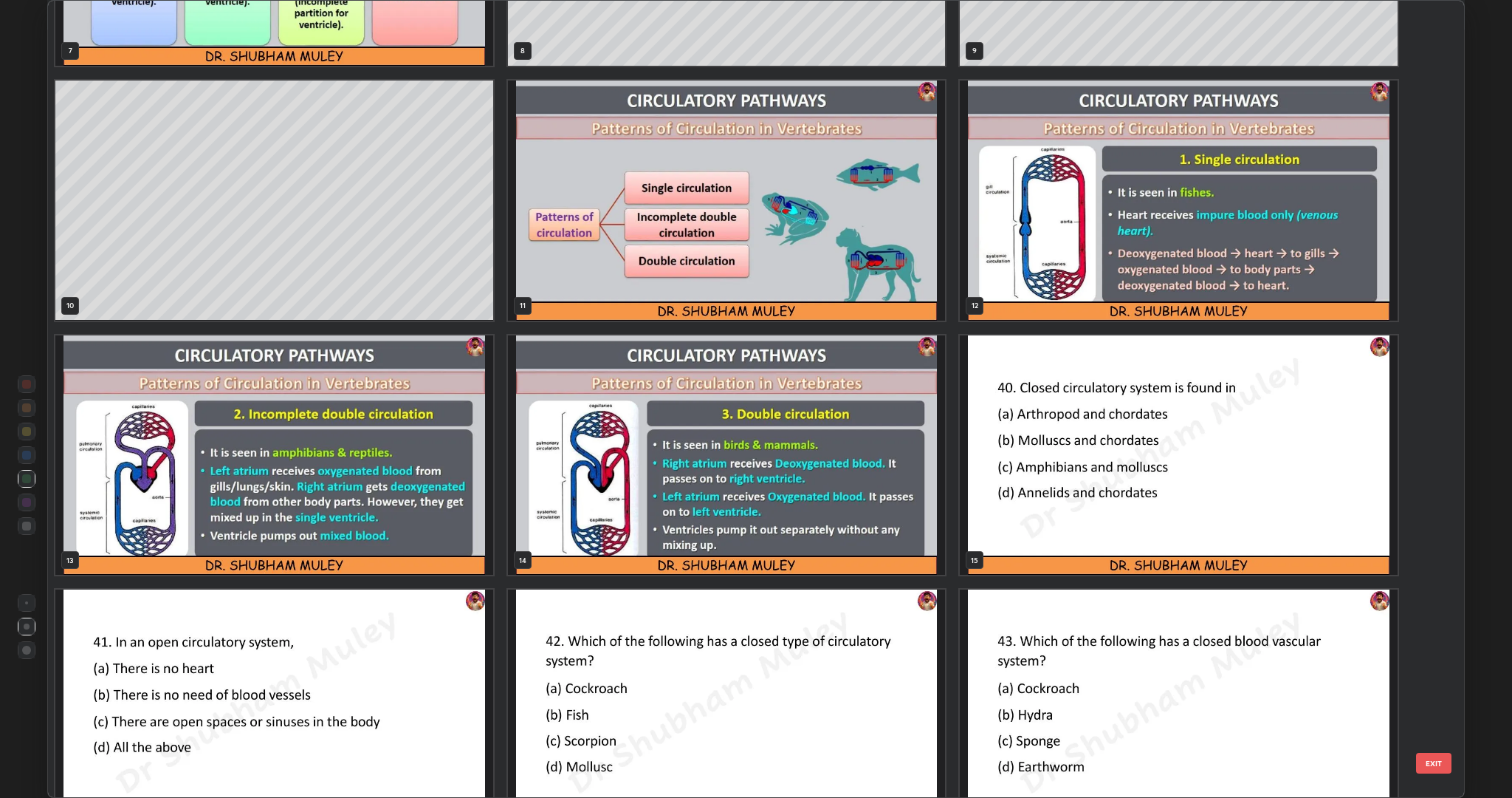
scroll to position [738, 0]
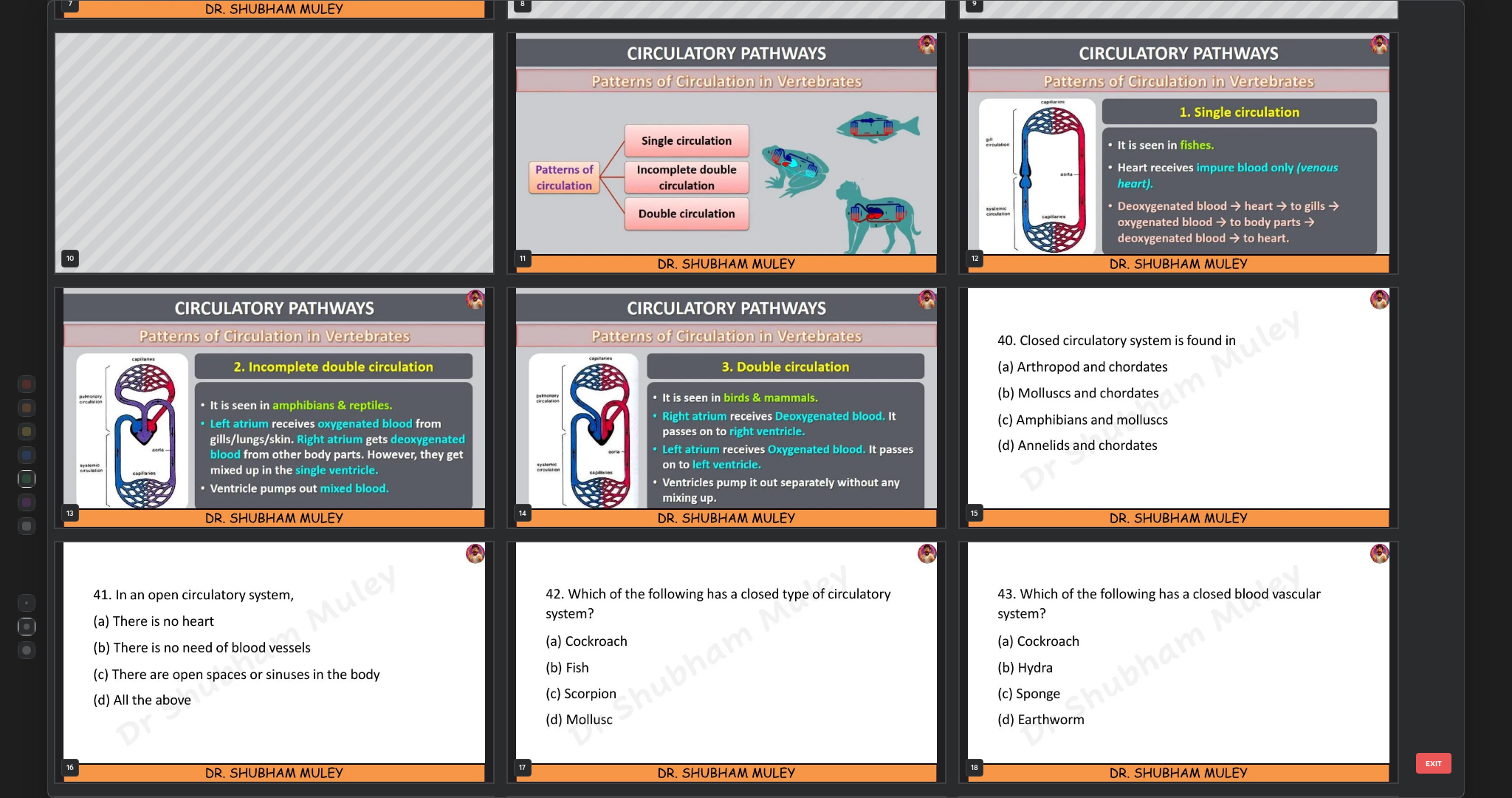
click at [1005, 497] on img "grid" at bounding box center [1179, 409] width 438 height 241
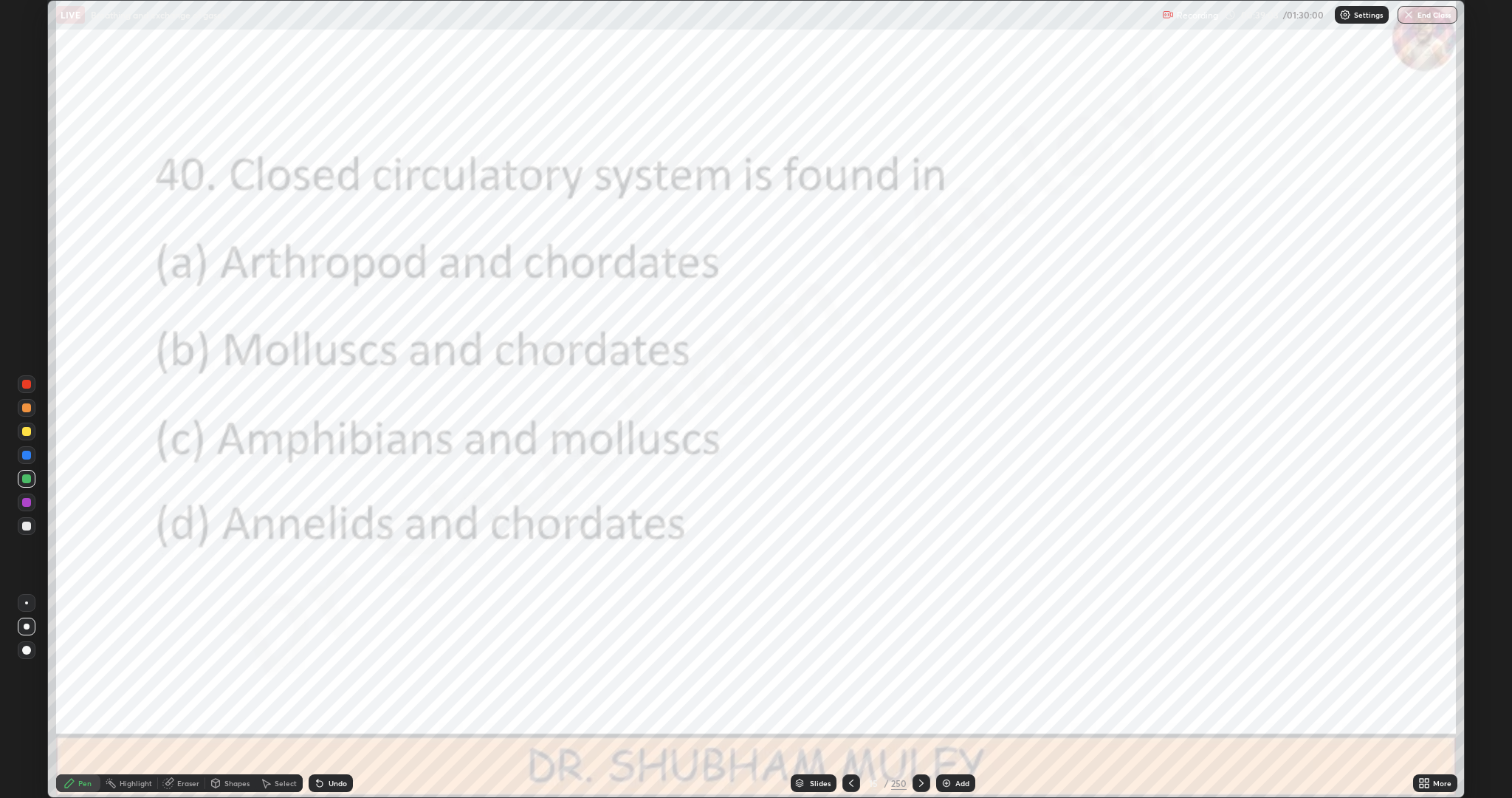
click at [26, 384] on div at bounding box center [26, 383] width 9 height 9
click at [920, 697] on icon at bounding box center [922, 783] width 12 height 12
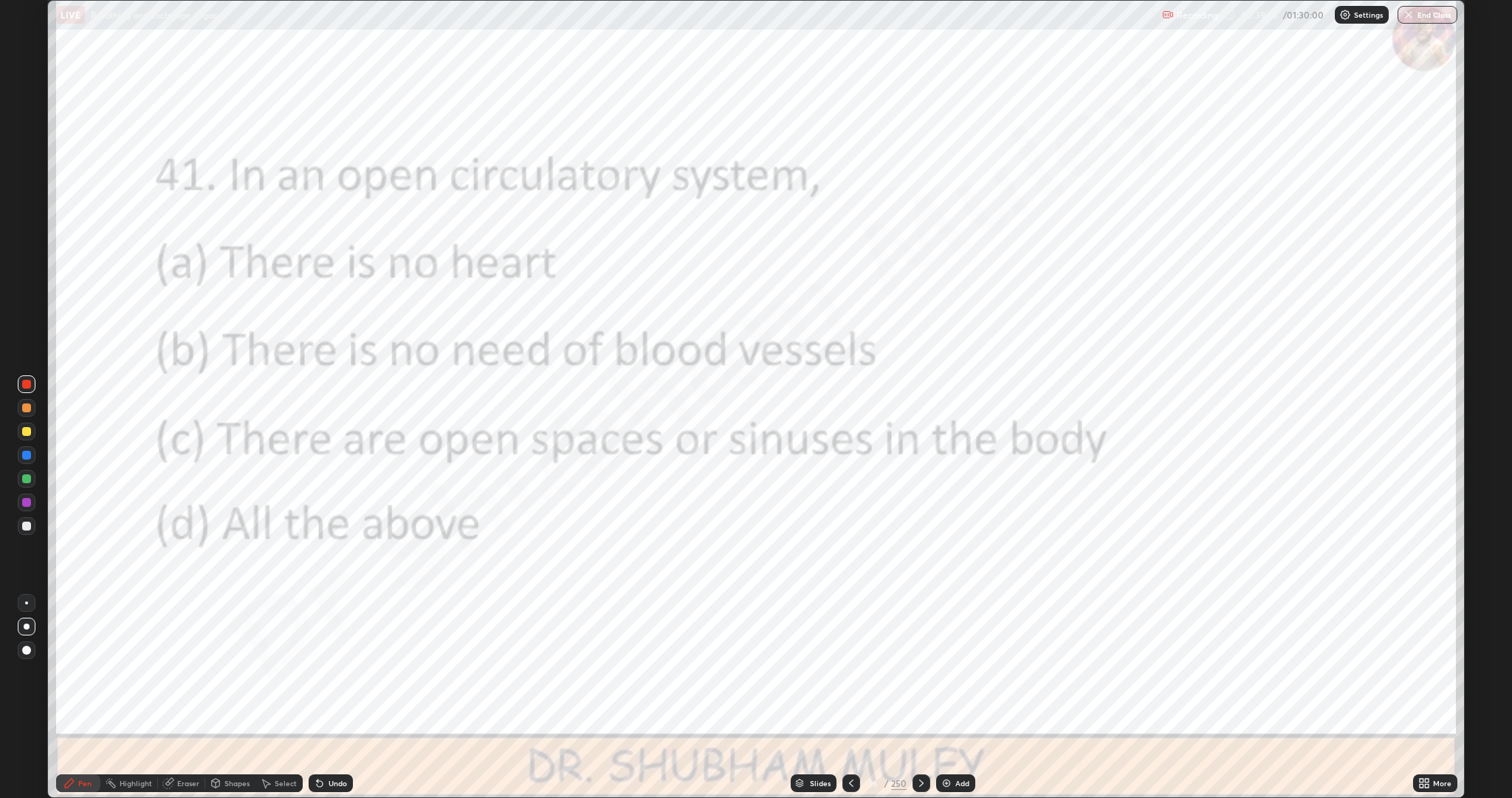
click at [916, 697] on icon at bounding box center [922, 783] width 12 height 12
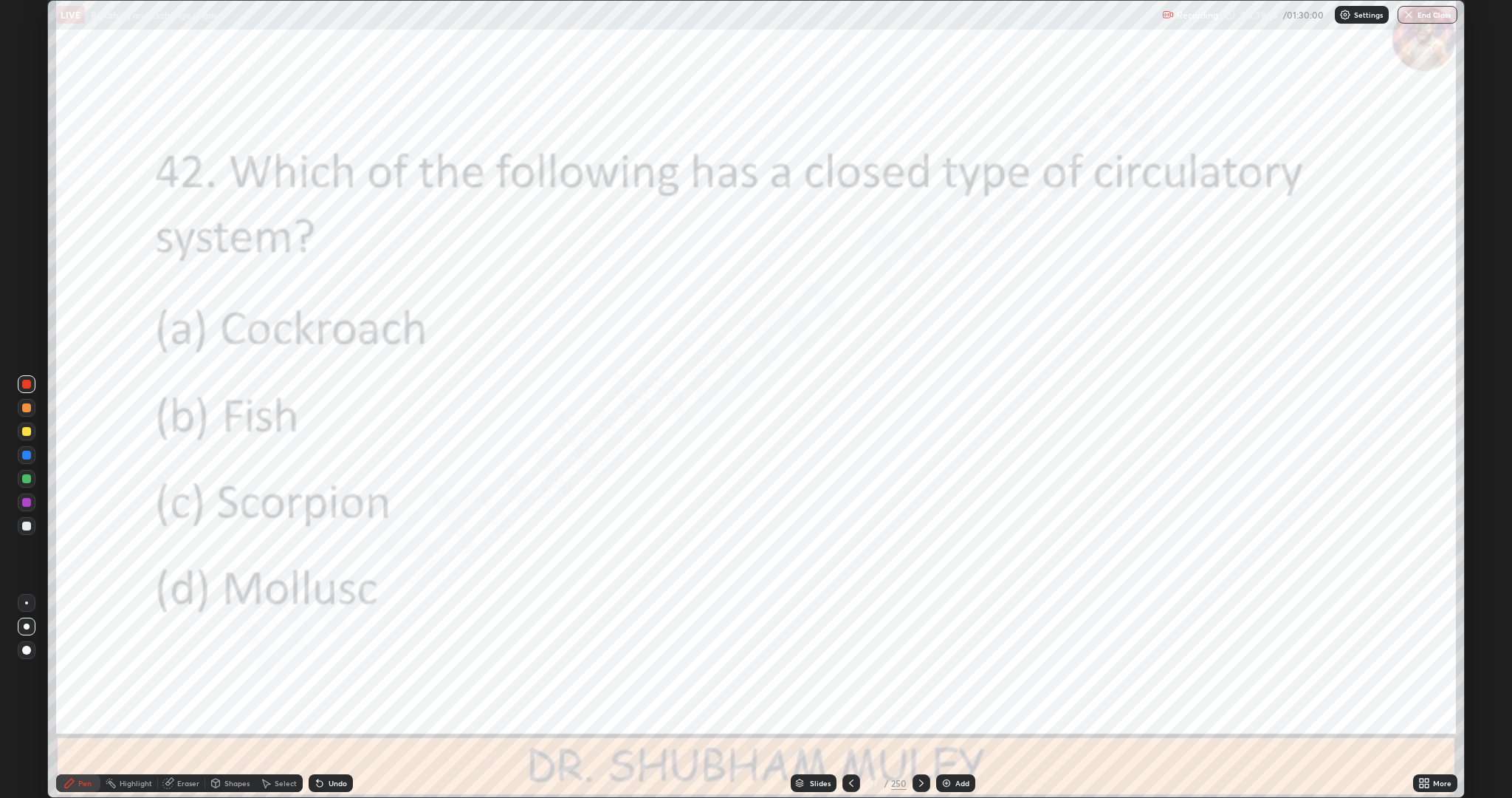
click at [920, 697] on icon at bounding box center [922, 783] width 12 height 12
click at [916, 697] on icon at bounding box center [922, 783] width 12 height 12
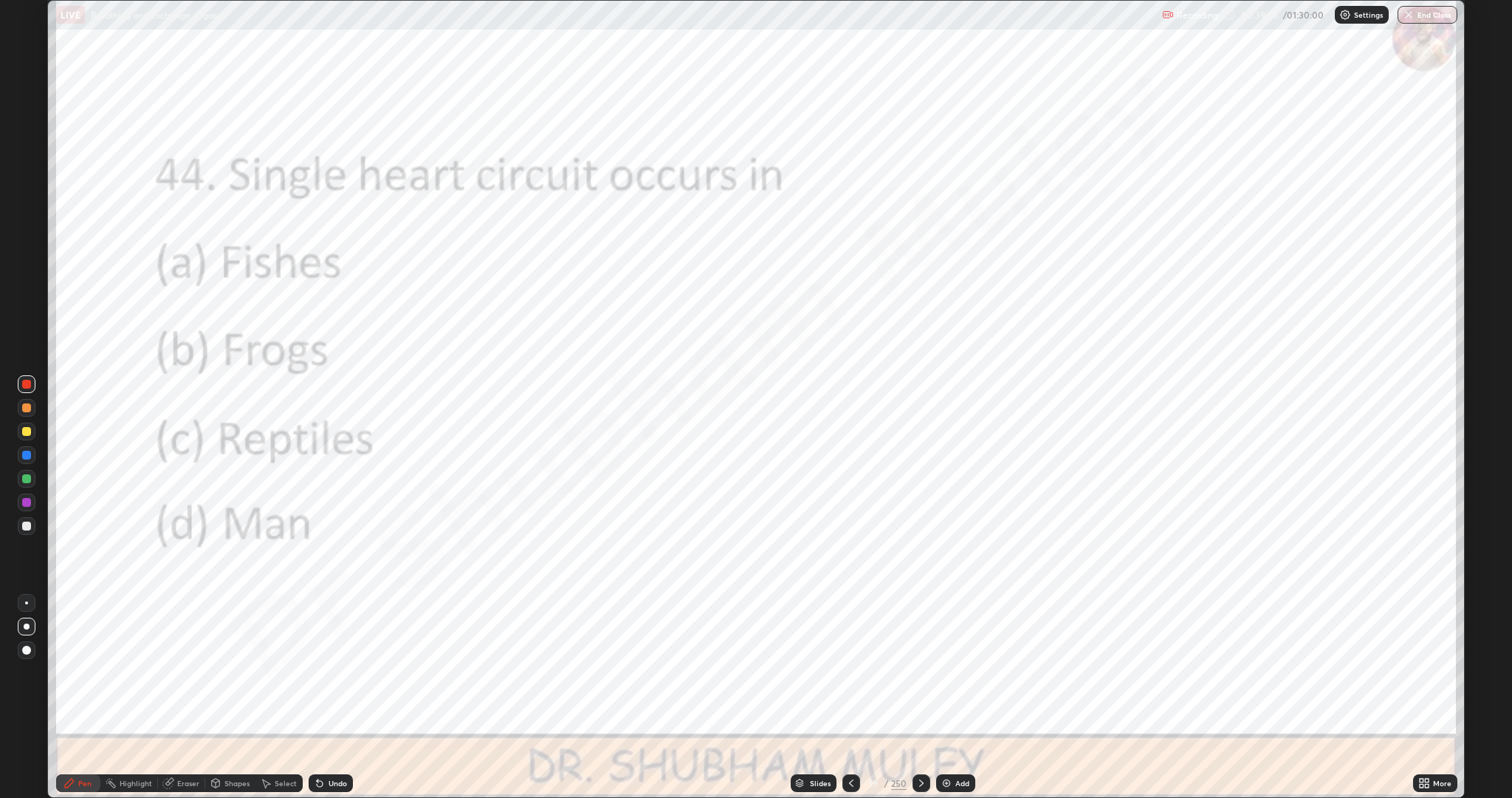
click at [0, 657] on div "Setting up your live class" at bounding box center [756, 399] width 1512 height 798
click at [916, 697] on icon at bounding box center [922, 783] width 12 height 12
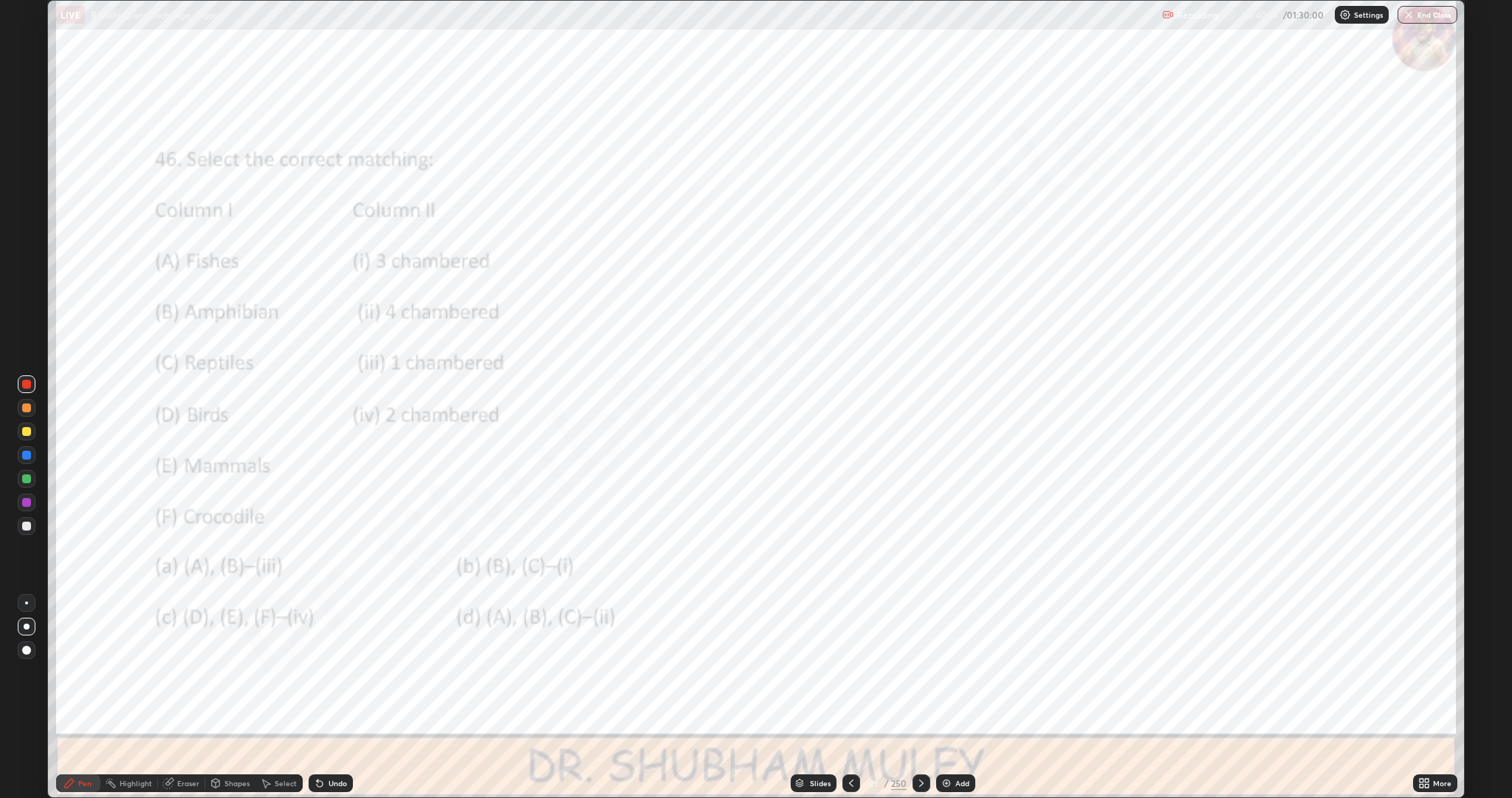
click at [916, 697] on icon at bounding box center [922, 783] width 12 height 12
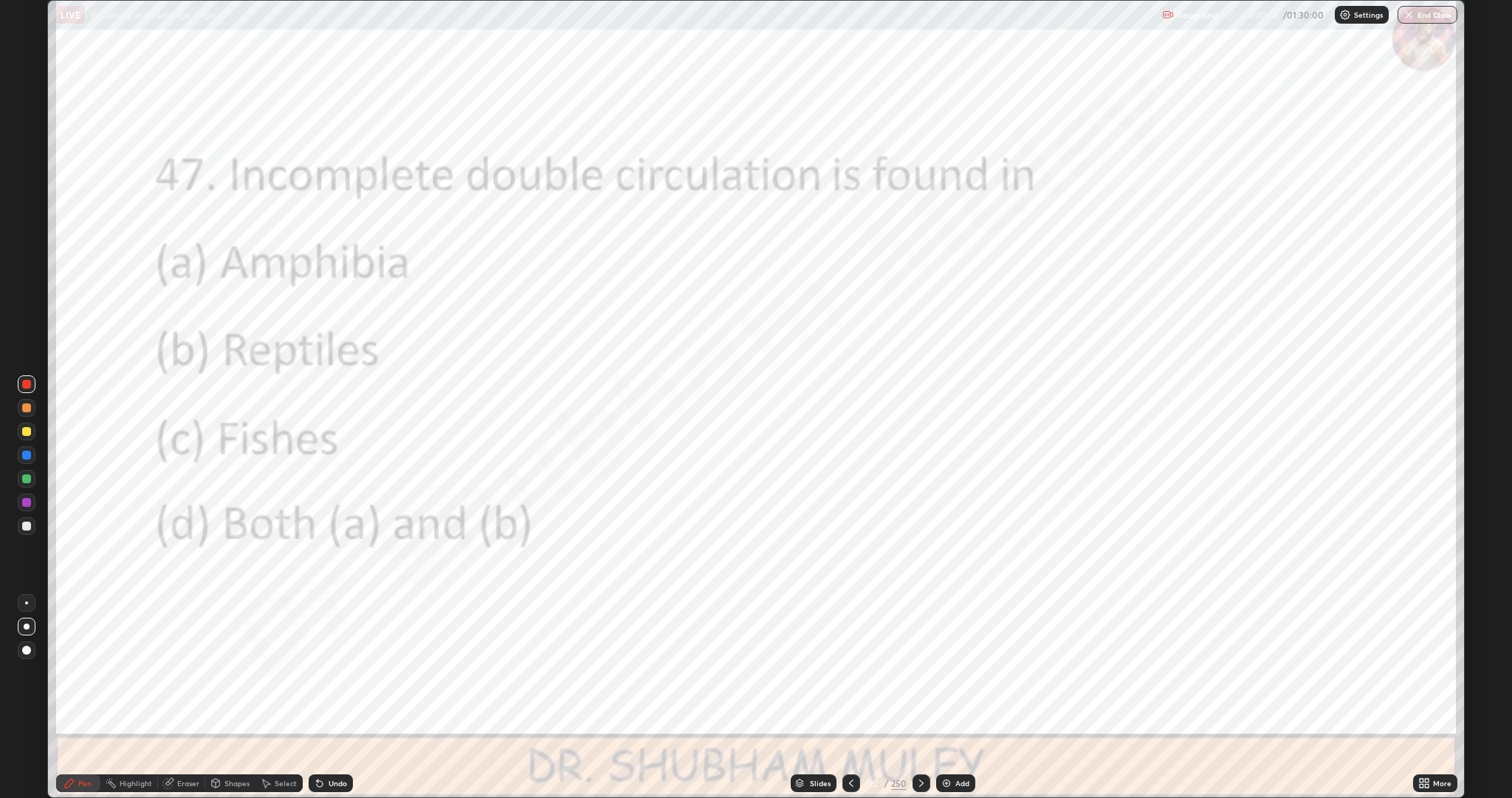
click at [918, 697] on icon at bounding box center [922, 783] width 12 height 12
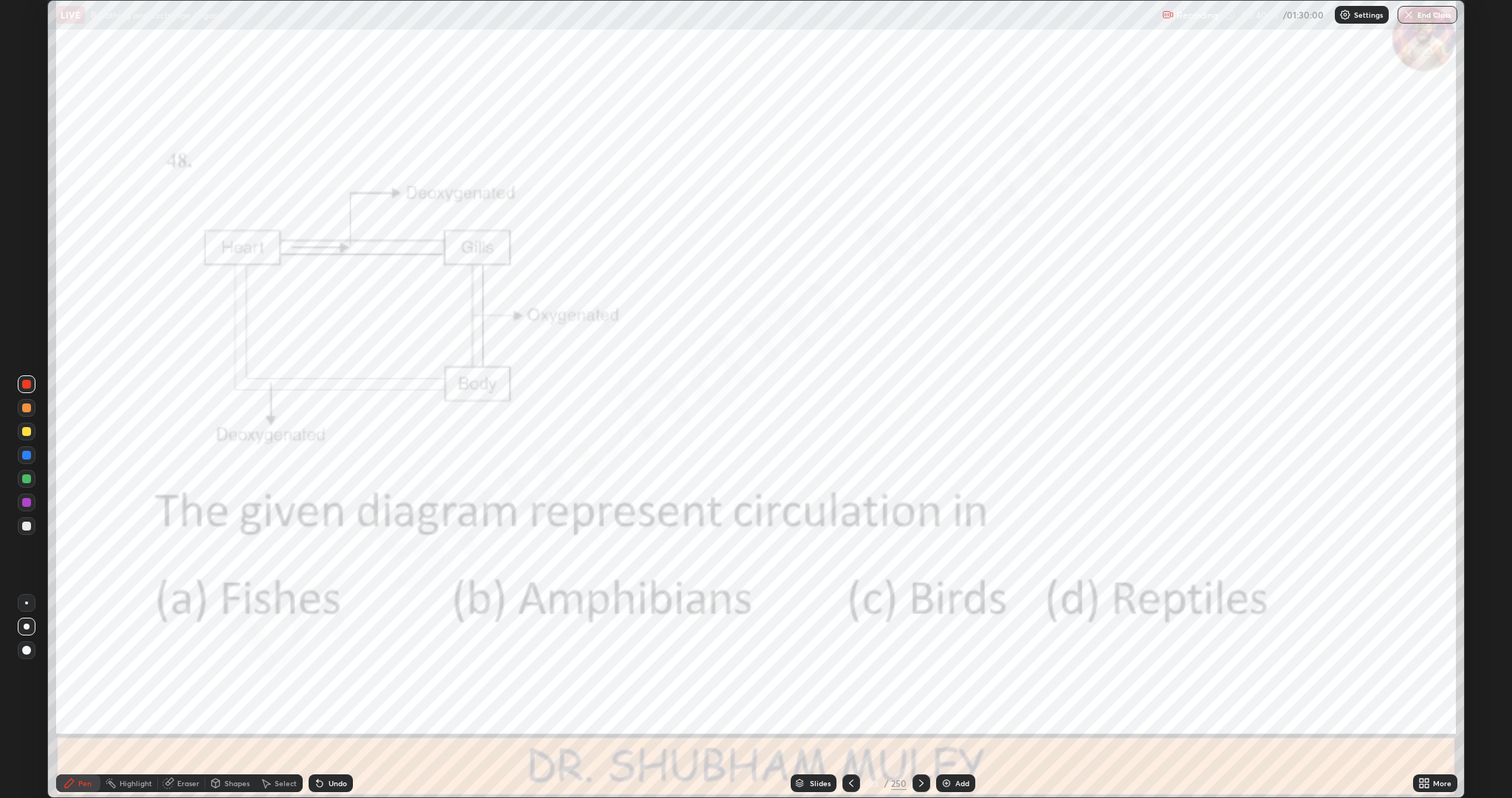
click at [916, 697] on icon at bounding box center [922, 783] width 12 height 12
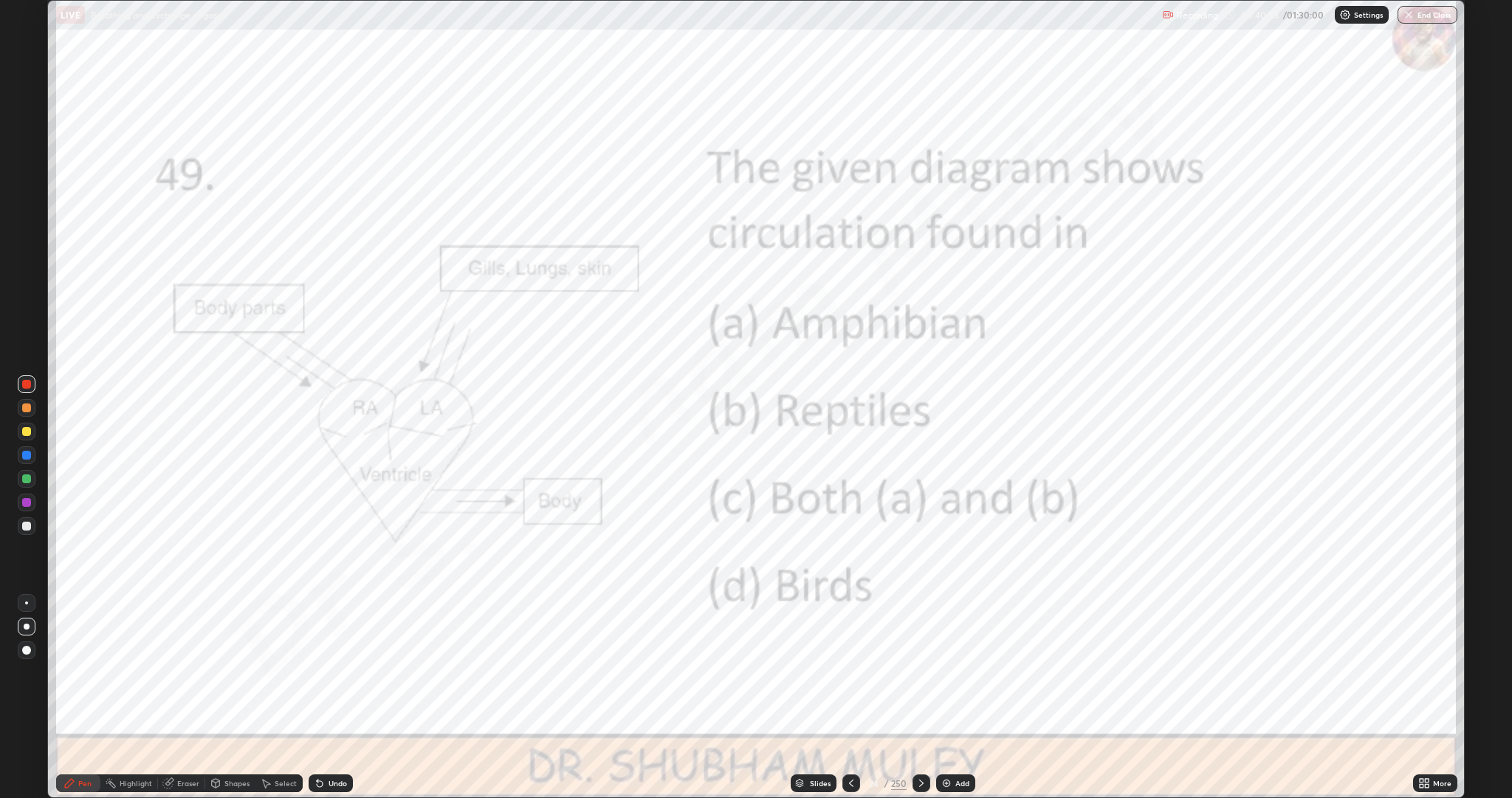
click at [924, 697] on icon at bounding box center [922, 783] width 12 height 12
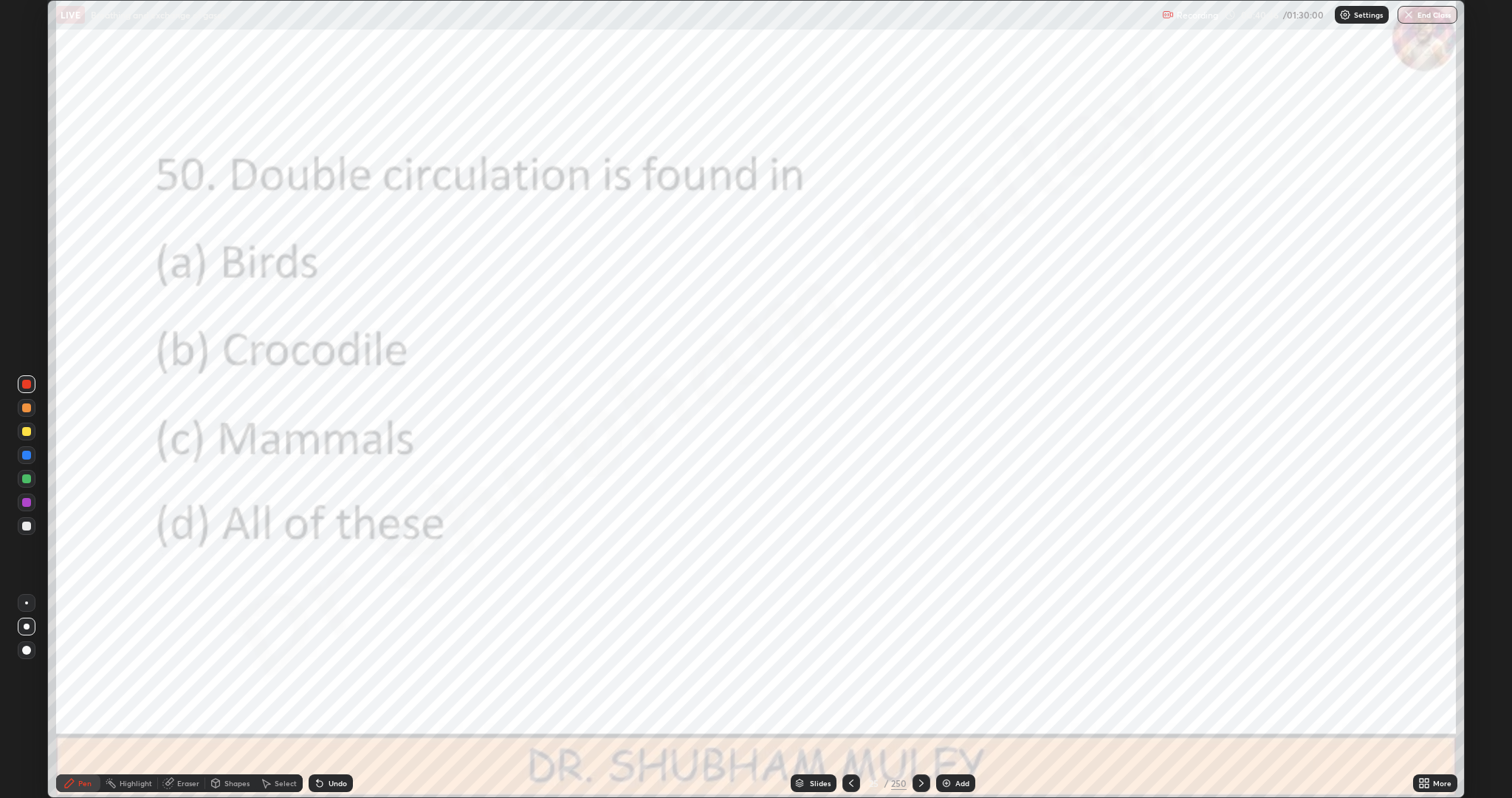
click at [920, 697] on icon at bounding box center [922, 783] width 12 height 12
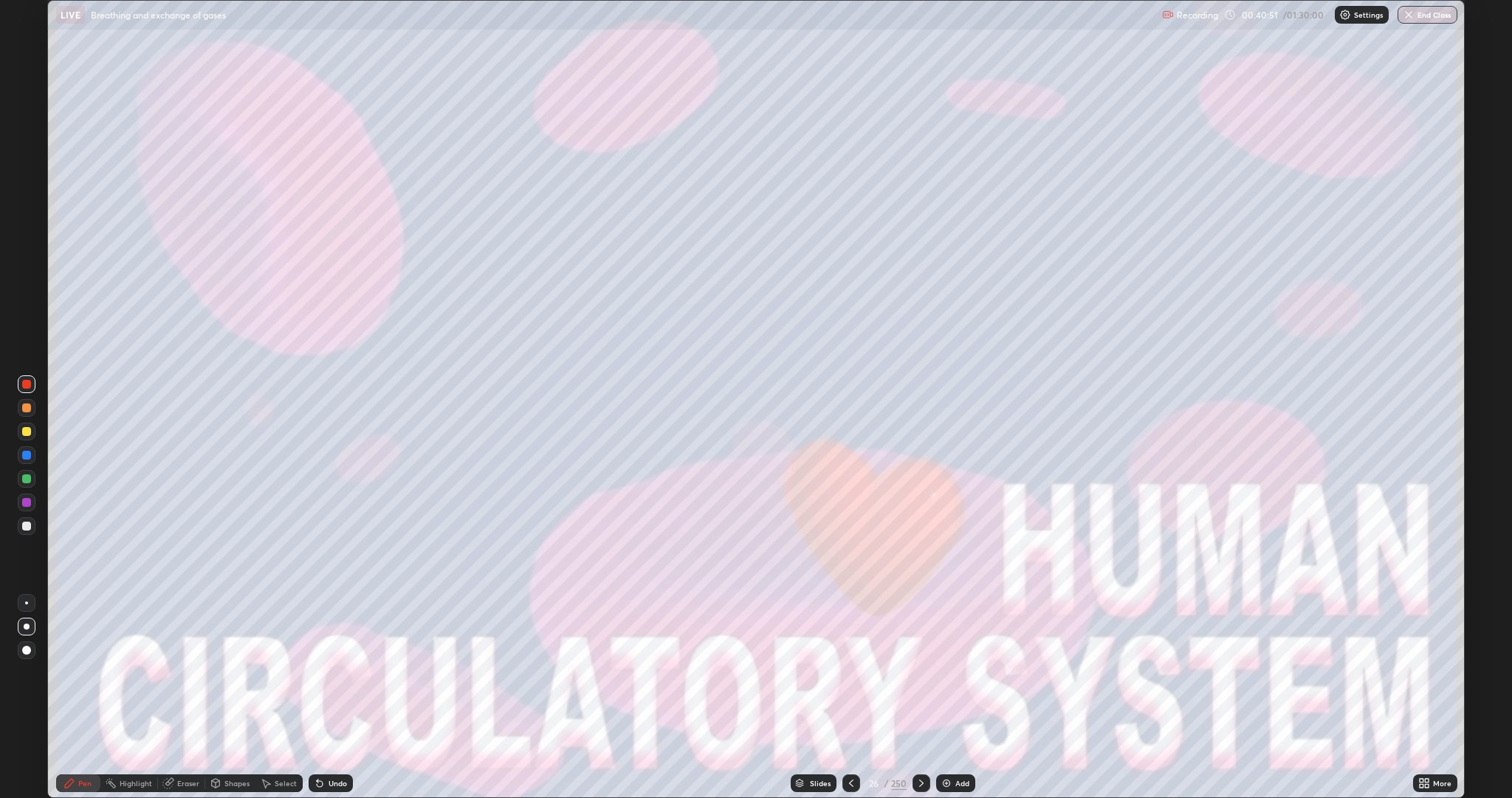
click at [926, 697] on icon at bounding box center [922, 783] width 12 height 12
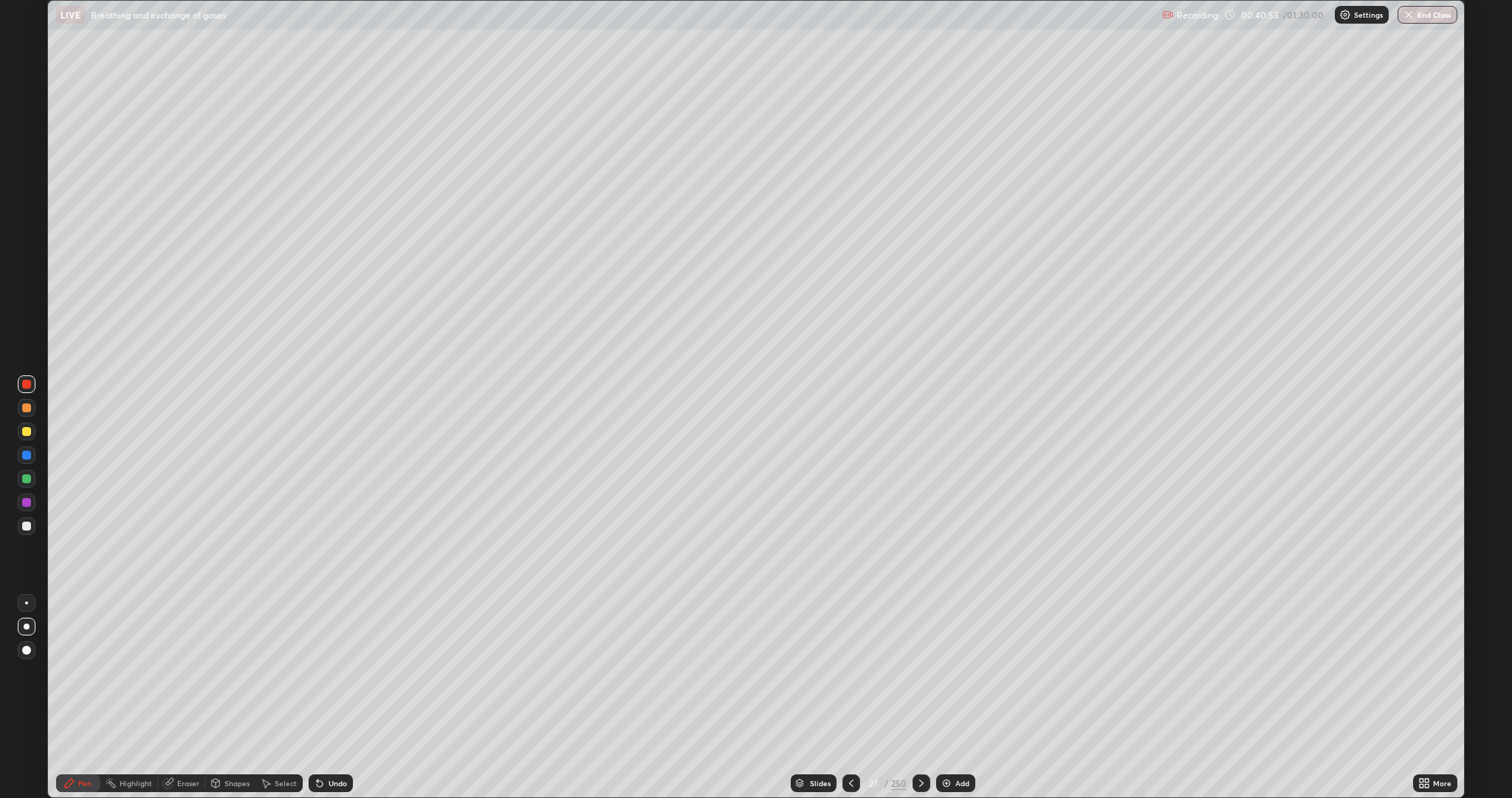
click at [920, 697] on icon at bounding box center [922, 783] width 12 height 12
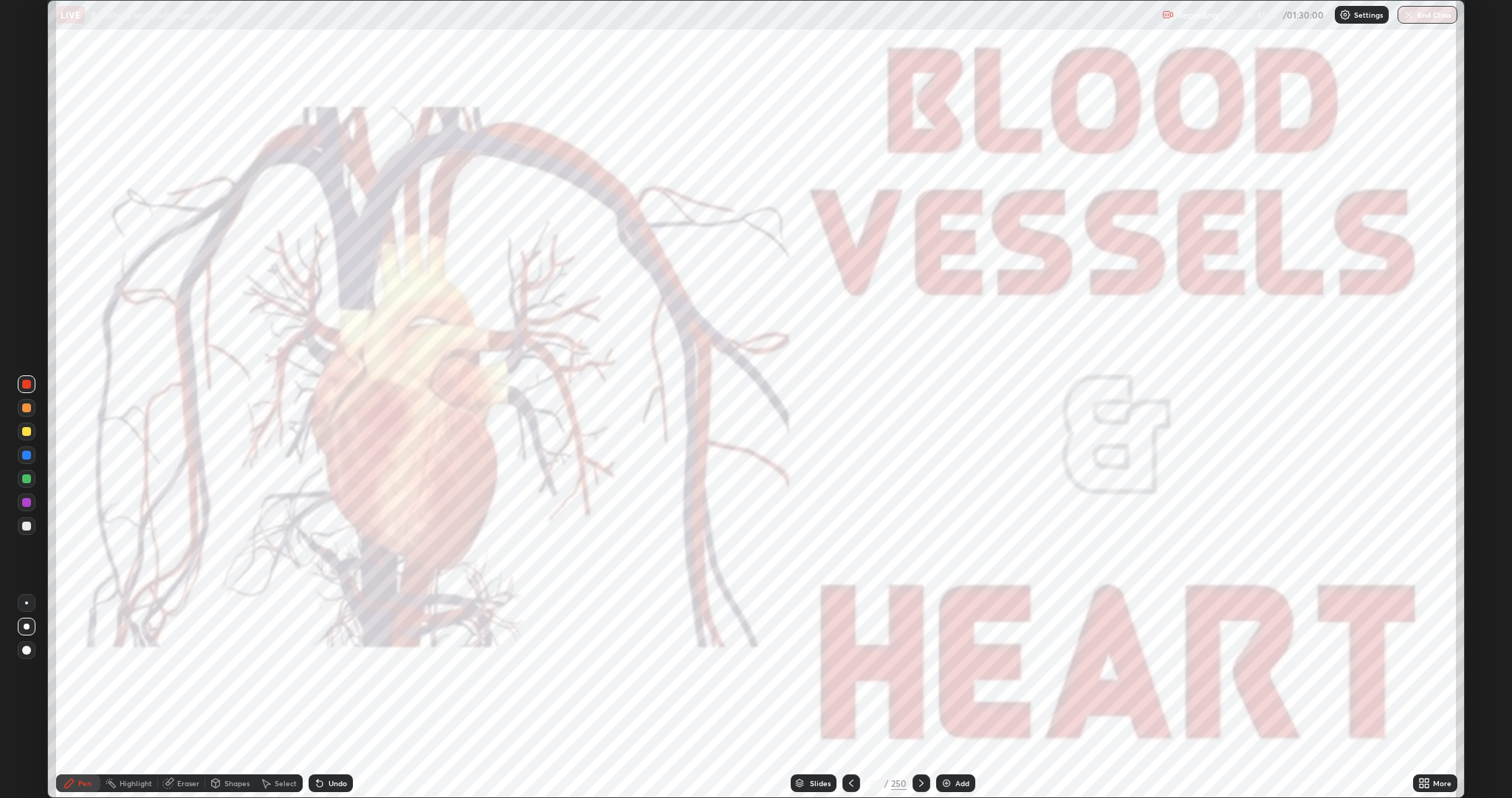
click at [920, 697] on icon at bounding box center [921, 783] width 5 height 8
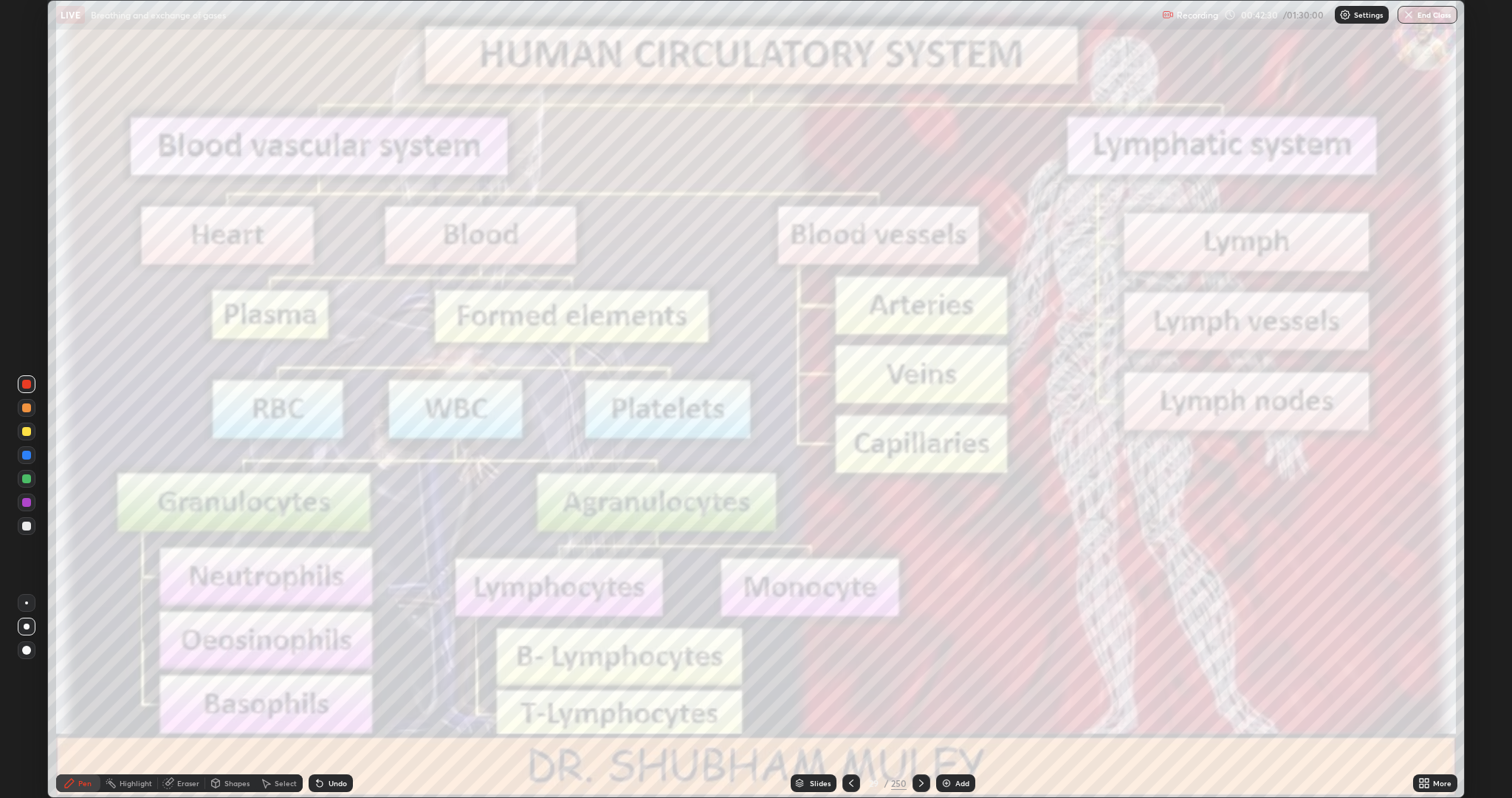
click at [948, 697] on img at bounding box center [946, 783] width 12 height 12
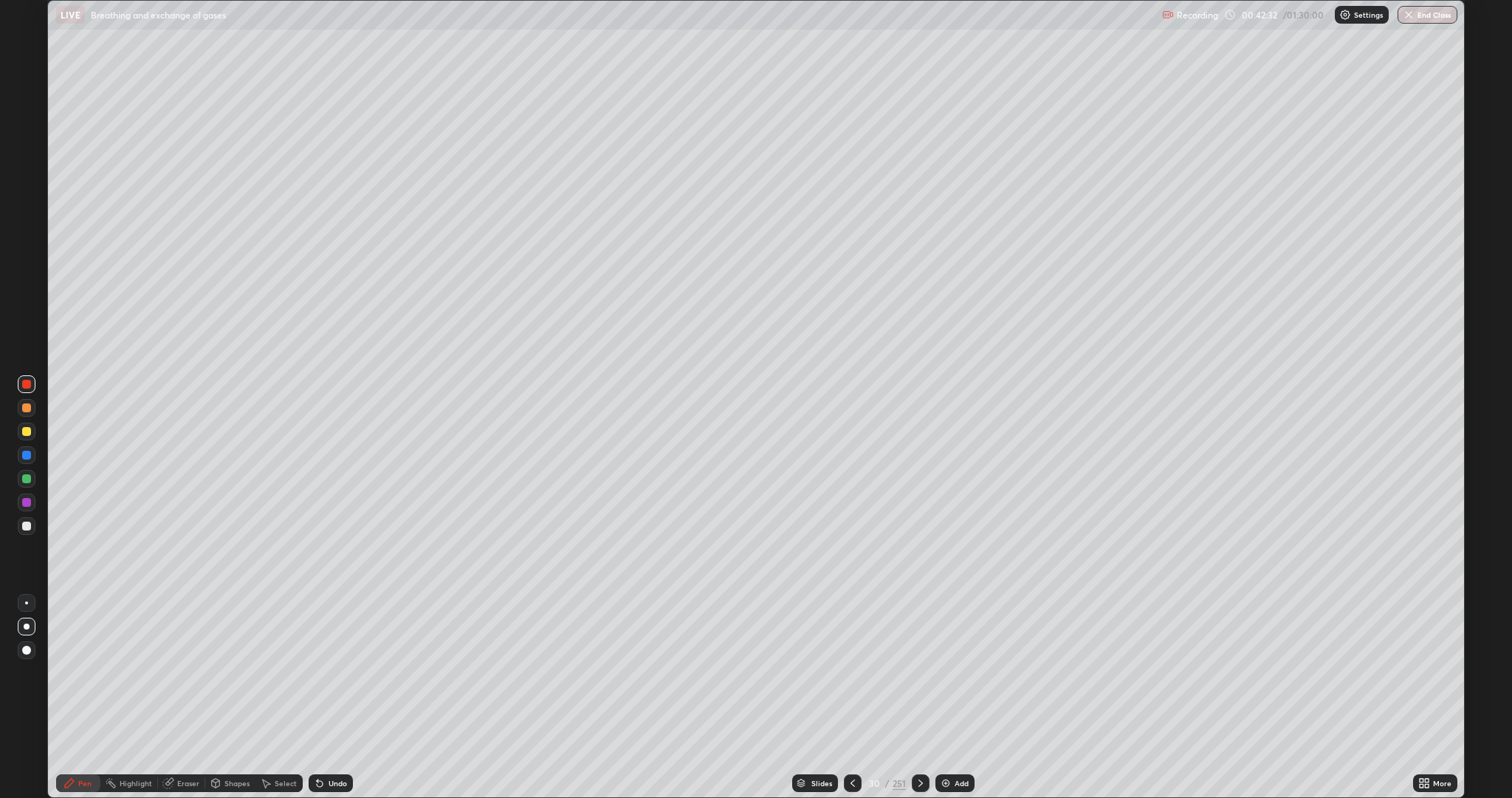
click at [24, 427] on div at bounding box center [26, 431] width 9 height 9
click at [22, 379] on div at bounding box center [26, 384] width 18 height 18
click at [22, 428] on div at bounding box center [26, 431] width 9 height 9
click at [856, 697] on icon at bounding box center [852, 783] width 12 height 12
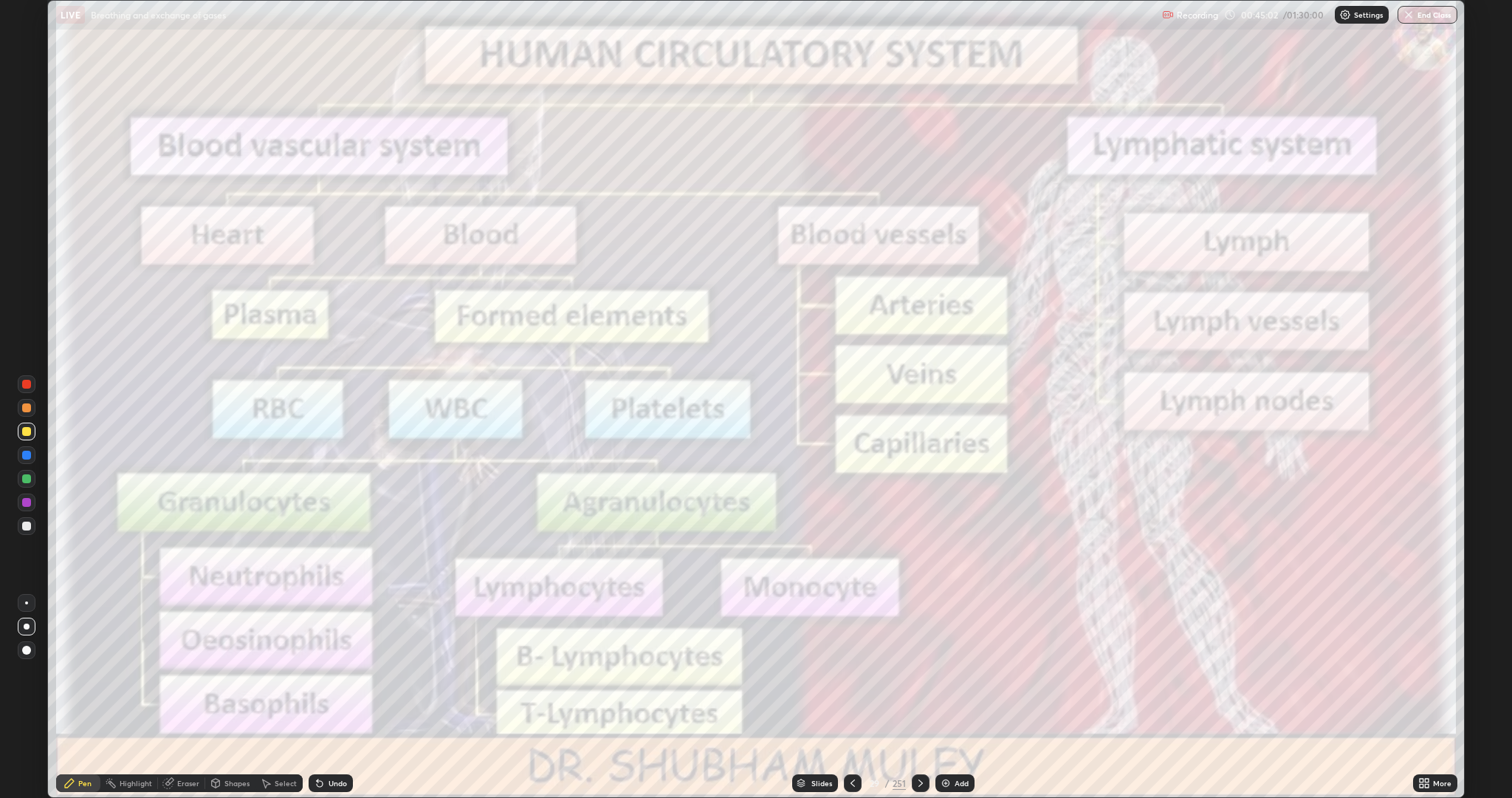
click at [920, 697] on div at bounding box center [921, 783] width 18 height 29
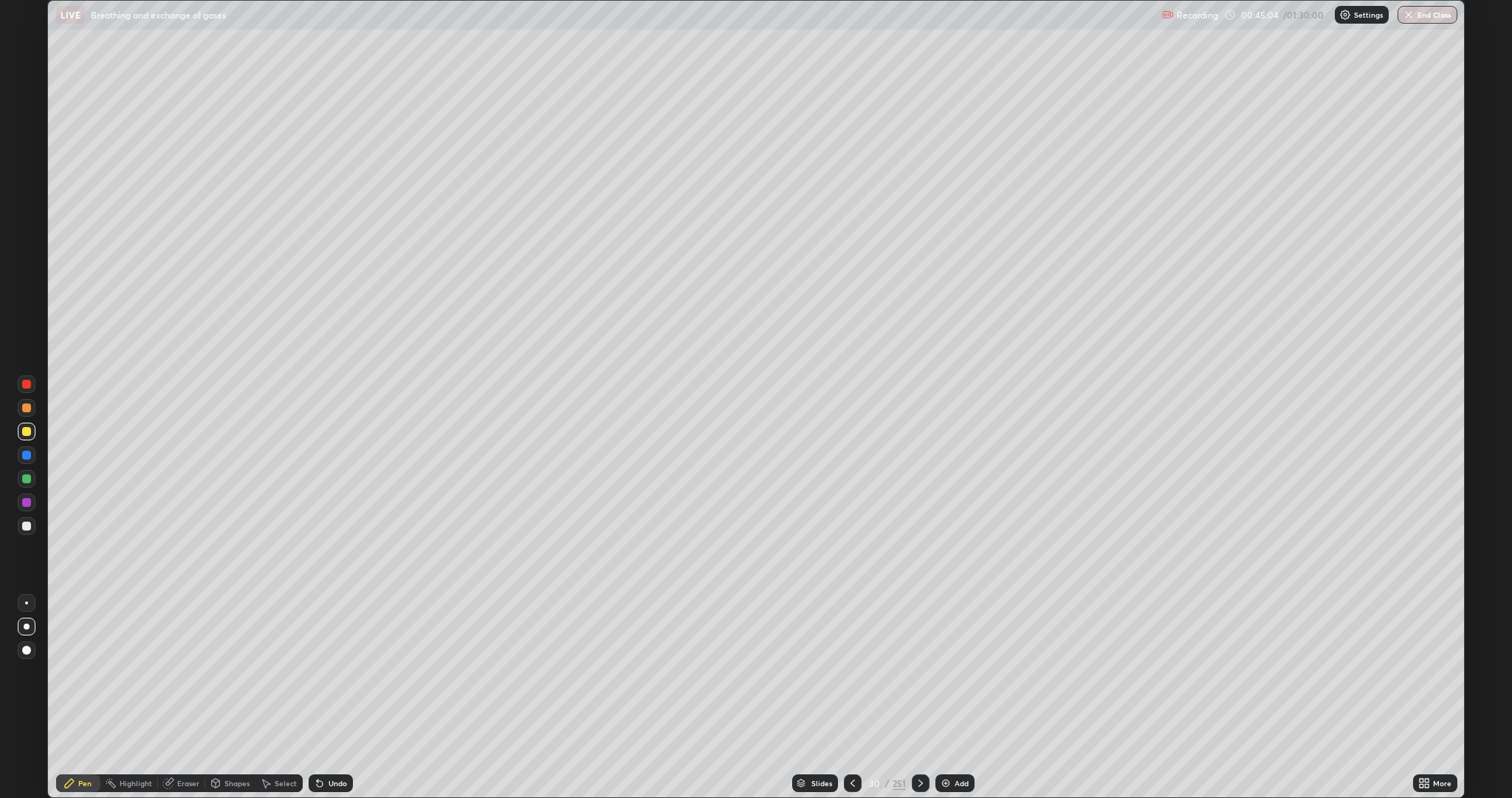
click at [919, 697] on icon at bounding box center [921, 783] width 12 height 12
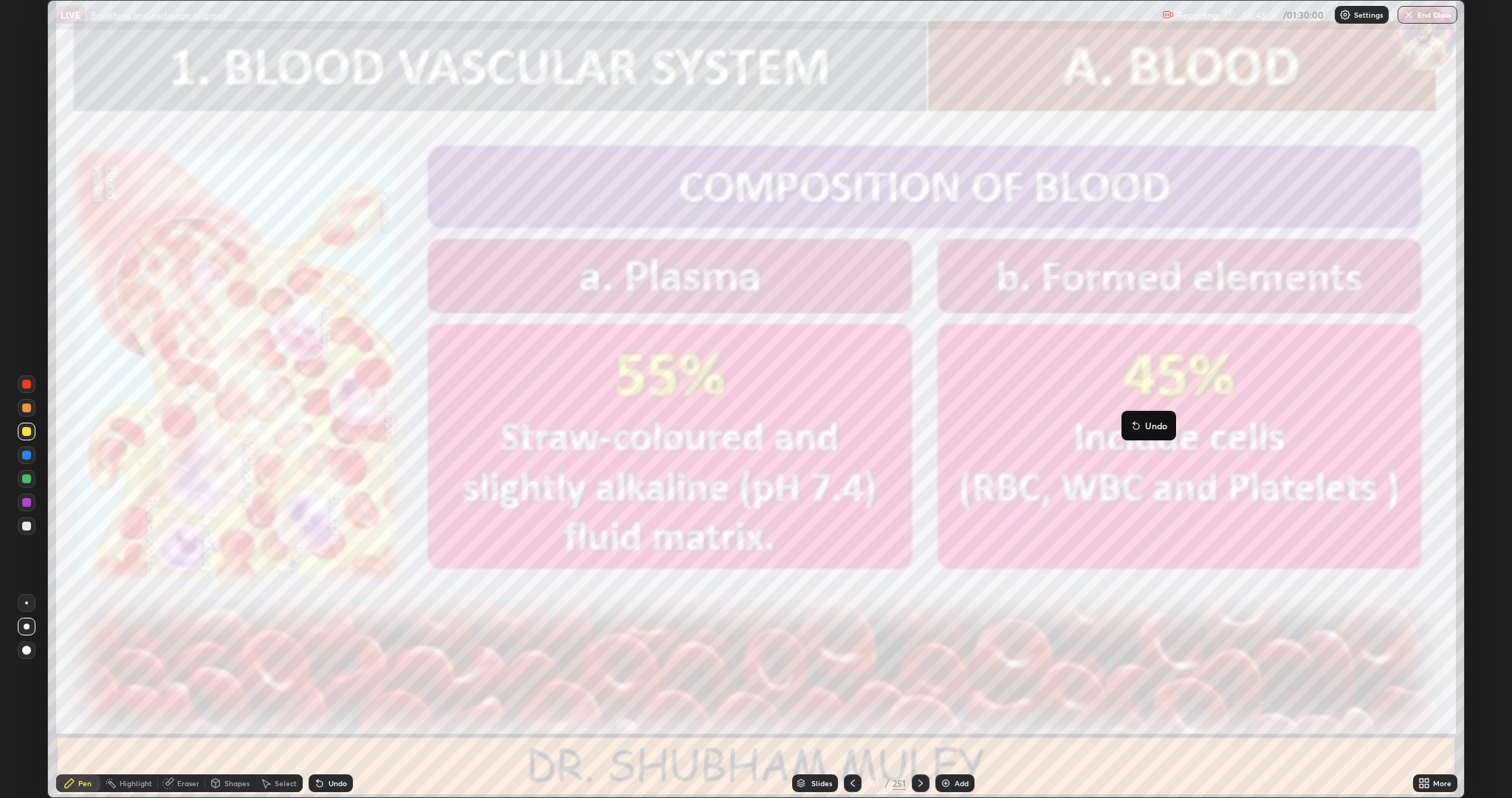
click at [1133, 417] on button "Undo" at bounding box center [1148, 425] width 43 height 18
click at [924, 697] on icon at bounding box center [921, 783] width 12 height 12
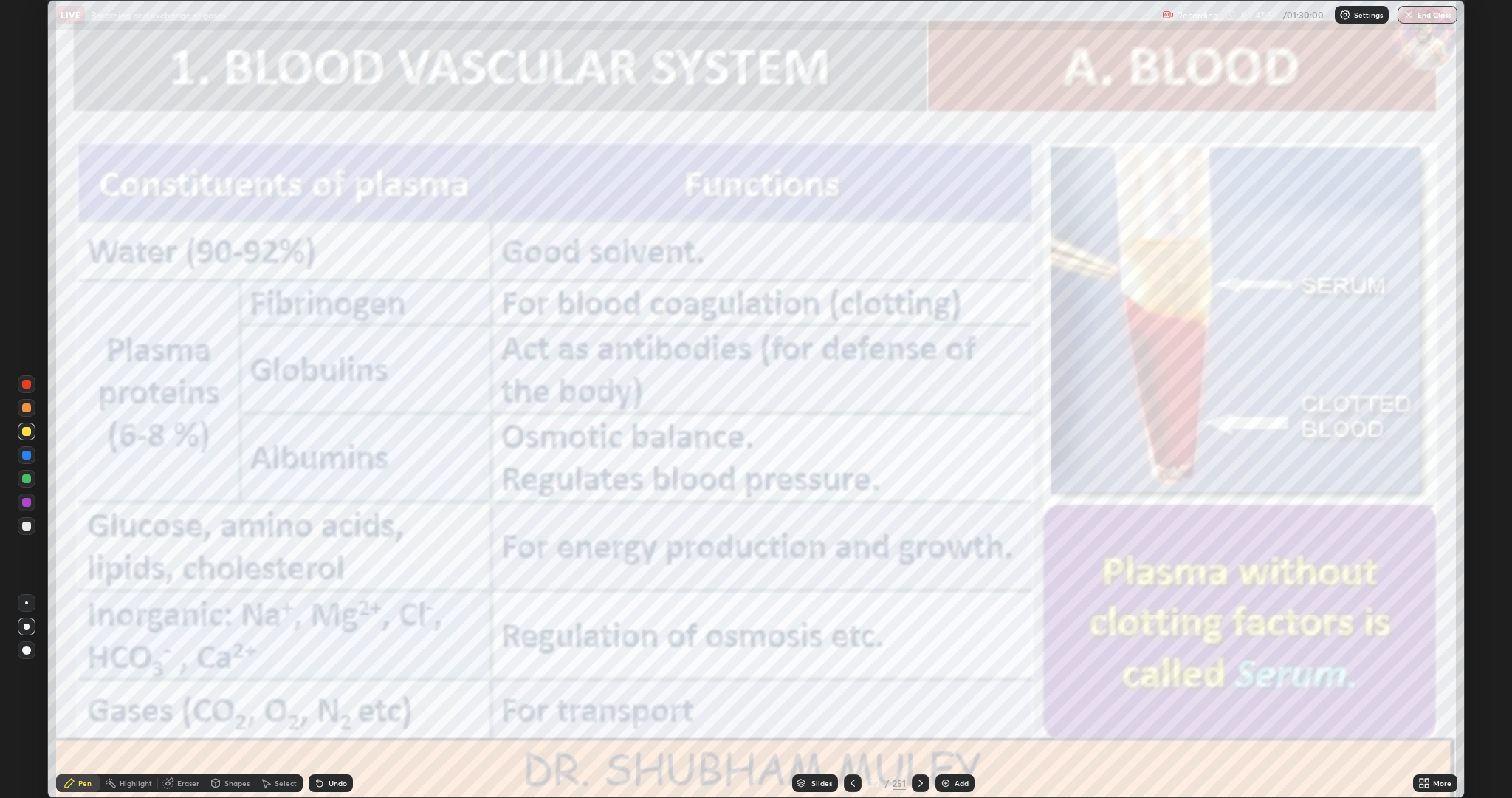
click at [925, 697] on icon at bounding box center [921, 783] width 12 height 12
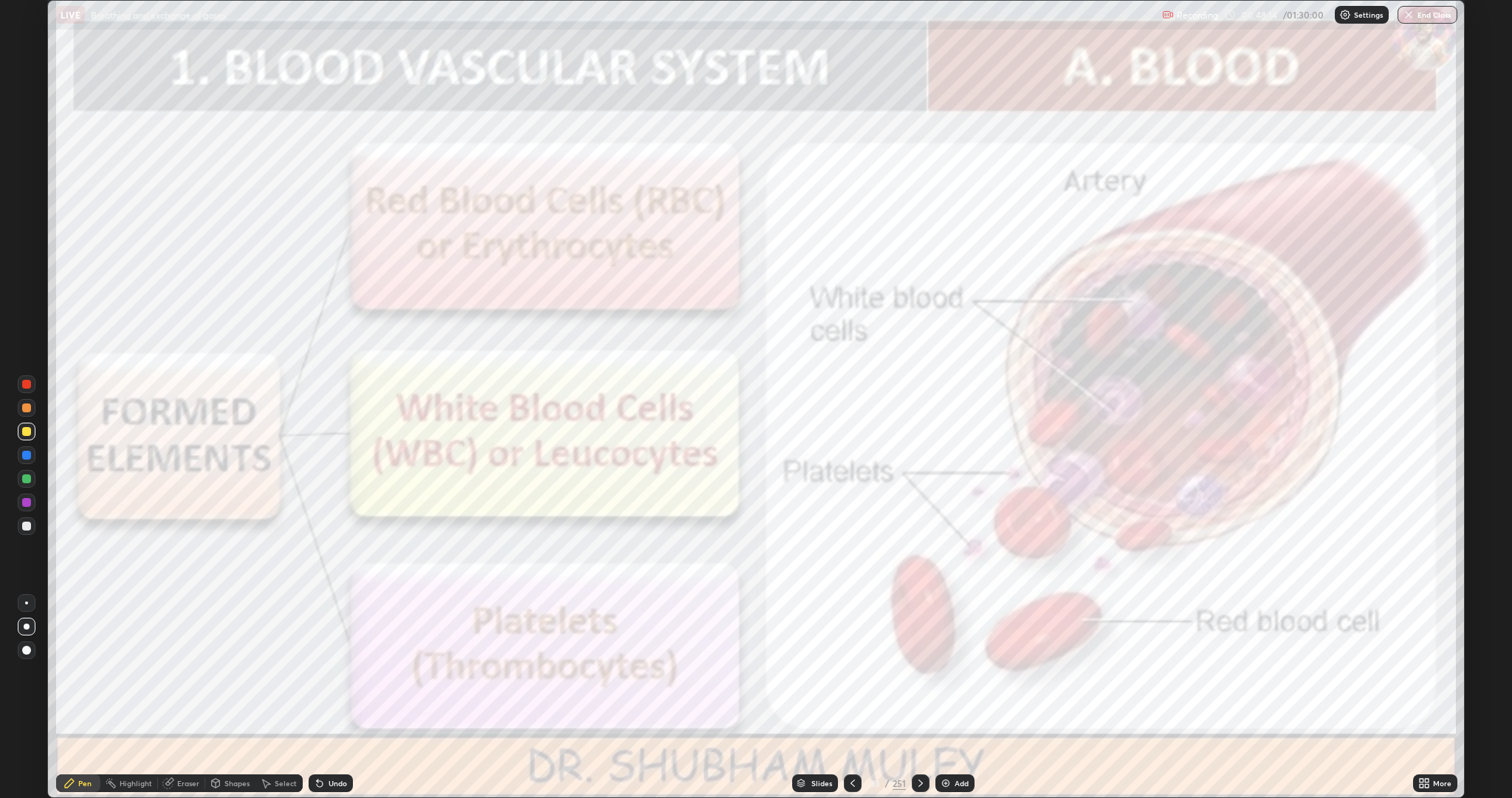
click at [919, 697] on icon at bounding box center [921, 783] width 5 height 8
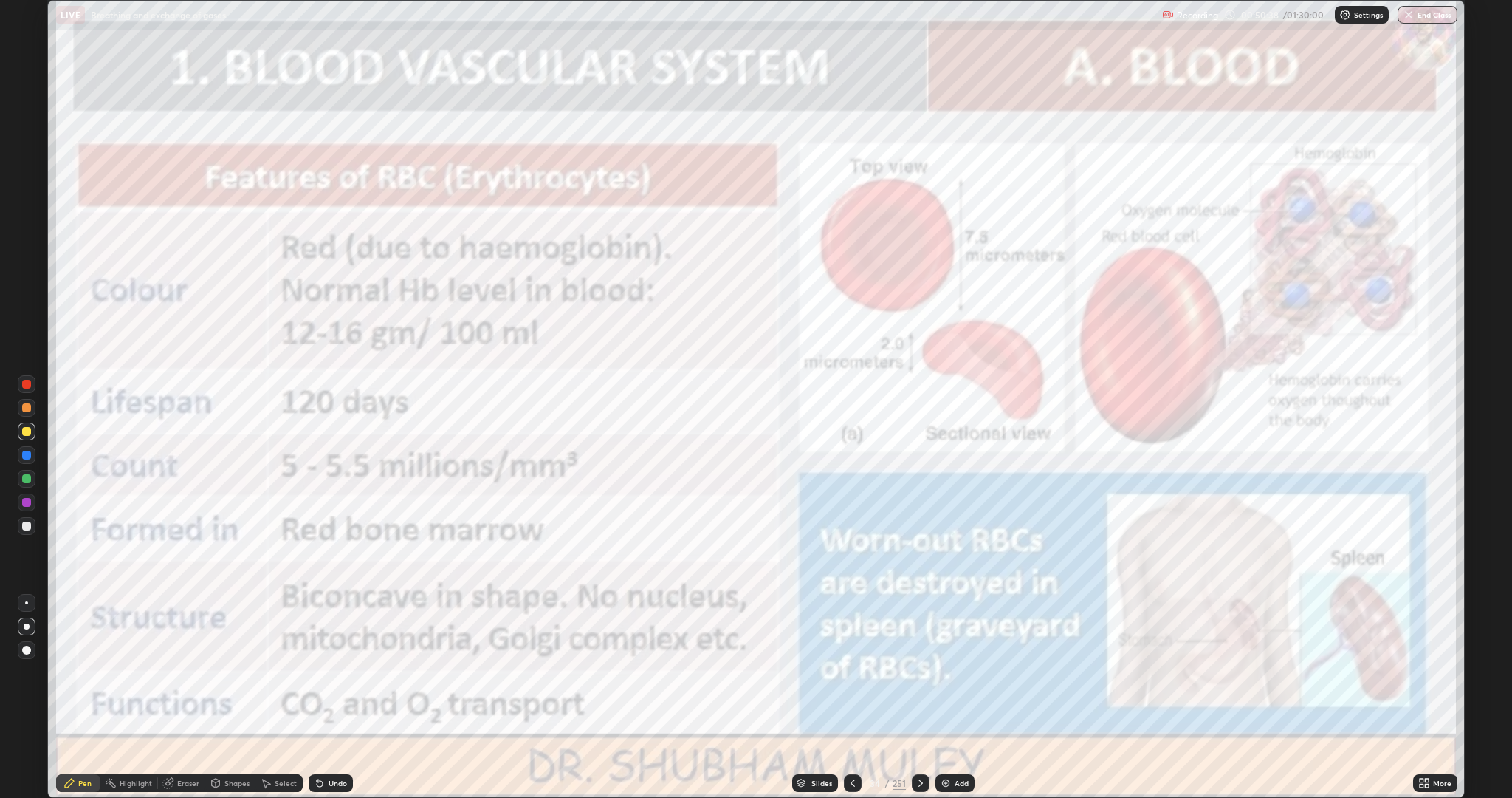
click at [26, 384] on div at bounding box center [26, 383] width 9 height 9
click at [922, 697] on icon at bounding box center [921, 783] width 12 height 12
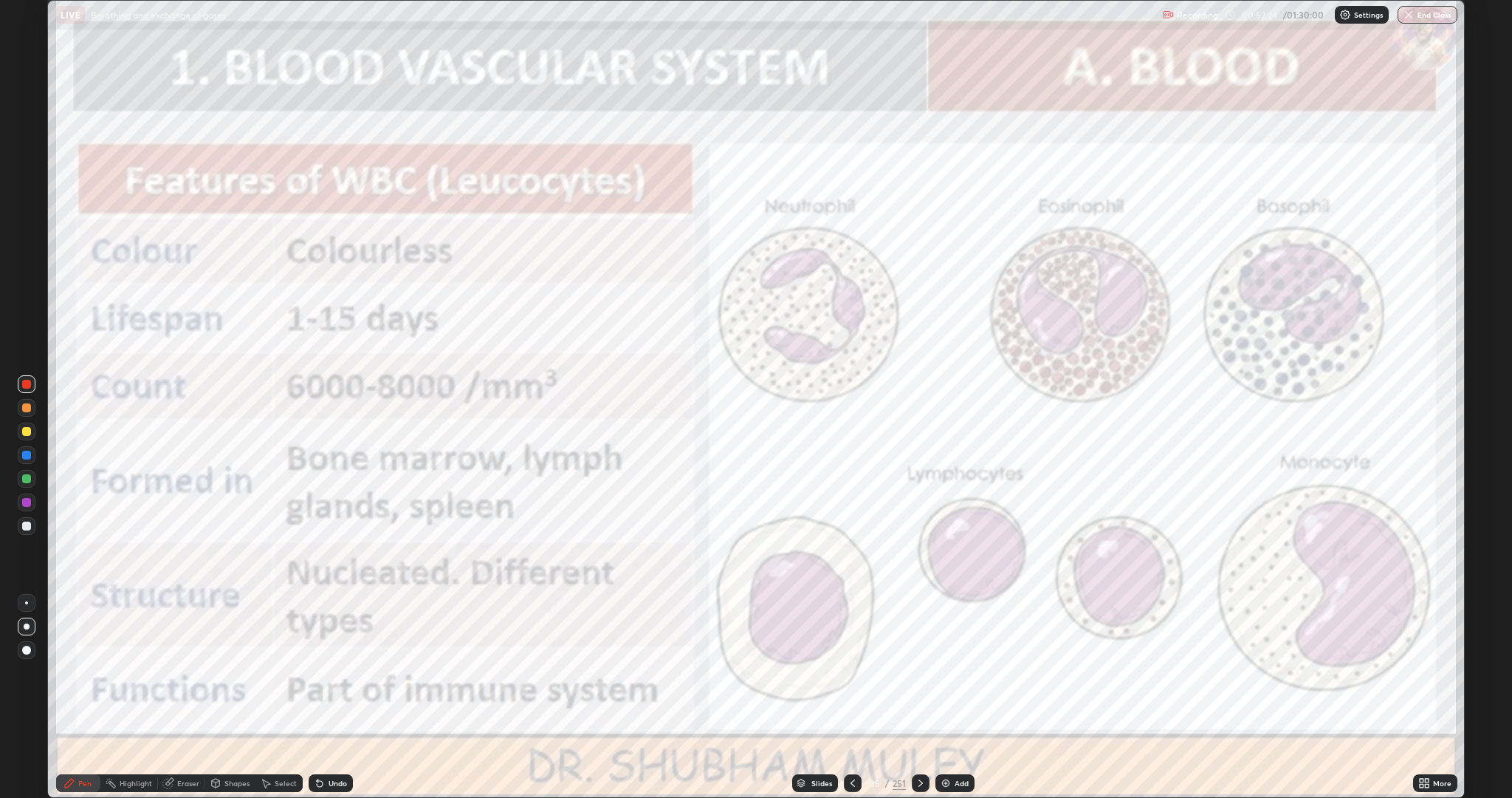
click at [852, 697] on icon at bounding box center [852, 783] width 12 height 12
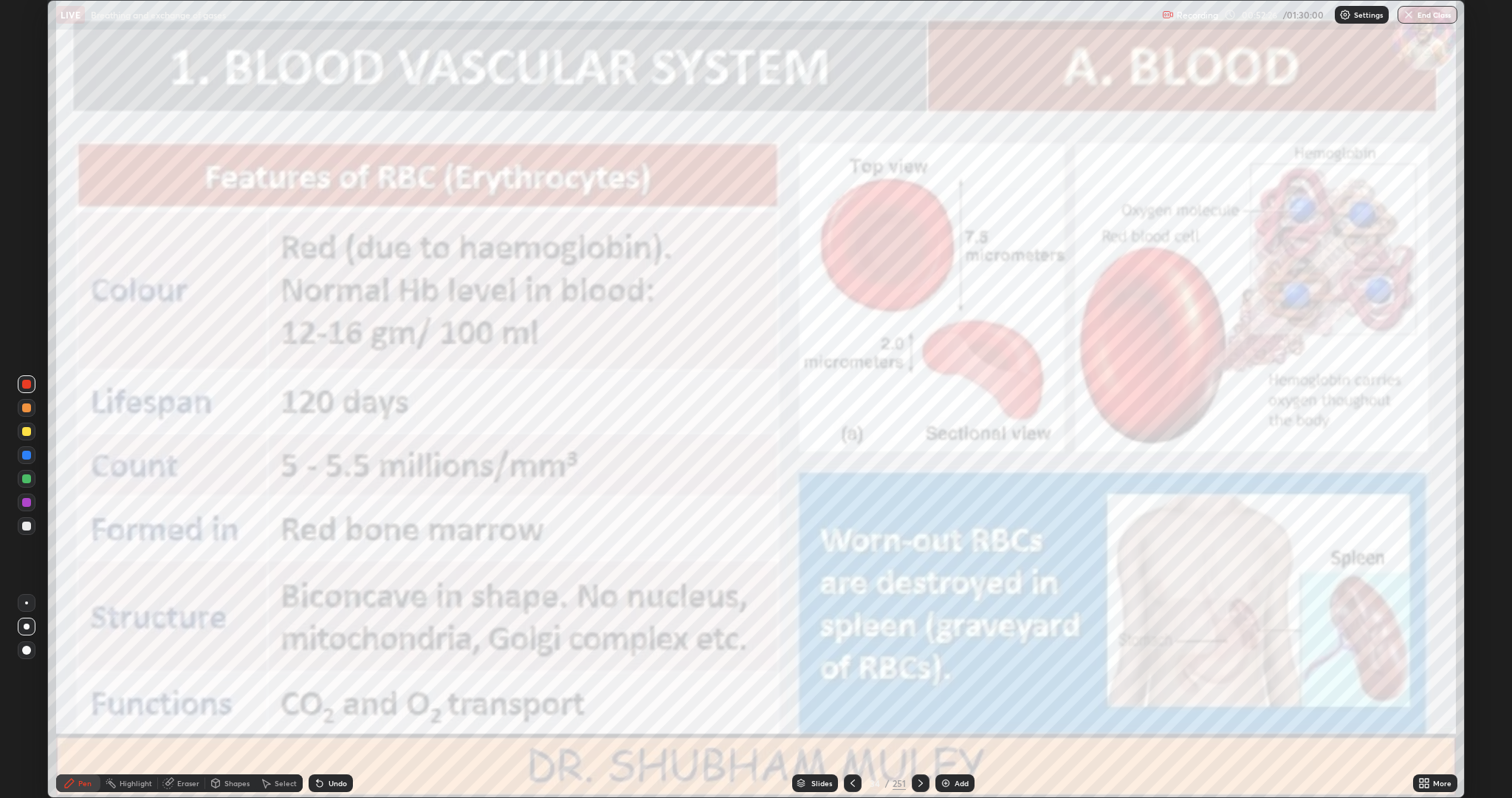
click at [922, 697] on icon at bounding box center [921, 783] width 12 height 12
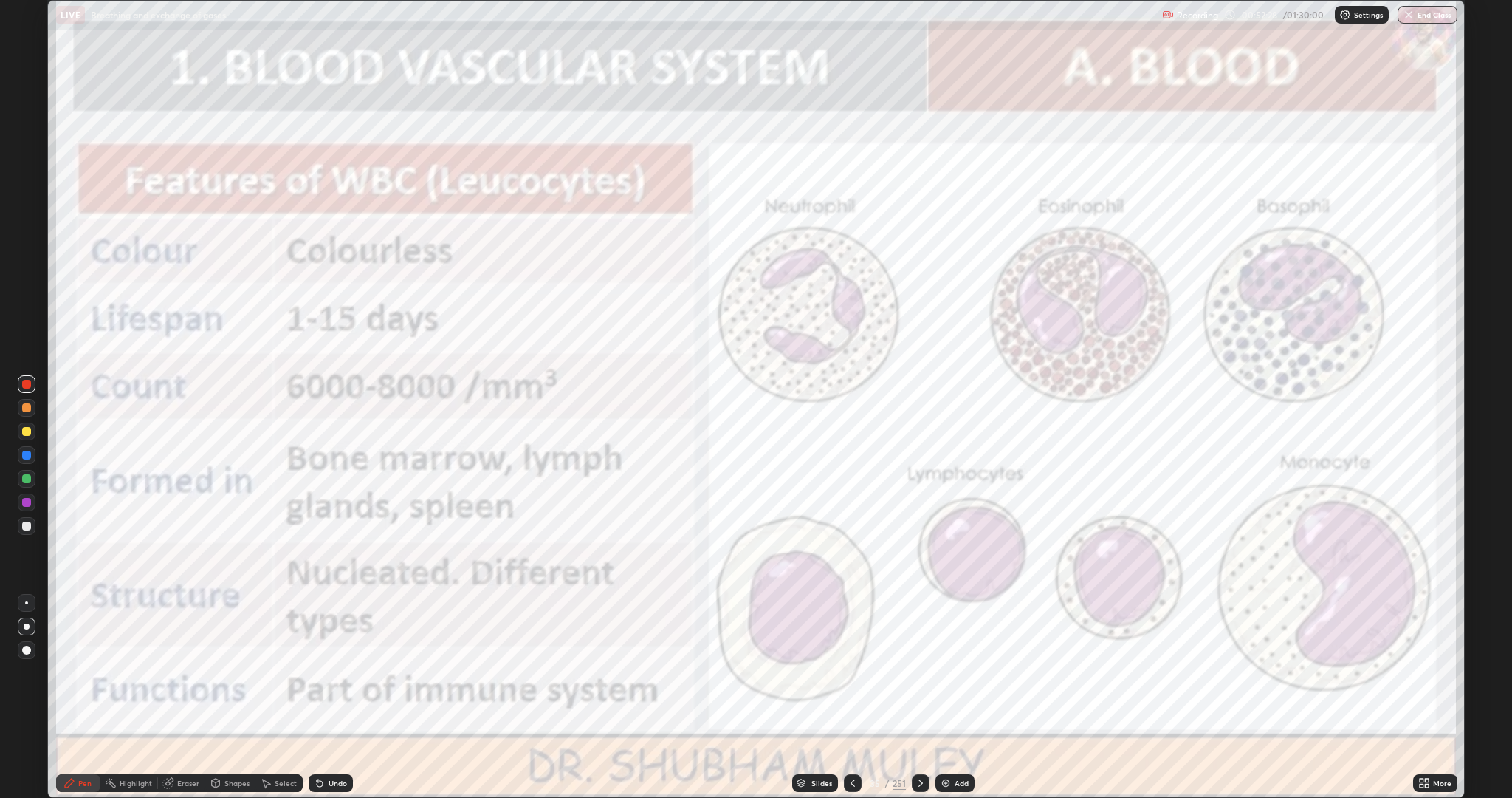
click at [846, 697] on icon at bounding box center [852, 783] width 12 height 12
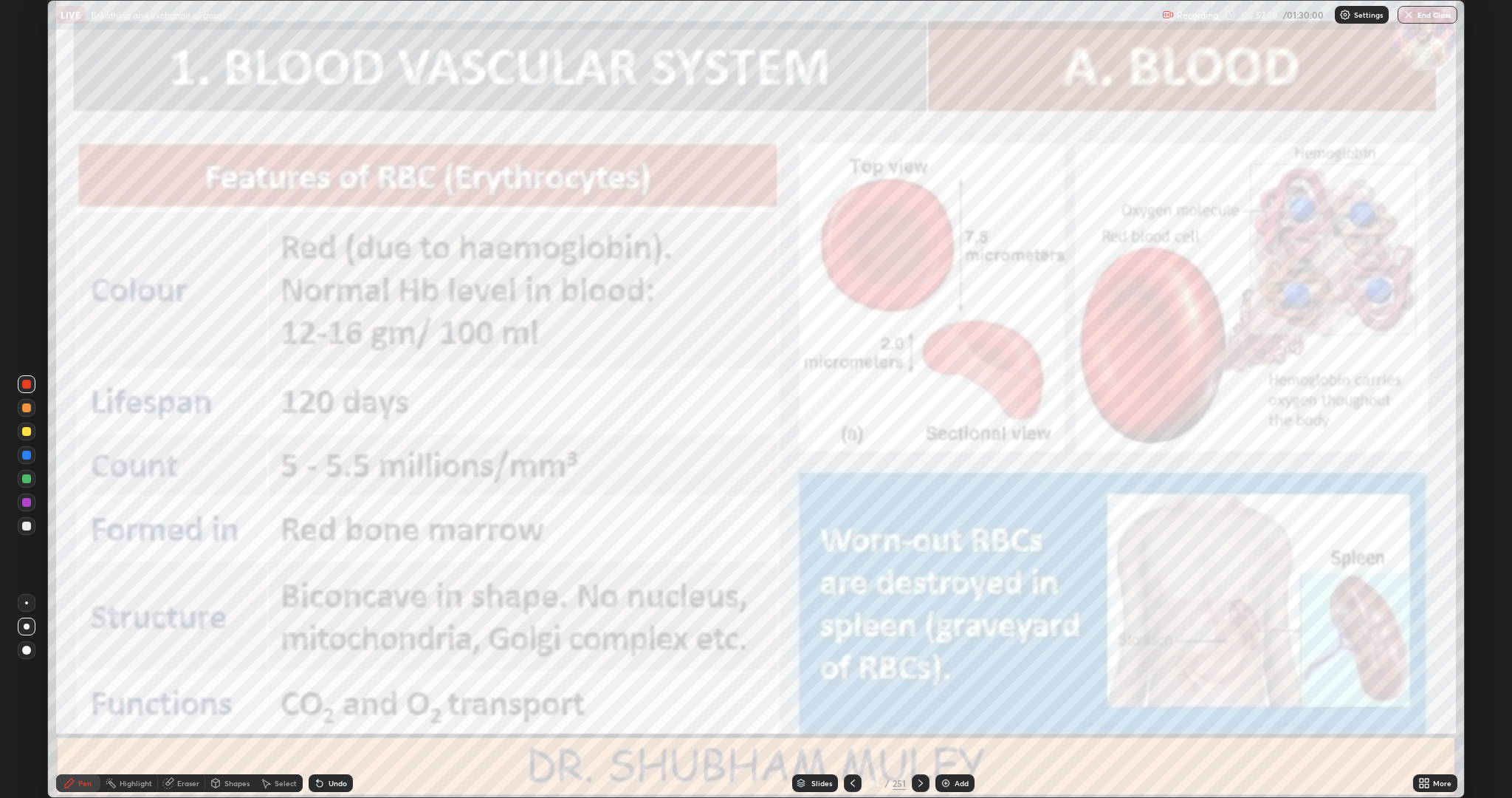
click at [919, 697] on div at bounding box center [921, 783] width 18 height 29
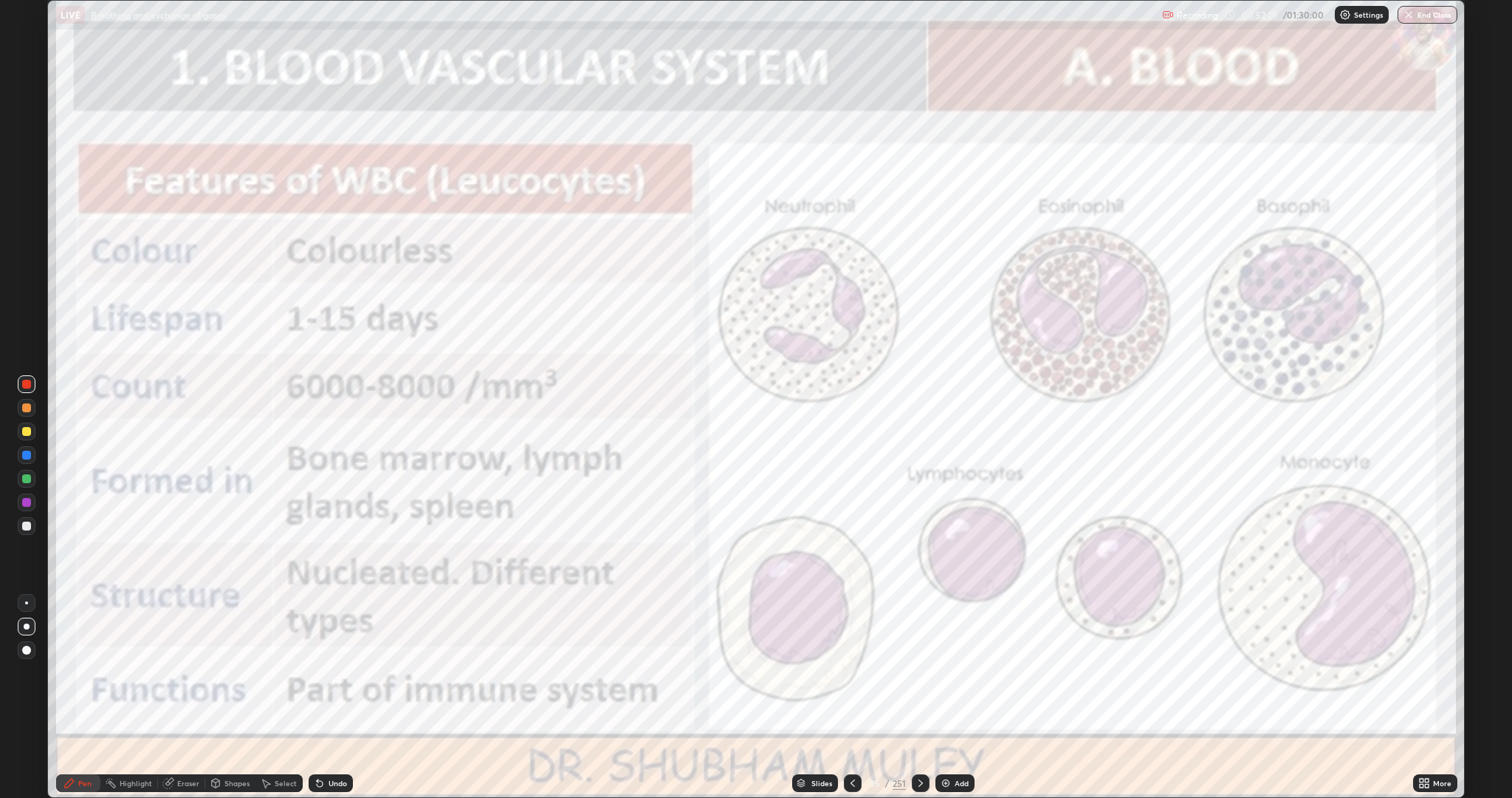
click at [922, 697] on icon at bounding box center [921, 783] width 12 height 12
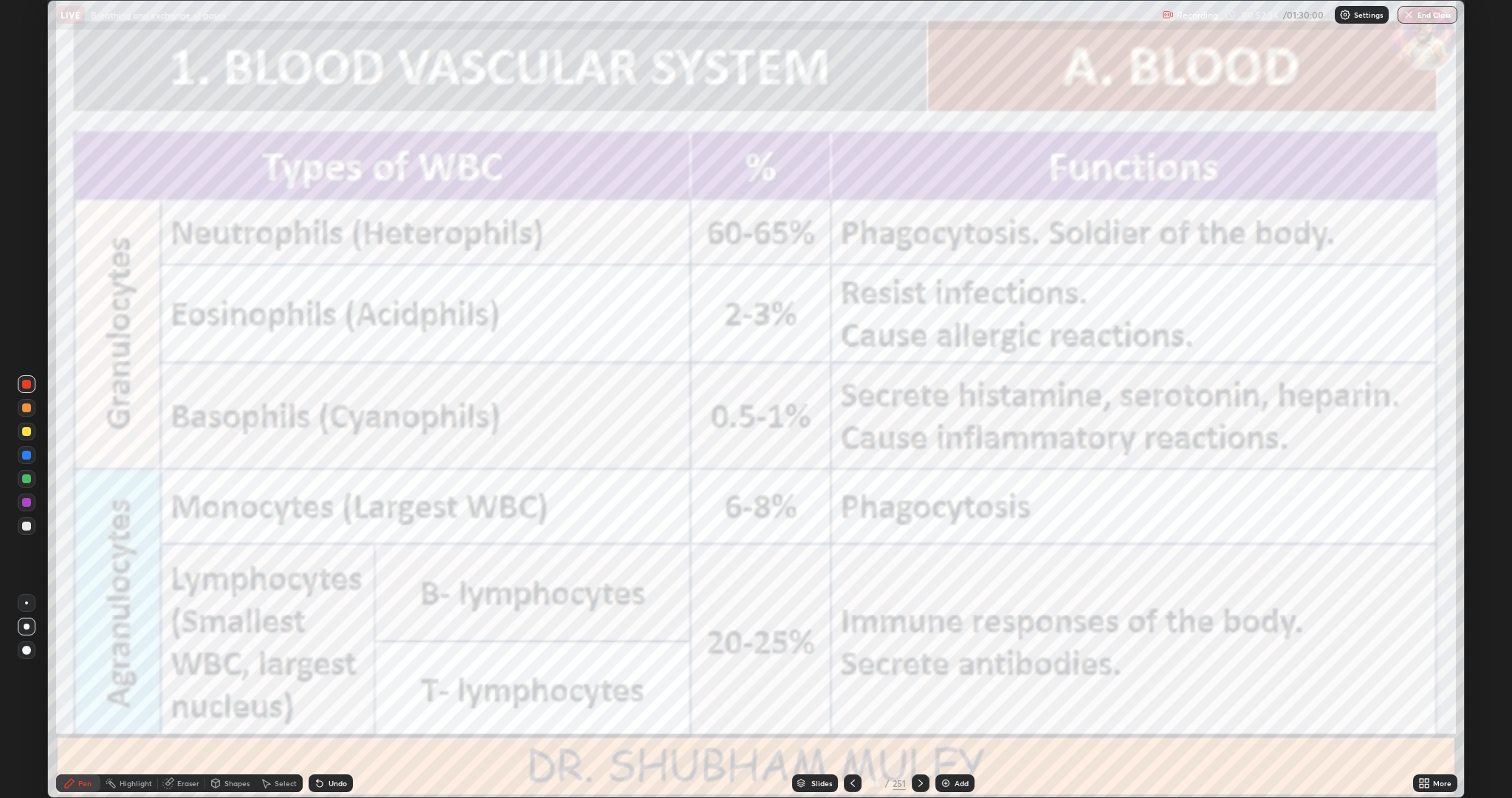
click at [821, 697] on div "Slides" at bounding box center [821, 783] width 21 height 8
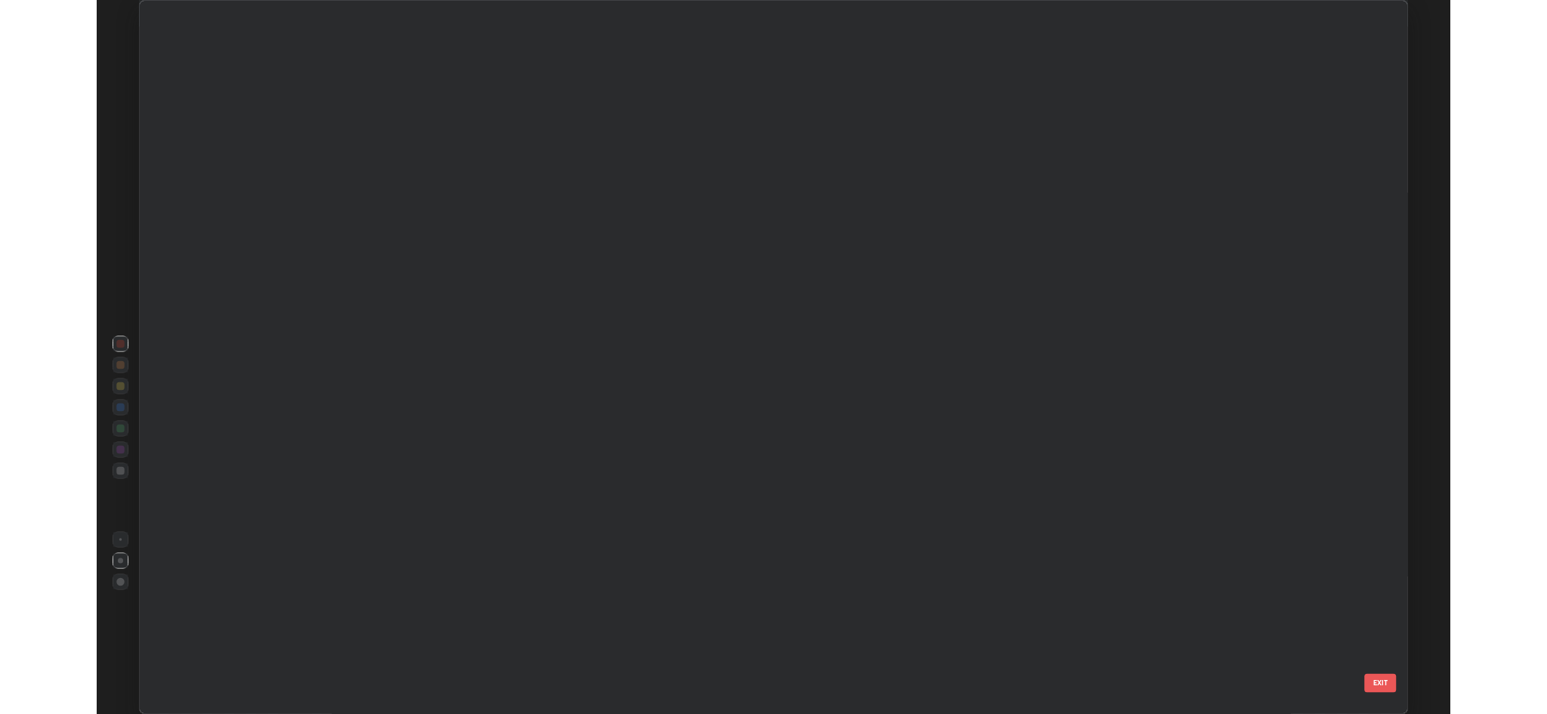
scroll to position [0, 0]
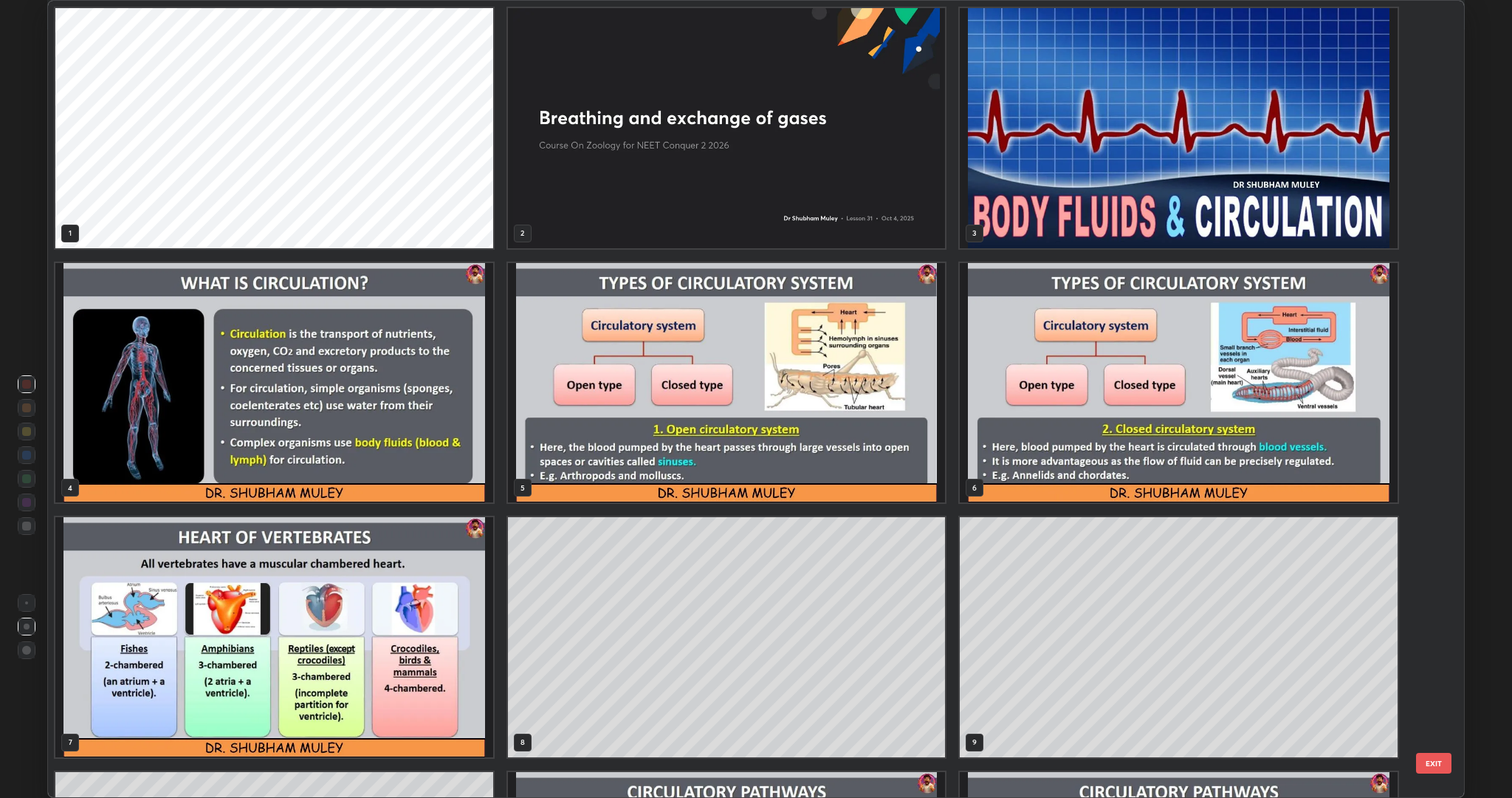
click at [1046, 210] on img "grid" at bounding box center [1179, 128] width 438 height 241
click at [1057, 217] on img "grid" at bounding box center [1179, 128] width 438 height 241
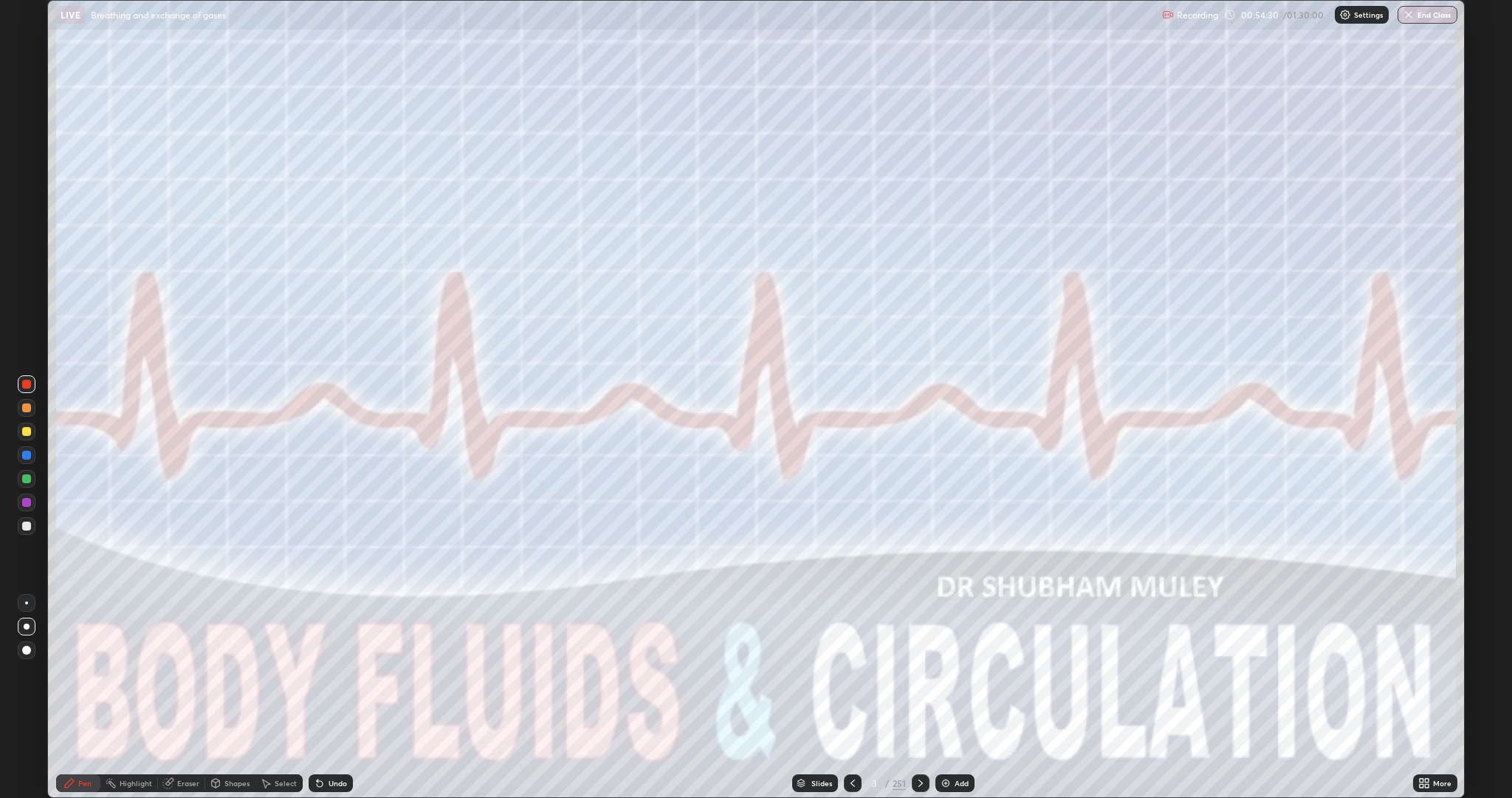
click at [1406, 20] on img "button" at bounding box center [1408, 15] width 12 height 12
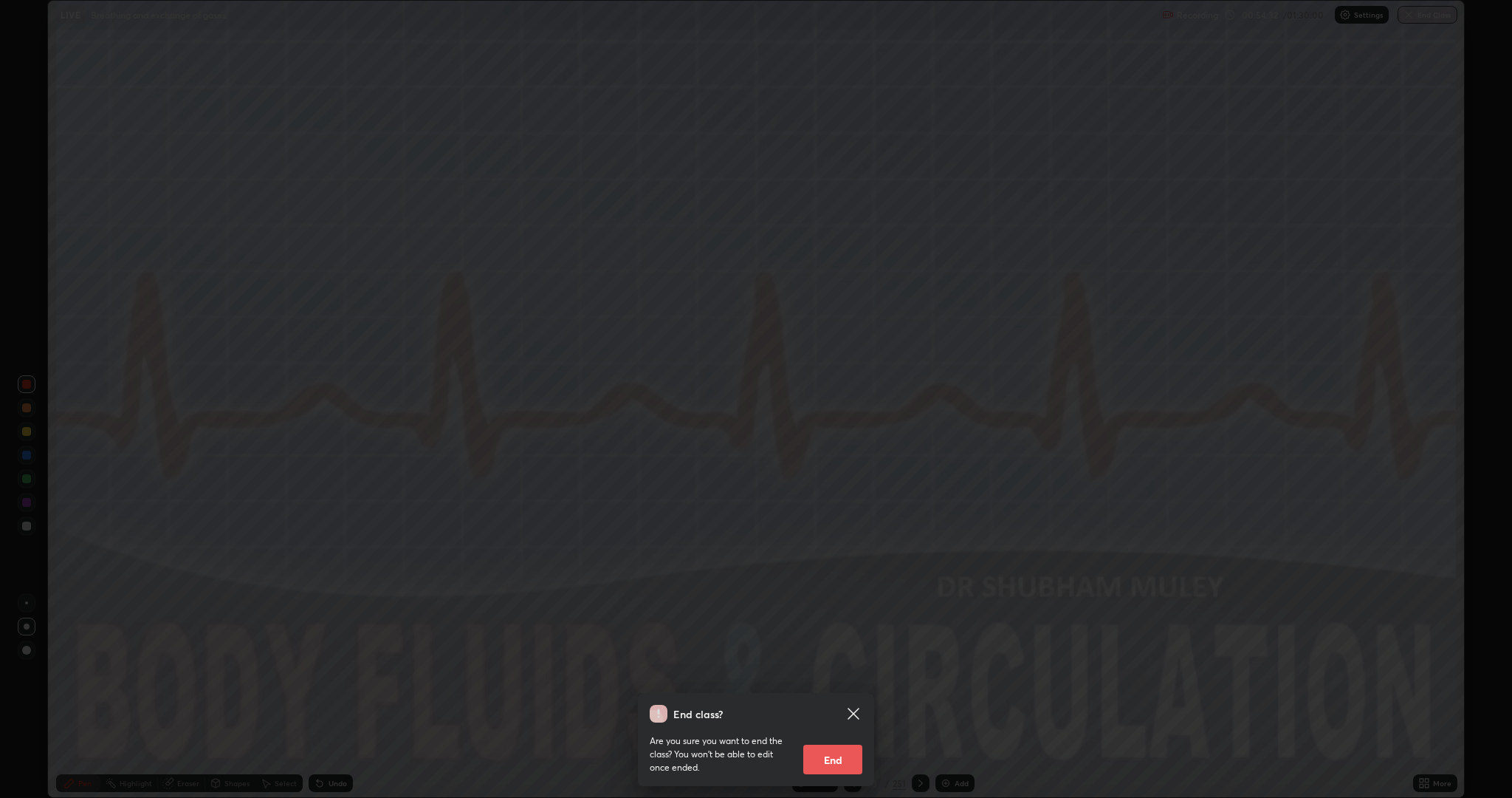
click at [816, 697] on button "End" at bounding box center [833, 759] width 59 height 29
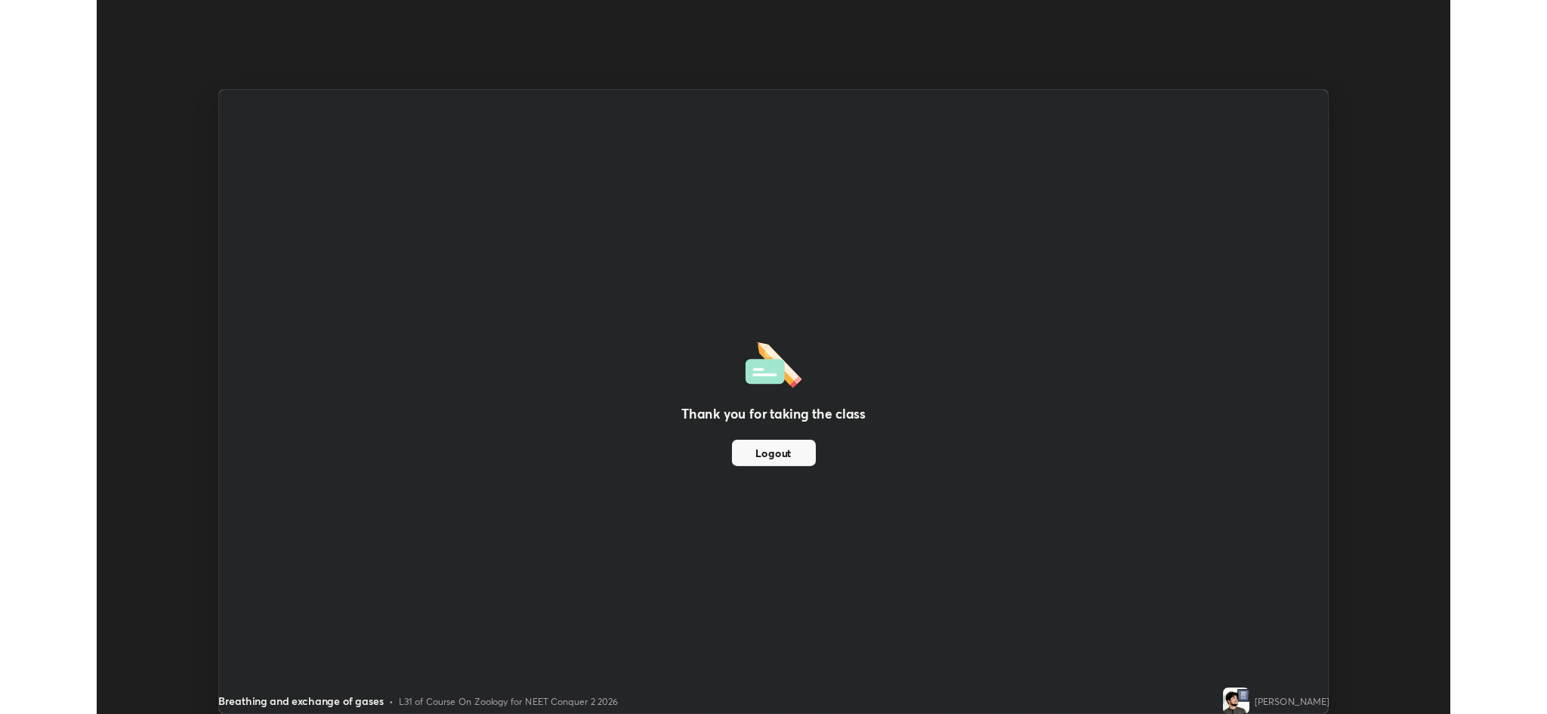
scroll to position [74825, 73992]
